Goal: Task Accomplishment & Management: Manage account settings

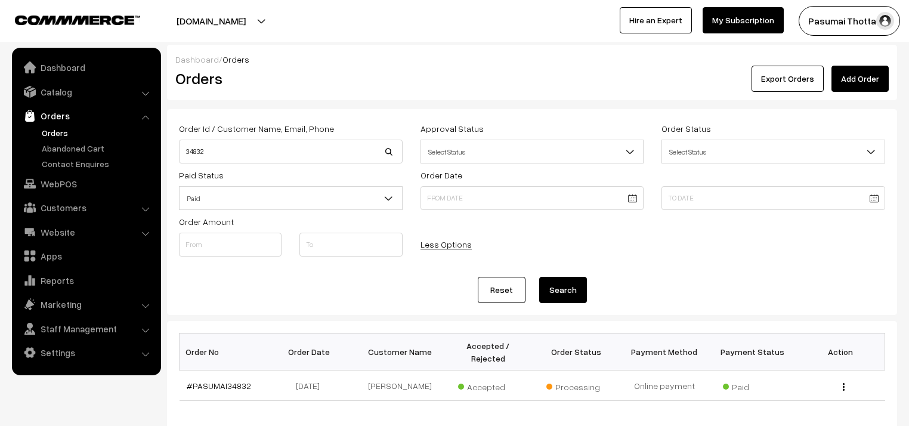
scroll to position [69, 0]
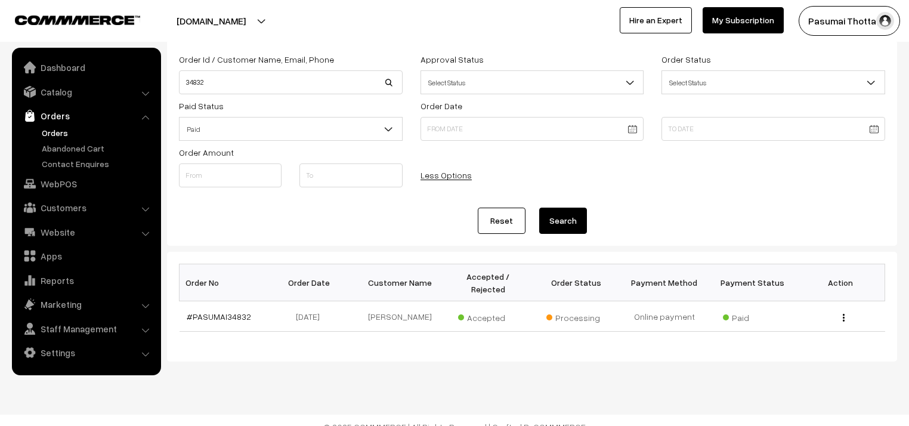
click at [64, 132] on link "Orders" at bounding box center [98, 132] width 118 height 13
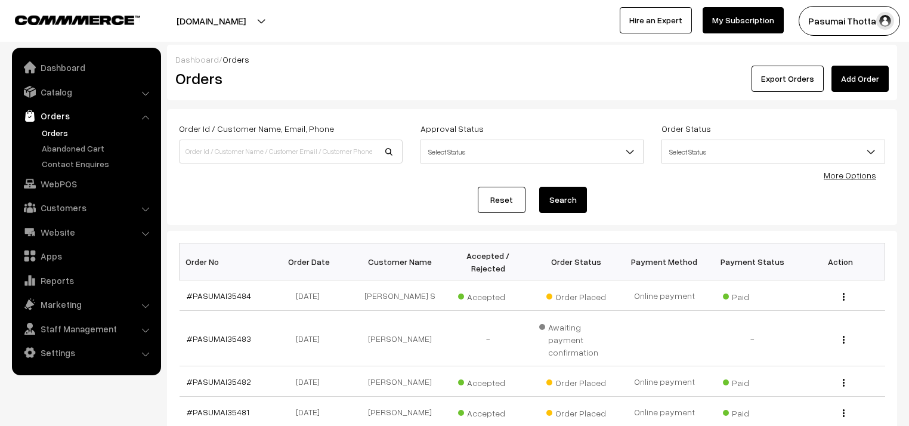
click at [848, 179] on link "More Options" at bounding box center [849, 175] width 52 height 10
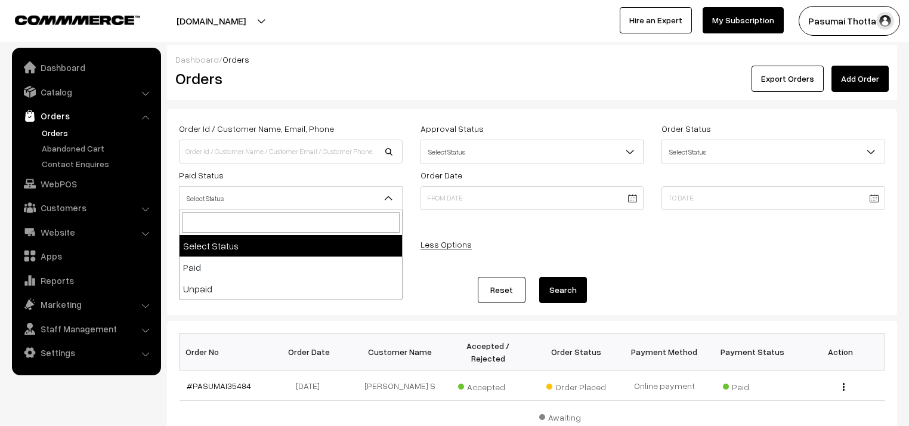
click at [274, 204] on span "Select Status" at bounding box center [290, 198] width 222 height 21
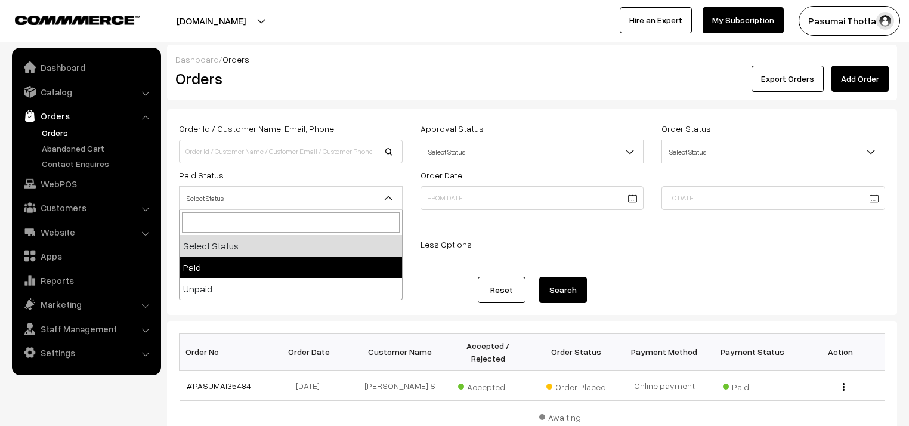
select select "1"
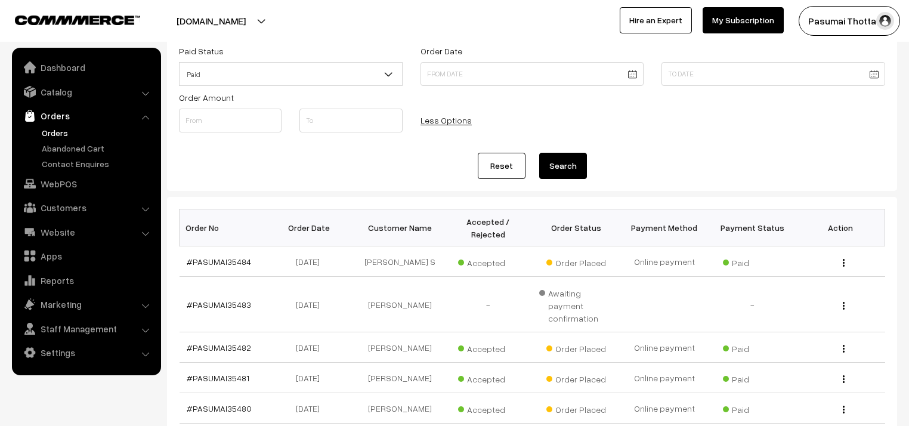
scroll to position [123, 0]
click at [553, 156] on button "Search" at bounding box center [563, 166] width 48 height 26
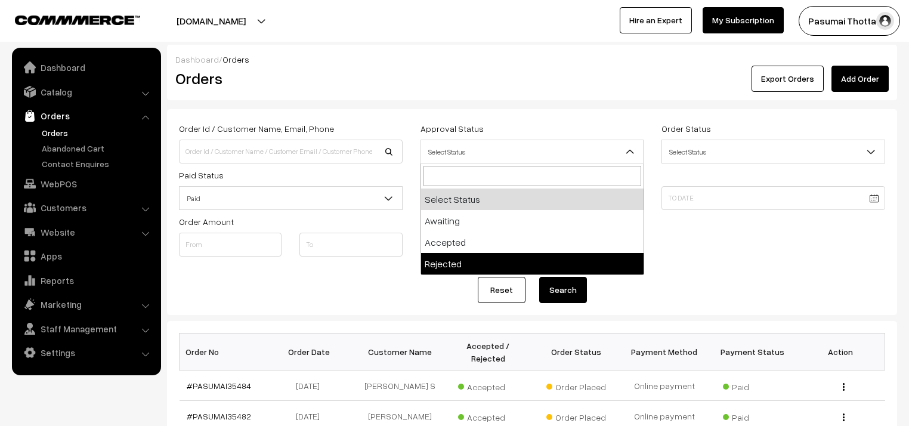
drag, startPoint x: 702, startPoint y: 299, endPoint x: 625, endPoint y: 298, distance: 77.5
click at [702, 298] on div "Reset Search" at bounding box center [532, 290] width 706 height 26
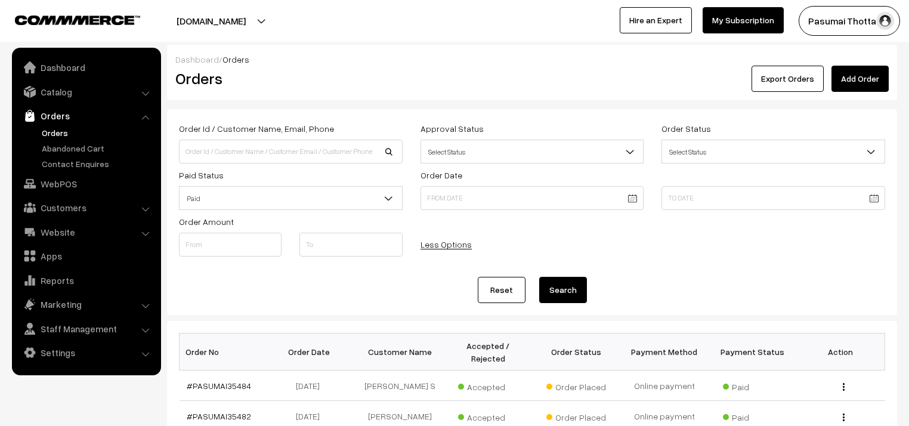
click at [571, 295] on button "Search" at bounding box center [563, 290] width 48 height 26
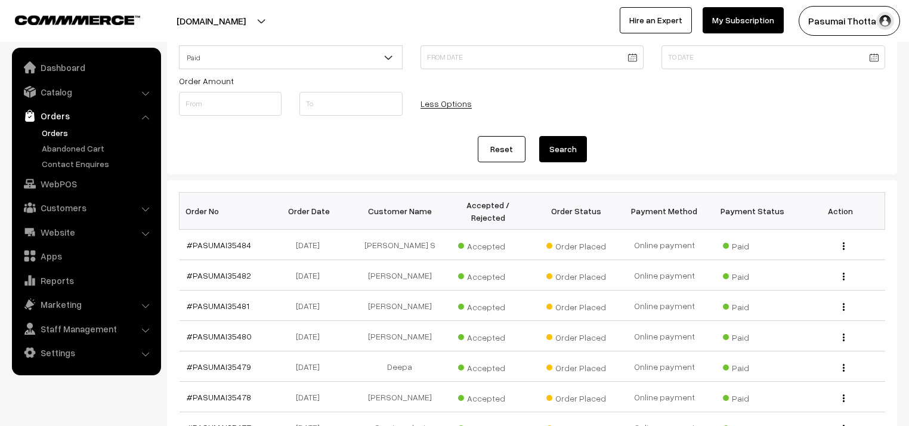
scroll to position [334, 0]
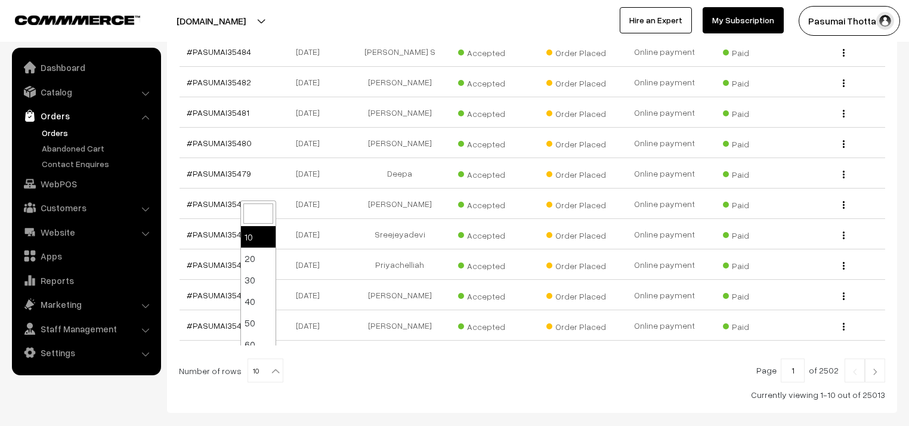
click at [269, 365] on b at bounding box center [275, 371] width 12 height 12
select select "60"
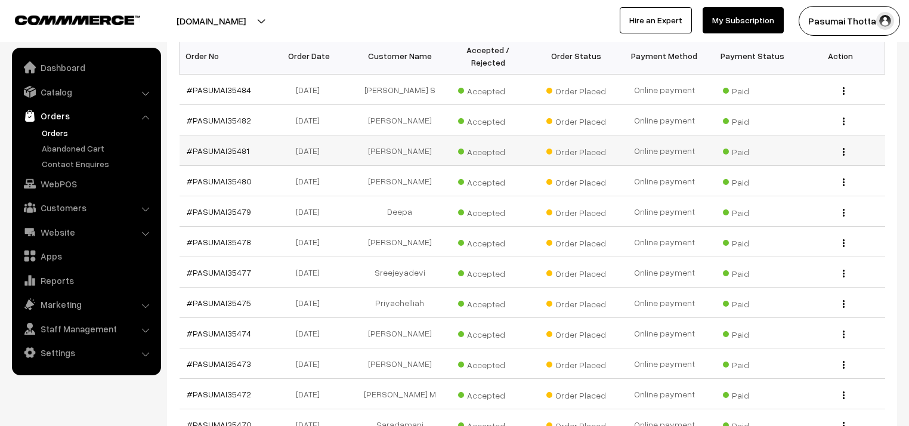
scroll to position [286, 0]
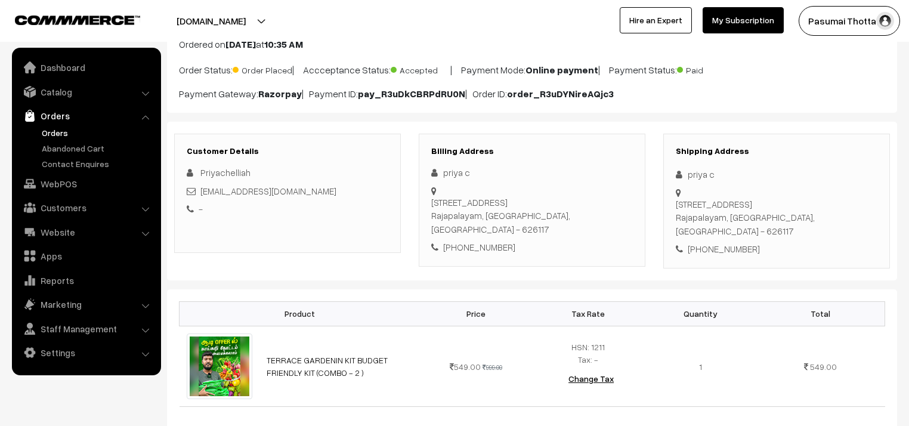
scroll to position [95, 0]
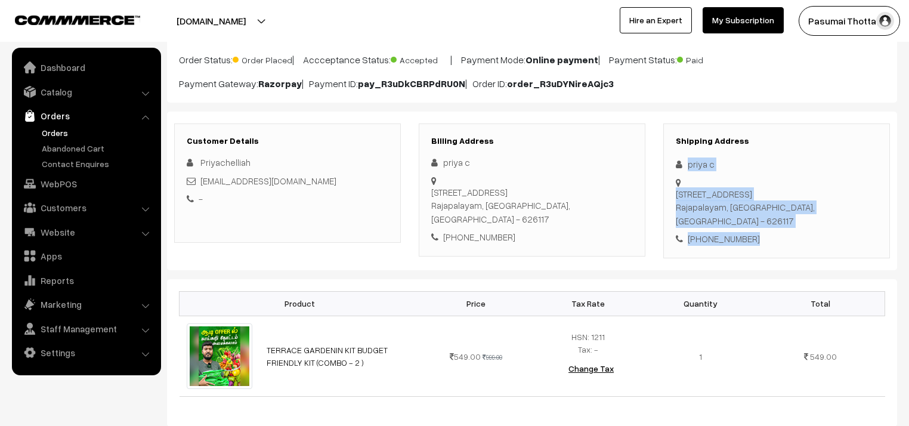
drag, startPoint x: 687, startPoint y: 165, endPoint x: 780, endPoint y: 225, distance: 110.3
click at [780, 225] on div "Shipping Address priya c [STREET_ADDRESS] [PHONE_NUMBER]" at bounding box center [776, 190] width 227 height 135
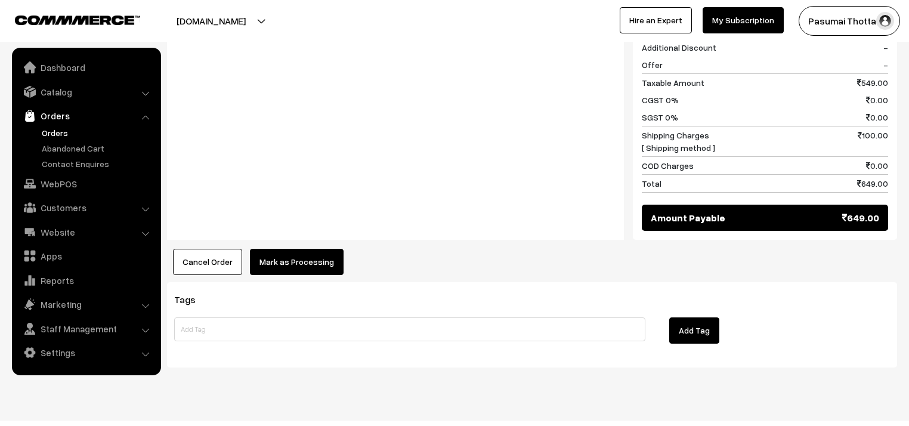
scroll to position [559, 0]
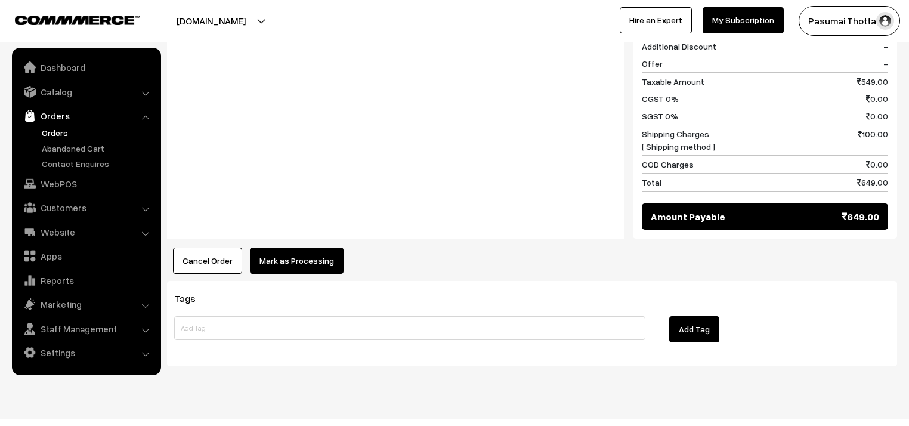
click at [329, 247] on button "Mark as Processing" at bounding box center [297, 260] width 94 height 26
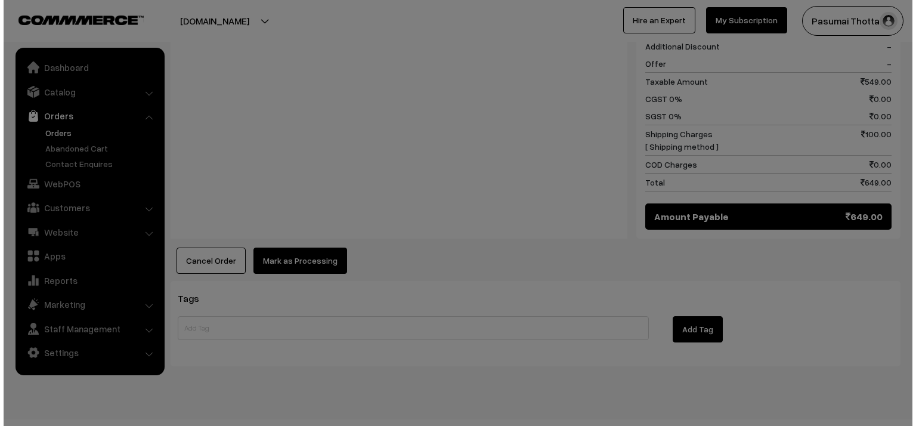
scroll to position [560, 0]
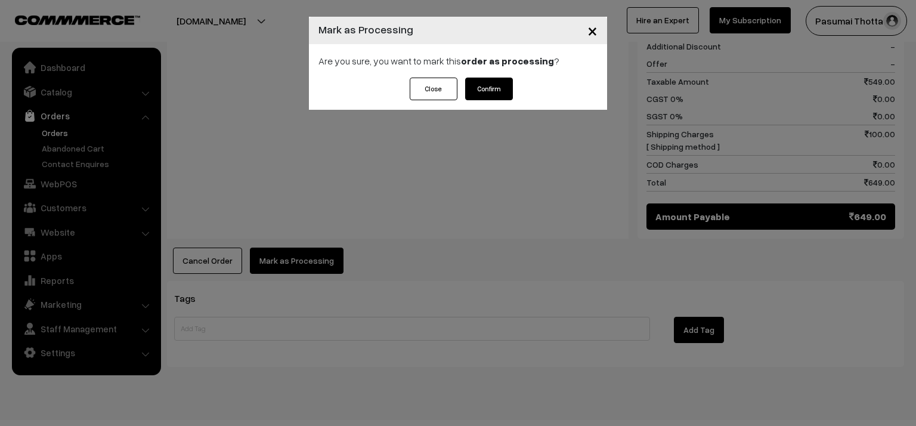
click at [484, 90] on button "Confirm" at bounding box center [489, 89] width 48 height 23
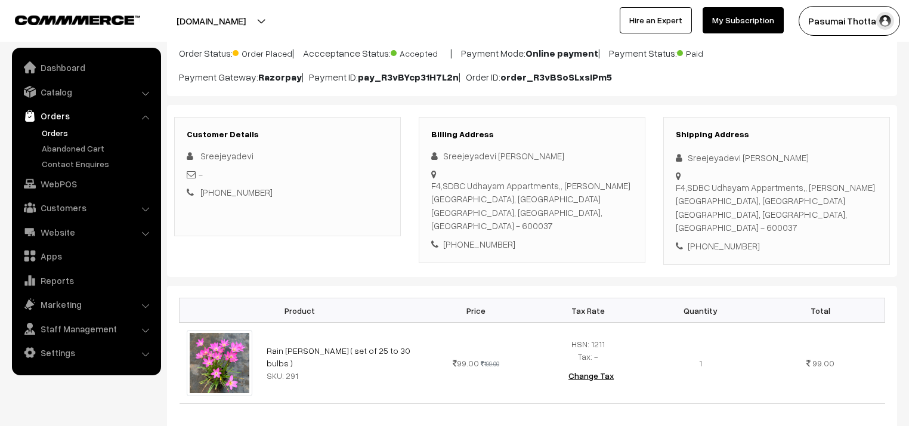
scroll to position [95, 0]
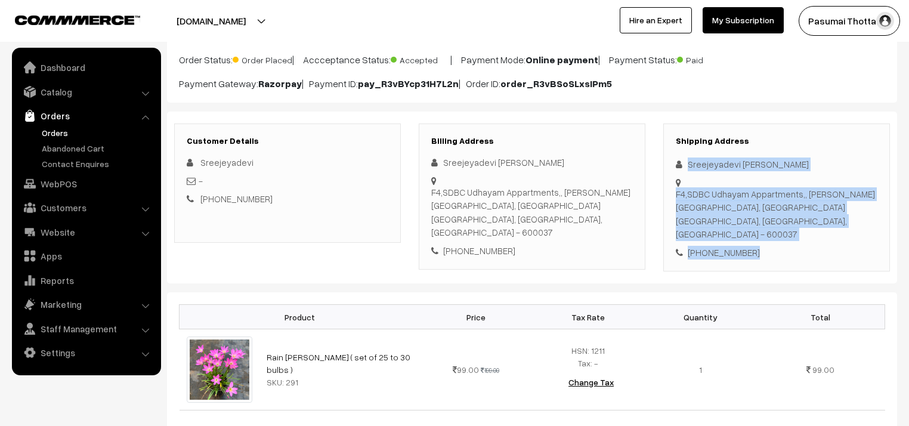
drag, startPoint x: 689, startPoint y: 162, endPoint x: 786, endPoint y: 241, distance: 125.0
click at [786, 241] on div "Shipping Address Sreejeyadevi [PERSON_NAME] F4,SDBC [STREET_ADDRESS][PERSON_NAM…" at bounding box center [776, 197] width 227 height 148
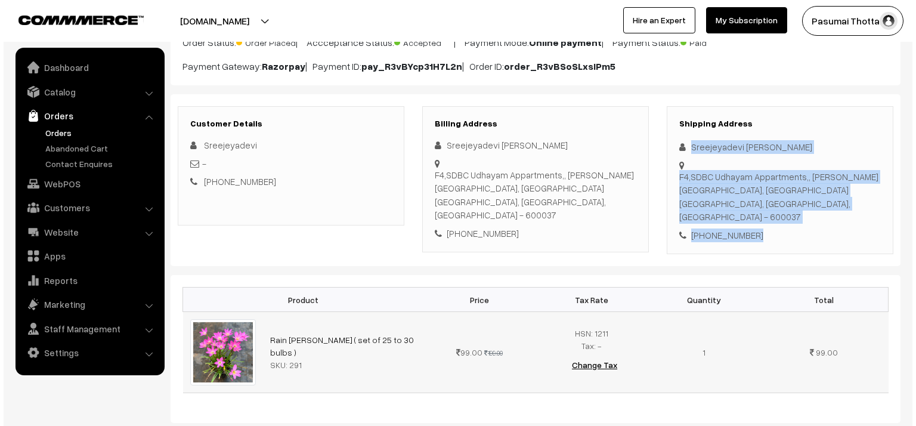
scroll to position [429, 0]
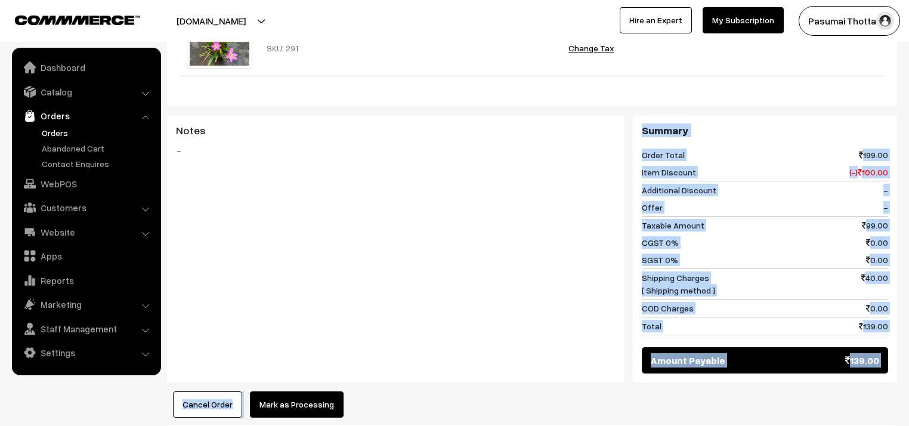
drag, startPoint x: 318, startPoint y: 364, endPoint x: 315, endPoint y: 372, distance: 8.3
click at [316, 370] on div "Product Price Tax Rate Quantity Total Rain [PERSON_NAME] ( set of 25 to 30 bulb…" at bounding box center [532, 187] width 730 height 458
click at [312, 391] on button "Mark as Processing" at bounding box center [297, 404] width 94 height 26
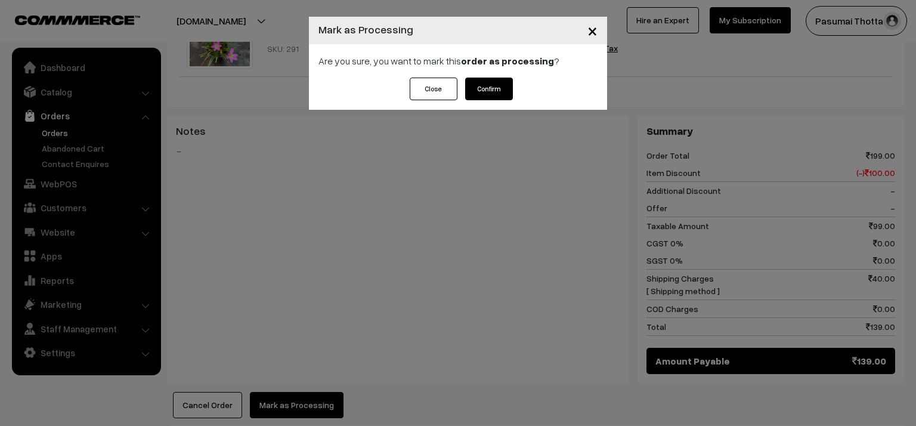
click at [489, 92] on button "Confirm" at bounding box center [489, 89] width 48 height 23
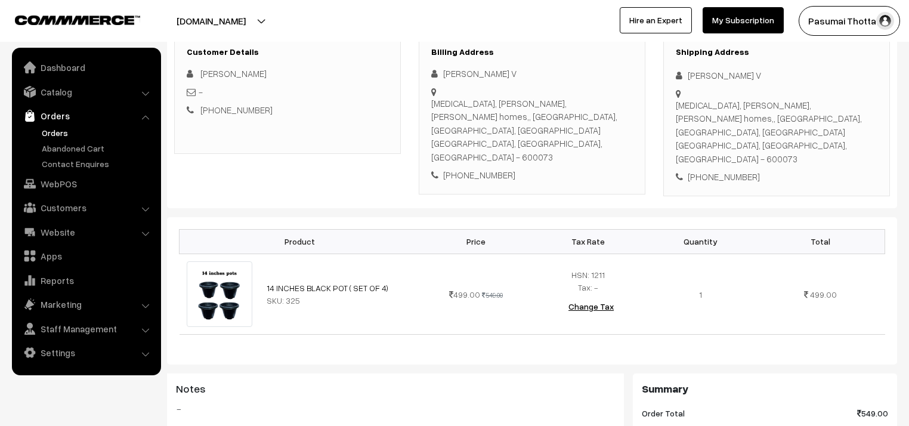
scroll to position [191, 0]
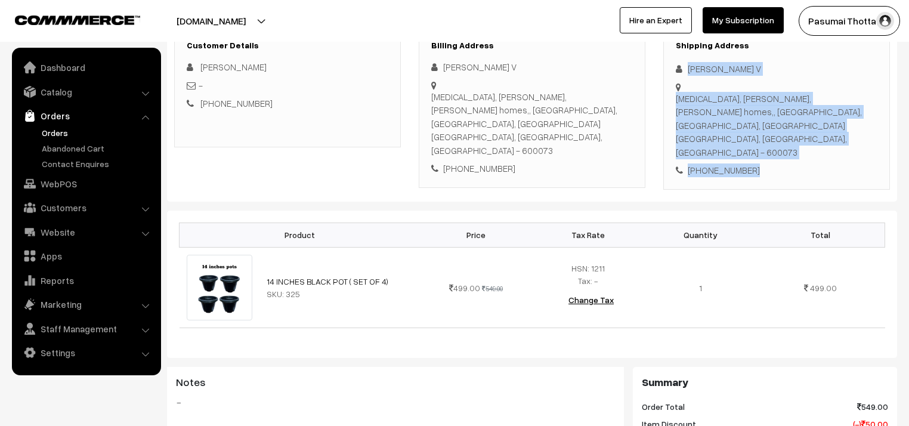
drag, startPoint x: 687, startPoint y: 66, endPoint x: 775, endPoint y: 158, distance: 127.8
click at [775, 158] on div "Shipping Address Yamini V T3, Janani Dhanalakshmi - II, Mithun homes,, West str…" at bounding box center [776, 109] width 227 height 162
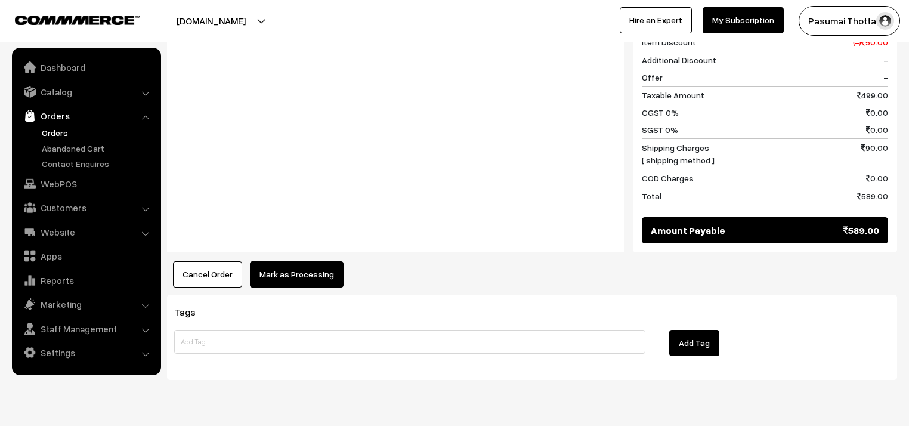
click at [308, 261] on button "Mark as Processing" at bounding box center [297, 274] width 94 height 26
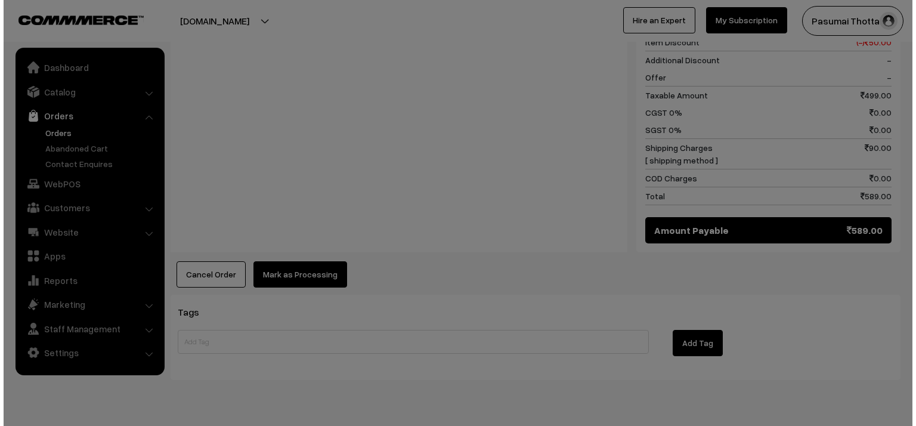
scroll to position [573, 0]
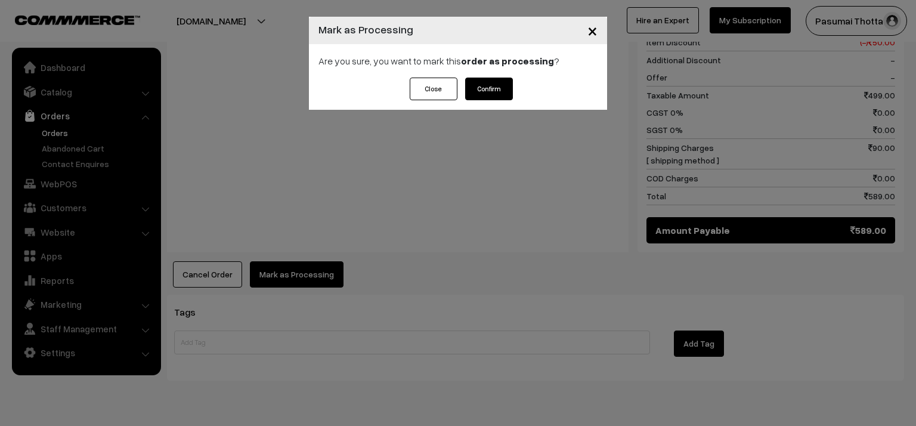
click at [484, 81] on button "Confirm" at bounding box center [489, 89] width 48 height 23
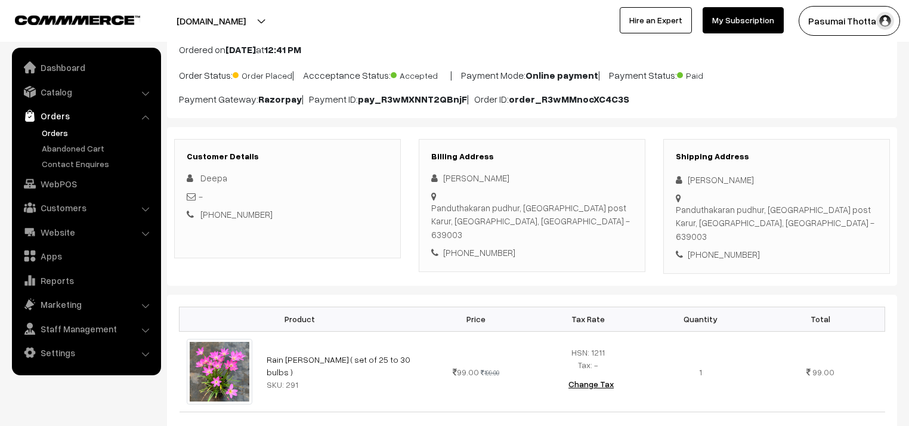
scroll to position [95, 0]
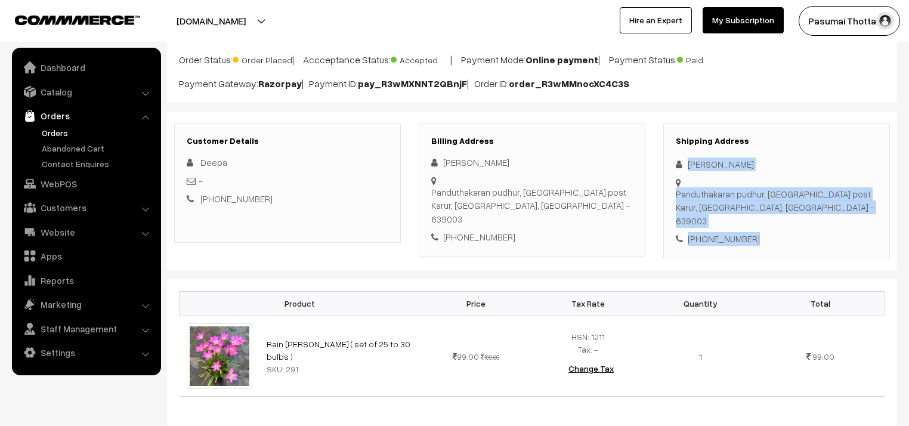
drag, startPoint x: 687, startPoint y: 165, endPoint x: 751, endPoint y: 217, distance: 83.1
click at [751, 217] on div "Shipping Address Deepa R Panduthakaran pudhur, Sukkaliyur post Karur, Tamil Nad…" at bounding box center [776, 190] width 227 height 135
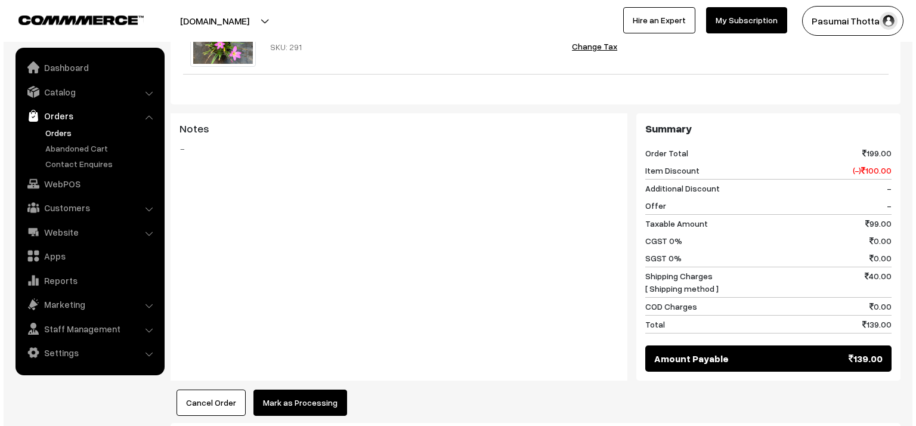
scroll to position [477, 0]
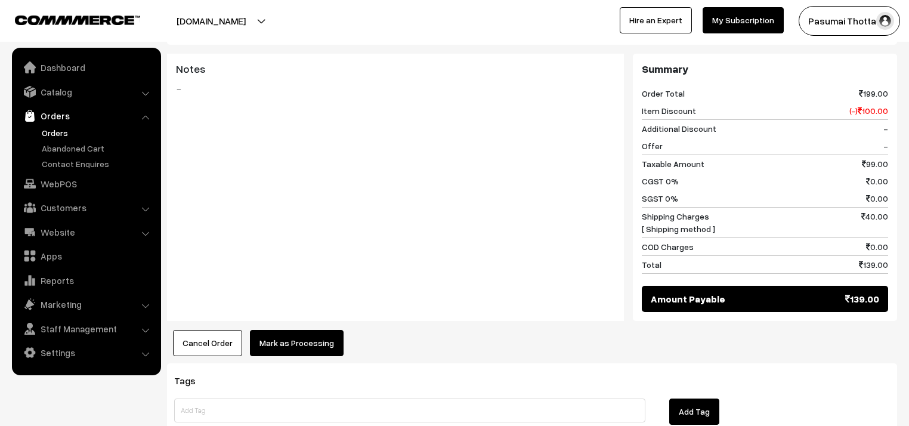
click at [293, 334] on button "Mark as Processing" at bounding box center [297, 343] width 94 height 26
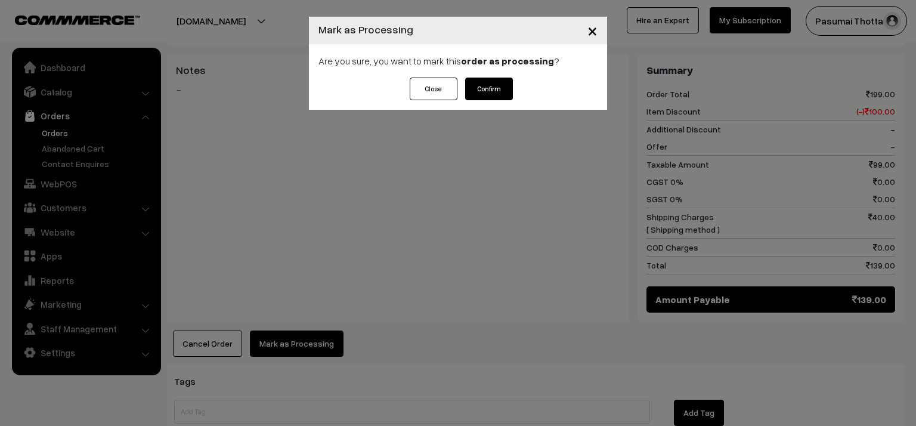
click at [496, 91] on button "Confirm" at bounding box center [489, 89] width 48 height 23
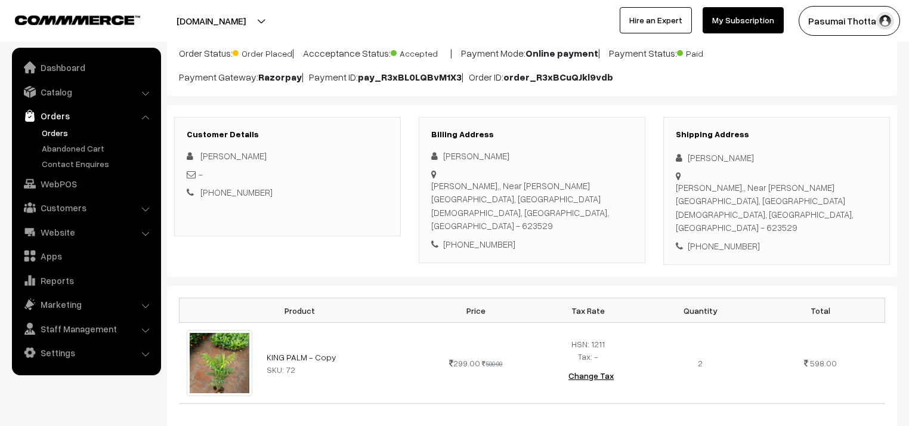
scroll to position [95, 0]
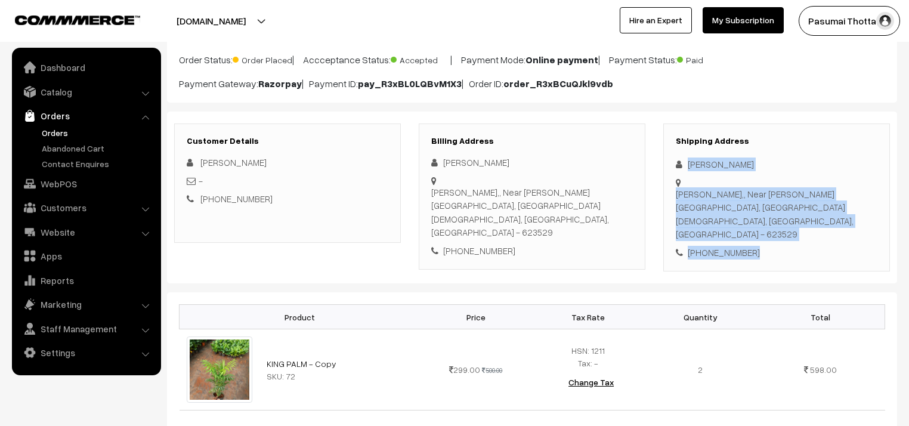
drag, startPoint x: 687, startPoint y: 160, endPoint x: 770, endPoint y: 230, distance: 109.2
click at [770, 230] on div "Shipping Address [PERSON_NAME] [PERSON_NAME],, [GEOGRAPHIC_DATA][PERSON_NAME], …" at bounding box center [776, 197] width 227 height 148
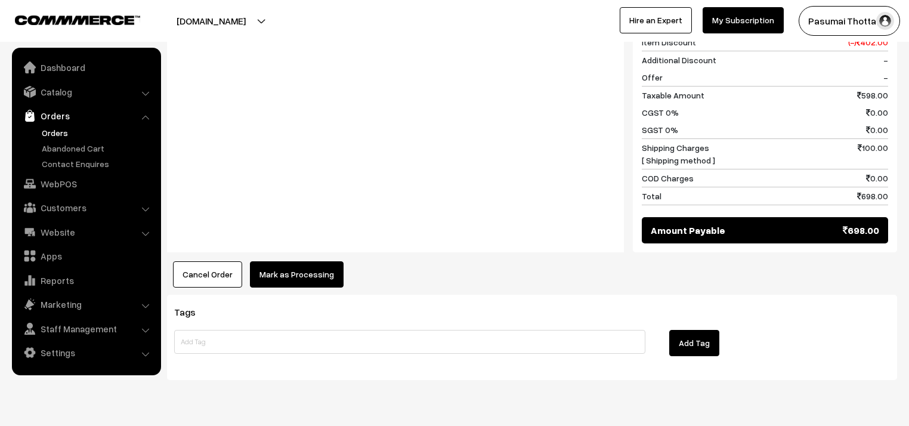
click at [281, 261] on button "Mark as Processing" at bounding box center [297, 274] width 94 height 26
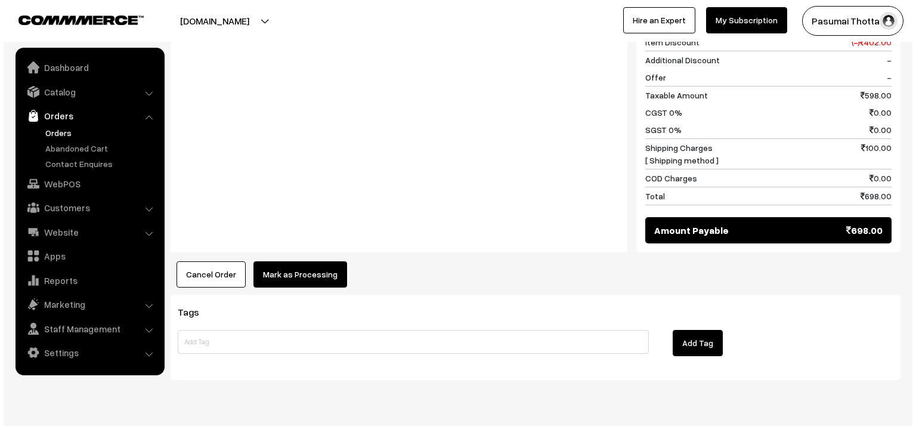
scroll to position [560, 0]
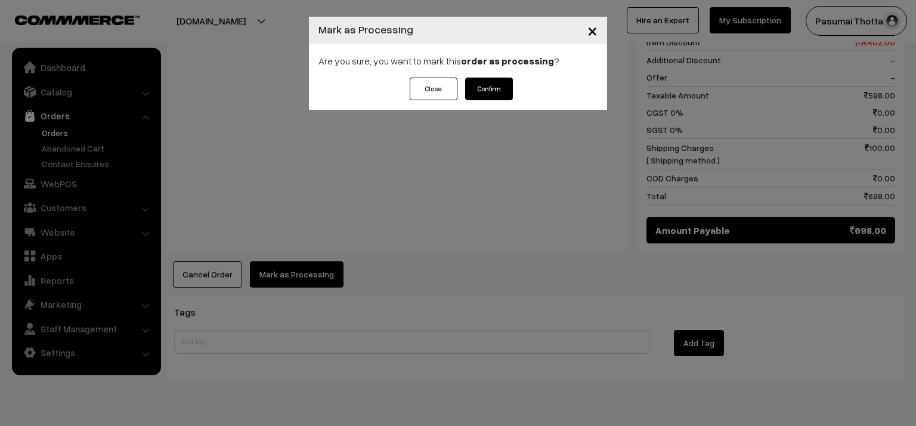
click at [490, 91] on button "Confirm" at bounding box center [489, 89] width 48 height 23
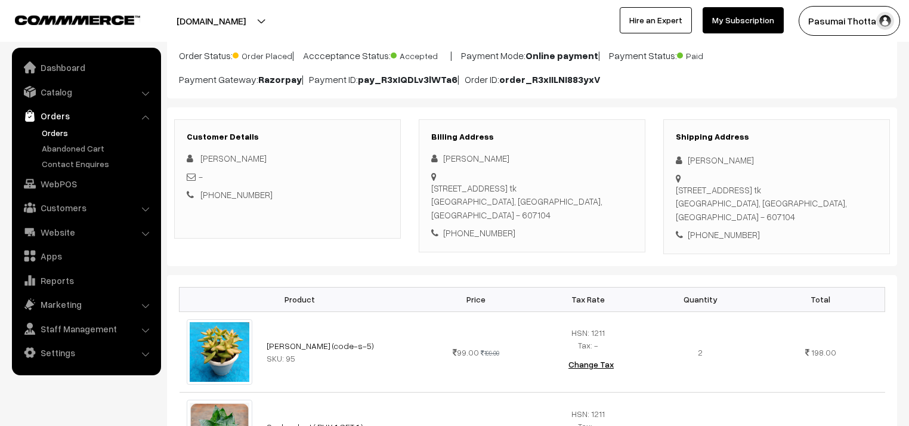
scroll to position [95, 0]
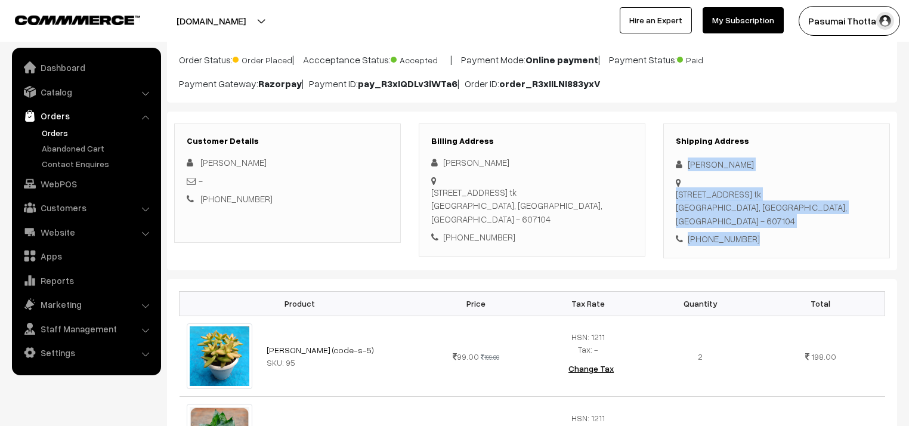
drag, startPoint x: 687, startPoint y: 160, endPoint x: 756, endPoint y: 237, distance: 103.0
click at [756, 237] on div "Shipping Address Harini Murugan 10/11,mariyamman kovil st,lashmipuram, Melpatta…" at bounding box center [776, 190] width 227 height 135
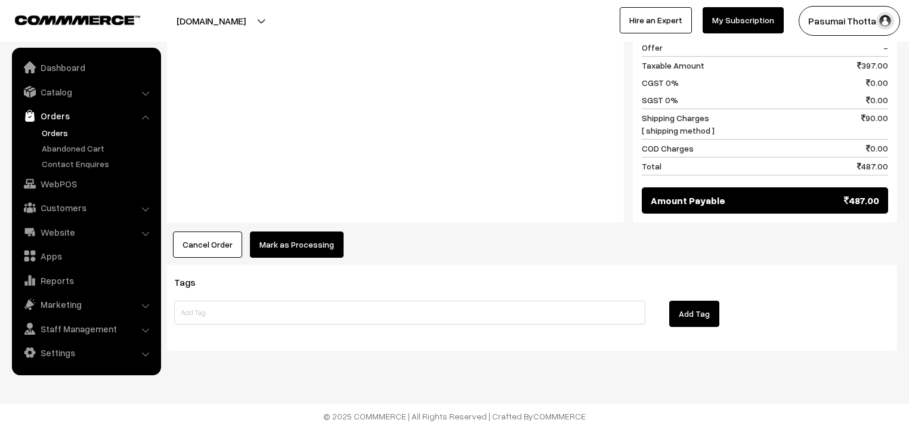
click at [314, 246] on button "Mark as Processing" at bounding box center [297, 244] width 94 height 26
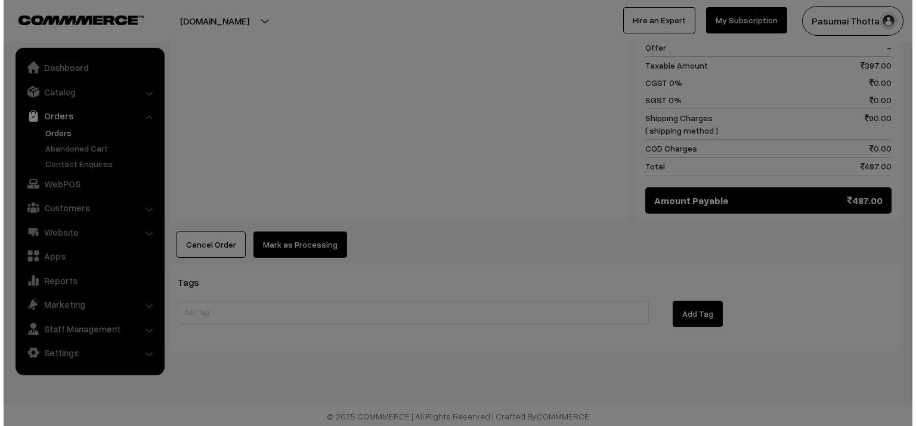
scroll to position [657, 0]
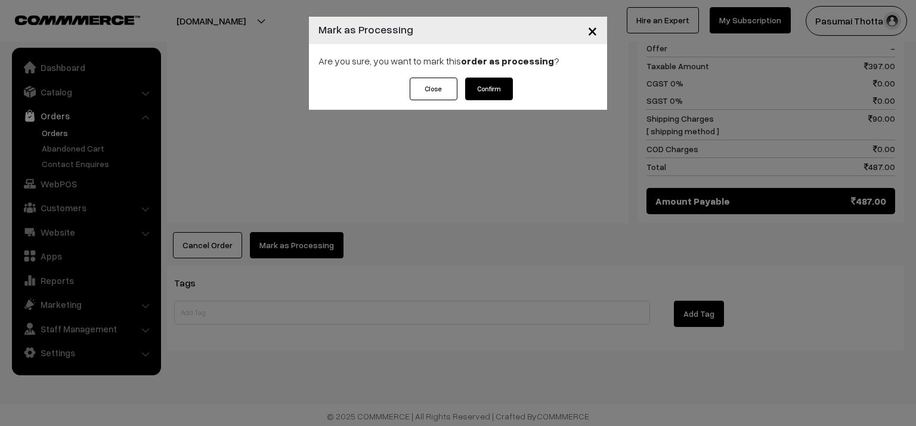
click at [494, 85] on button "Confirm" at bounding box center [489, 89] width 48 height 23
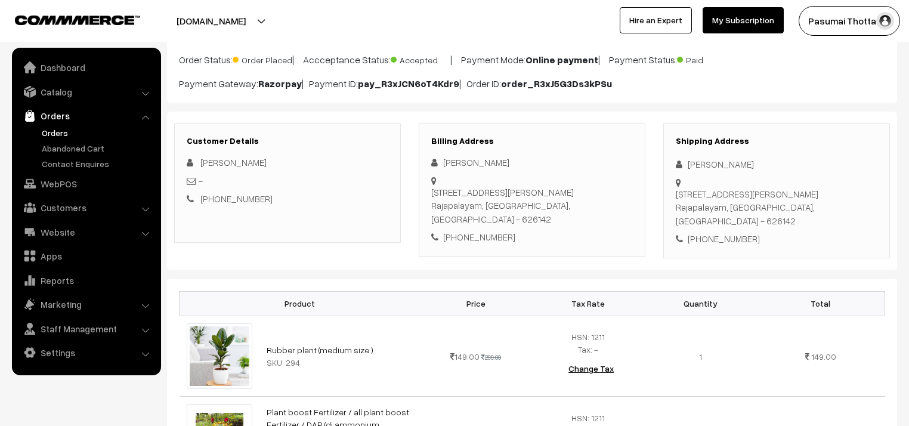
scroll to position [95, 0]
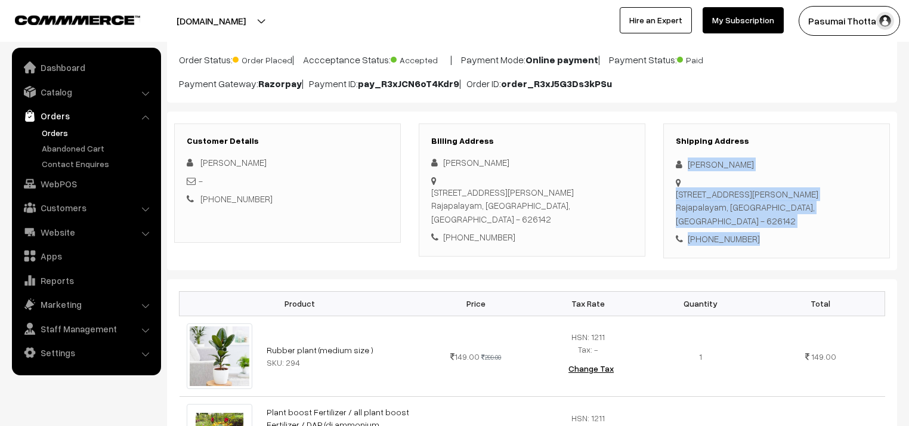
drag, startPoint x: 687, startPoint y: 162, endPoint x: 763, endPoint y: 224, distance: 97.9
click at [763, 224] on div "Shipping Address [PERSON_NAME] [STREET_ADDRESS][PERSON_NAME] [PHONE_NUMBER]" at bounding box center [776, 190] width 227 height 135
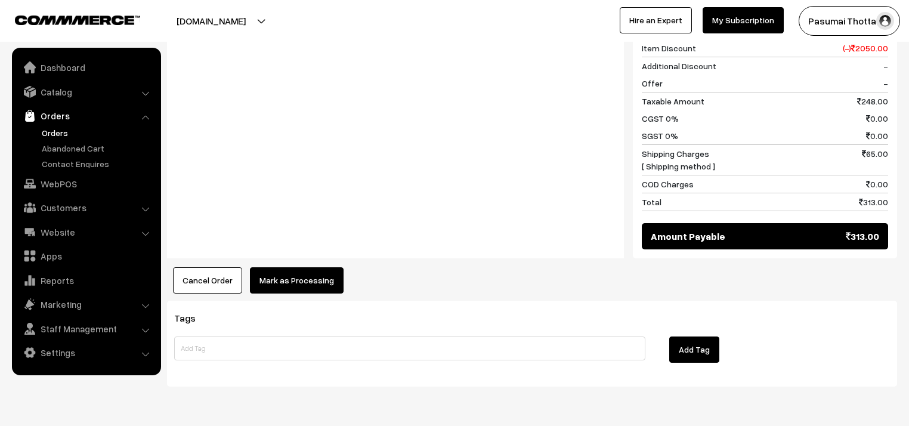
click at [308, 267] on button "Mark as Processing" at bounding box center [297, 280] width 94 height 26
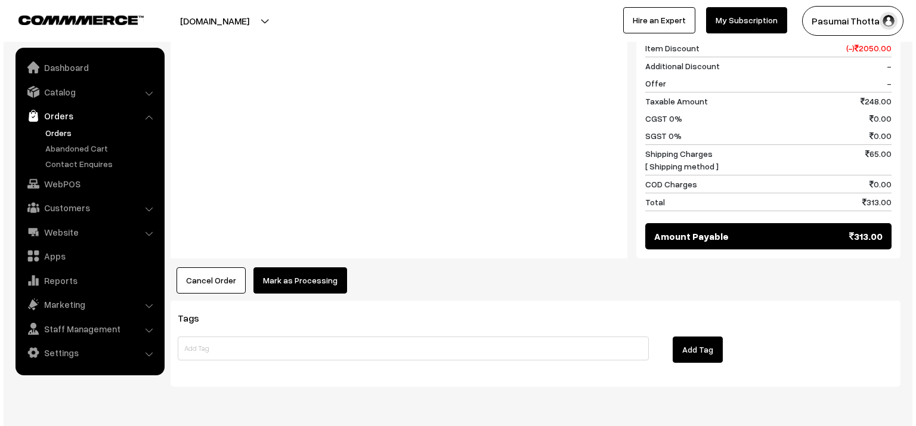
scroll to position [621, 0]
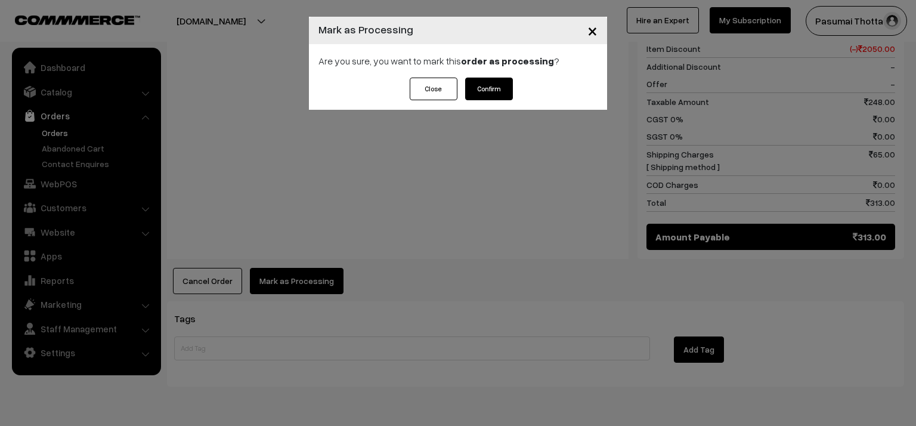
click at [486, 87] on button "Confirm" at bounding box center [489, 89] width 48 height 23
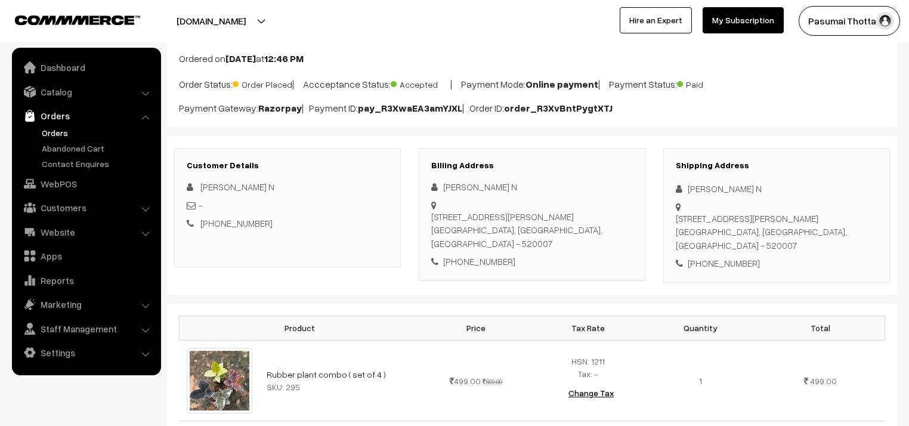
scroll to position [48, 0]
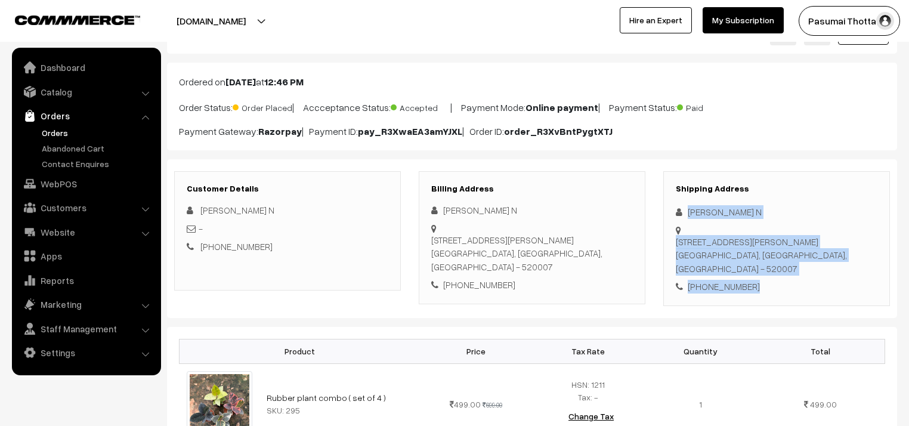
drag, startPoint x: 687, startPoint y: 212, endPoint x: 762, endPoint y: 295, distance: 112.3
click at [762, 295] on div "Shipping Address Kavya N Flat no : 301, Indrakeeladri pearls, velagapudi Satyan…" at bounding box center [776, 238] width 227 height 135
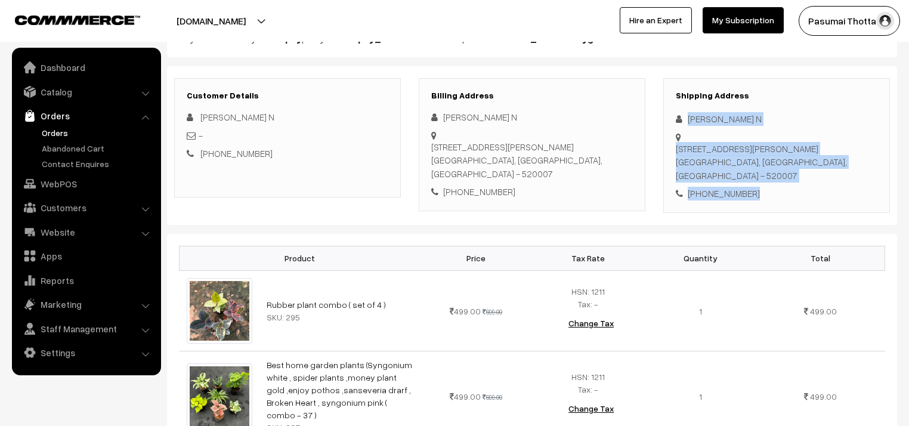
scroll to position [0, 0]
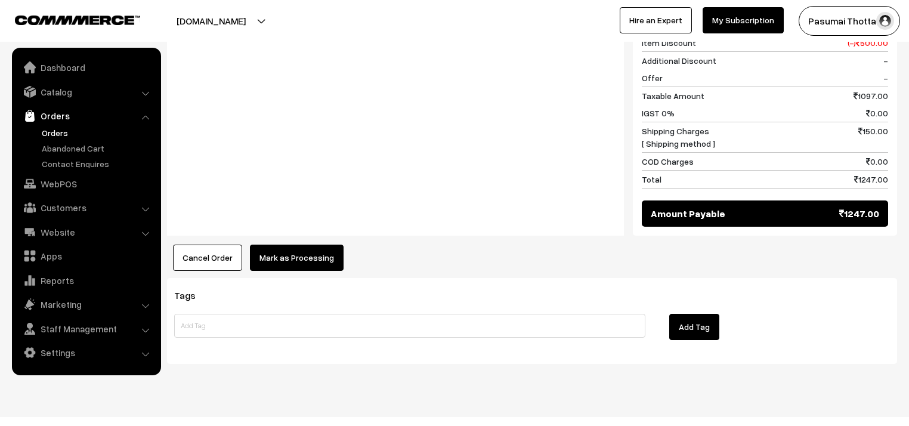
click at [283, 246] on button "Mark as Processing" at bounding box center [297, 257] width 94 height 26
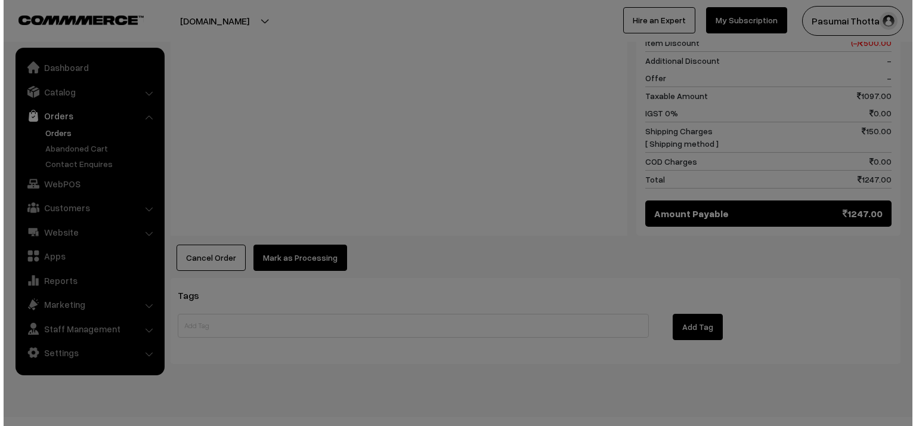
scroll to position [718, 0]
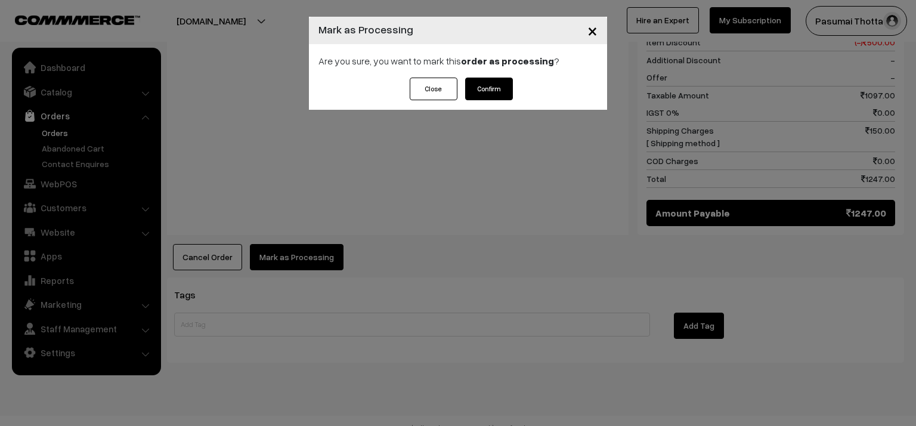
click at [482, 88] on button "Confirm" at bounding box center [489, 89] width 48 height 23
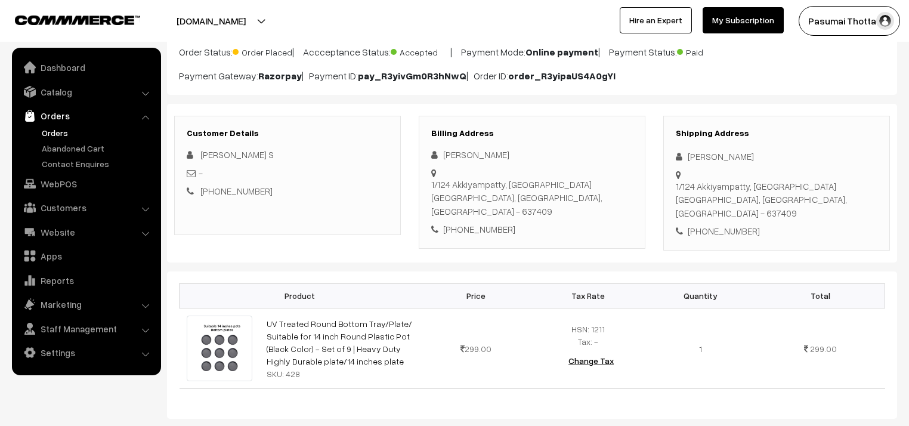
scroll to position [95, 0]
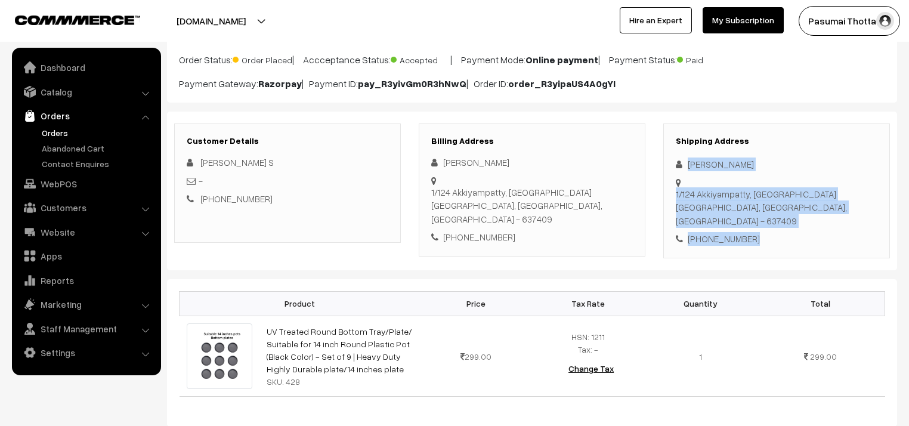
drag, startPoint x: 687, startPoint y: 162, endPoint x: 761, endPoint y: 212, distance: 89.3
click at [761, 212] on div "Shipping Address [PERSON_NAME] [STREET_ADDRESS] [PHONE_NUMBER]" at bounding box center [776, 190] width 227 height 135
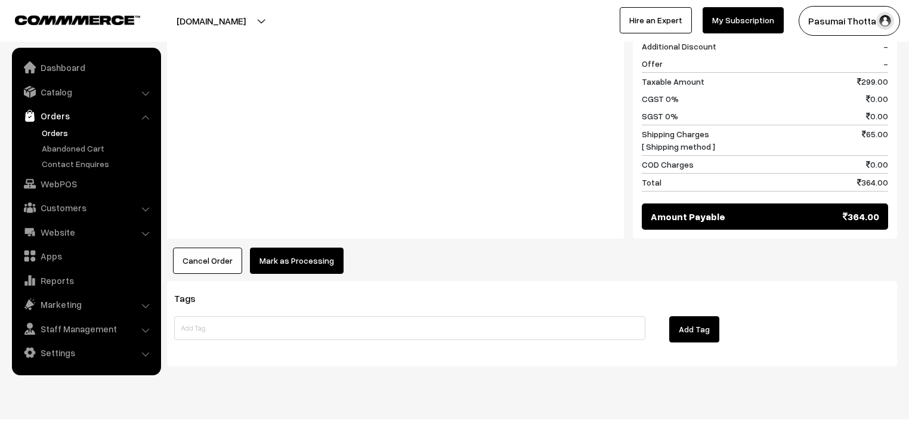
click at [321, 247] on button "Mark as Processing" at bounding box center [297, 260] width 94 height 26
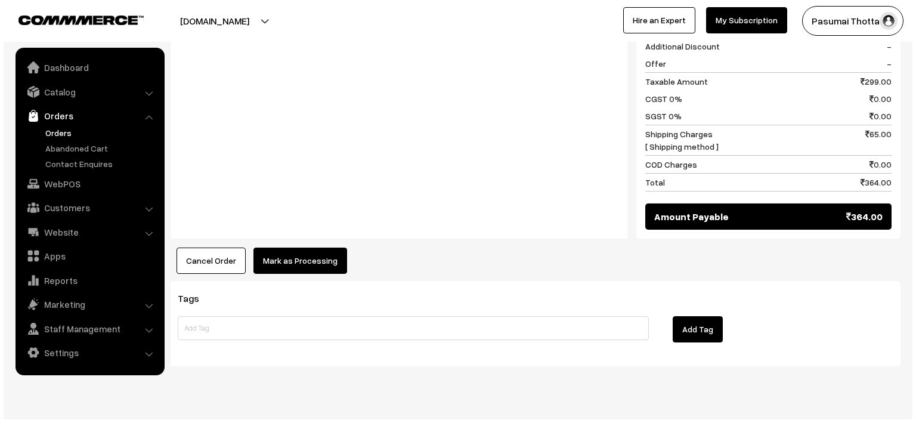
scroll to position [543, 0]
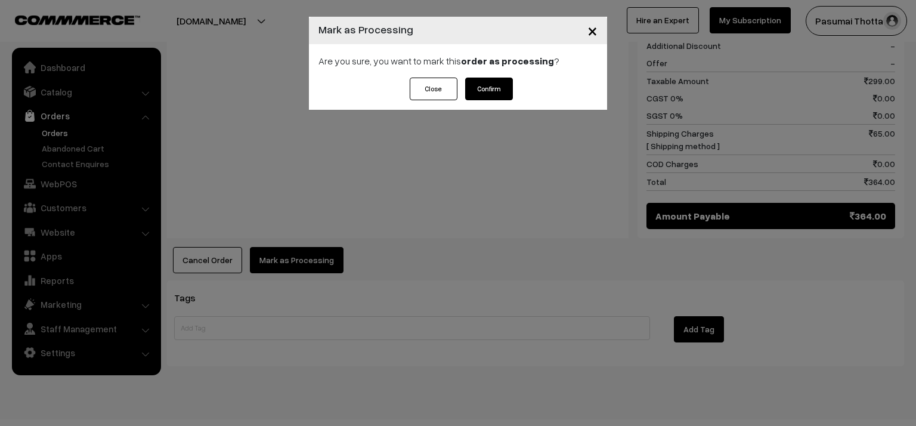
click at [491, 85] on button "Confirm" at bounding box center [489, 89] width 48 height 23
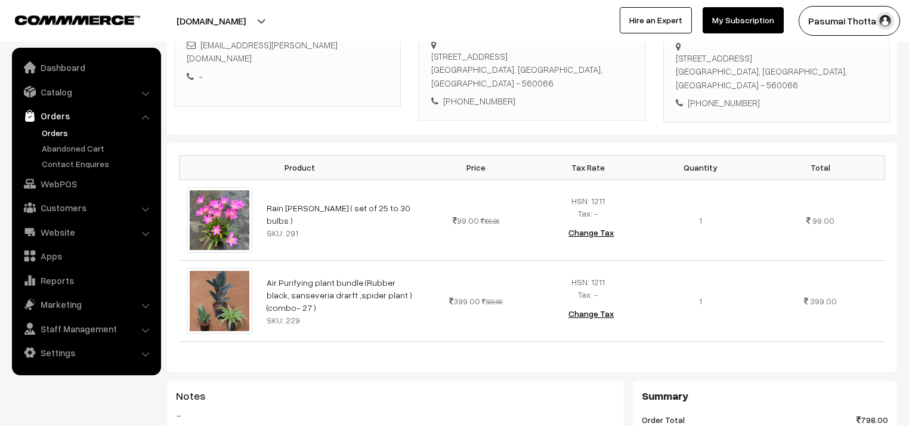
scroll to position [143, 0]
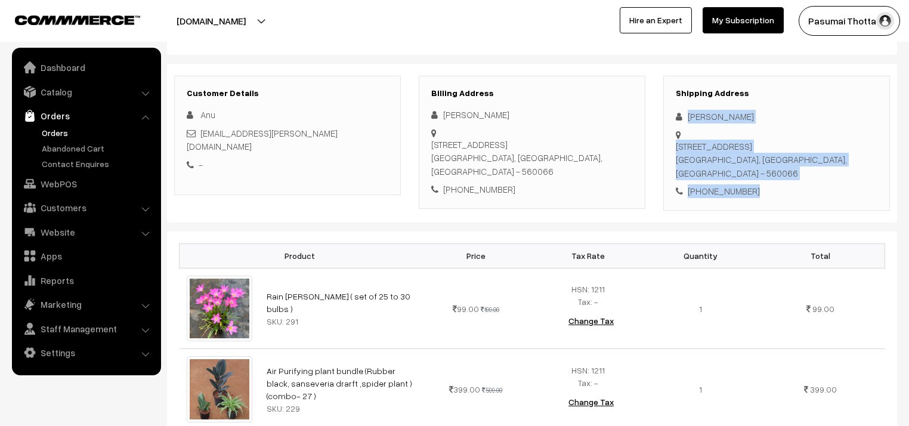
drag, startPoint x: 689, startPoint y: 116, endPoint x: 766, endPoint y: 186, distance: 103.8
click at [766, 185] on div "Shipping Address [PERSON_NAME][GEOGRAPHIC_DATA] [STREET_ADDRESS] [PHONE_NUMBER]" at bounding box center [776, 143] width 227 height 135
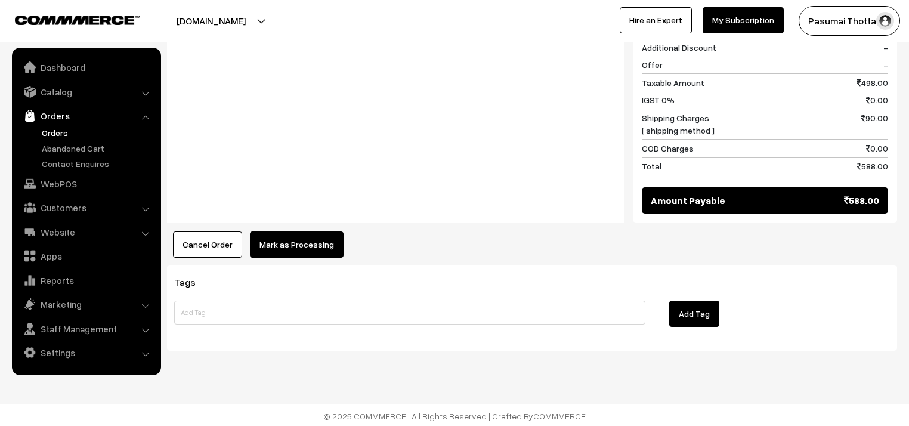
click at [315, 251] on button "Mark as Processing" at bounding box center [297, 244] width 94 height 26
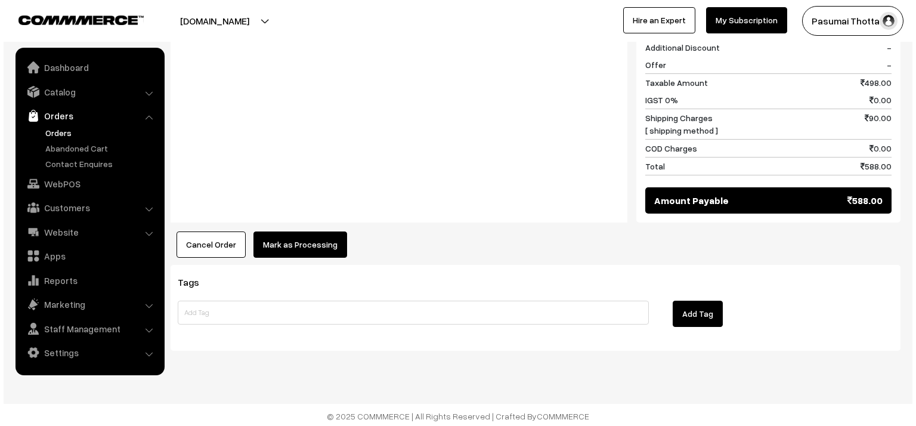
scroll to position [640, 0]
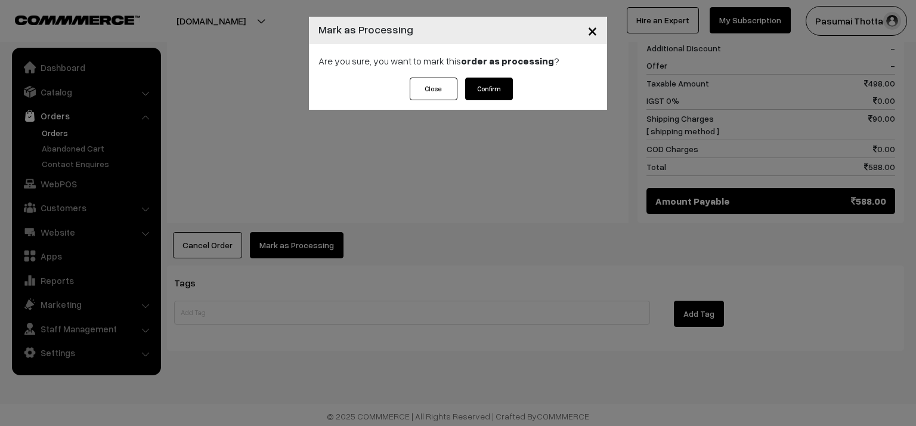
click at [481, 88] on button "Confirm" at bounding box center [489, 89] width 48 height 23
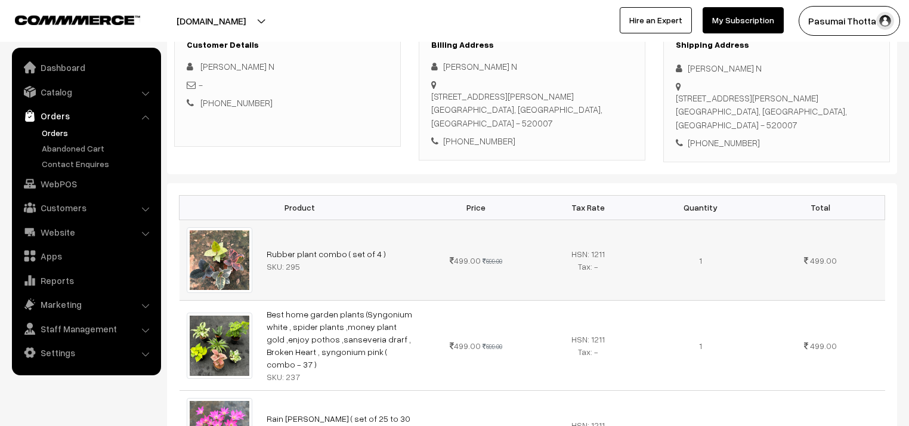
scroll to position [95, 0]
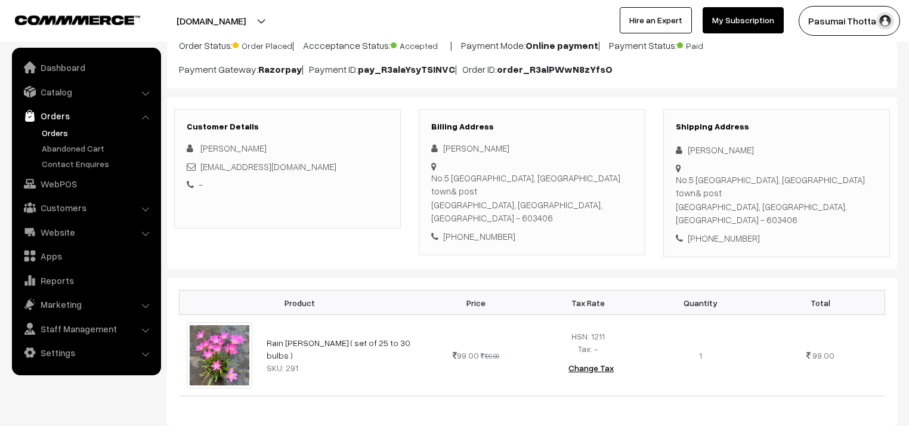
scroll to position [48, 0]
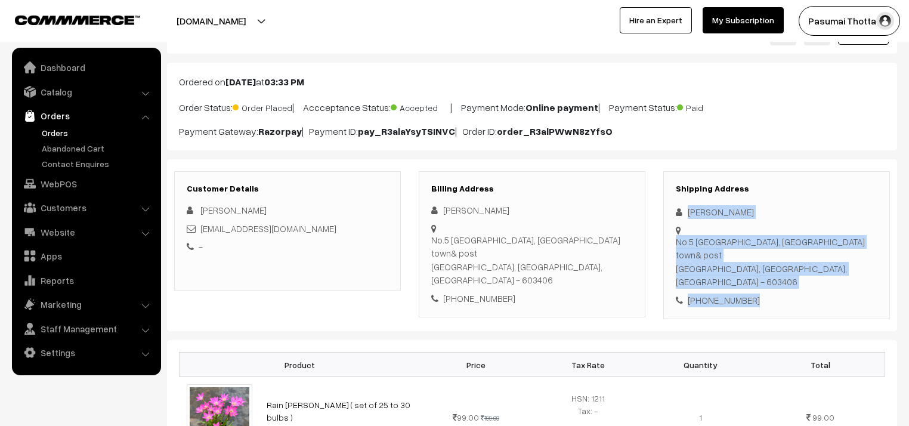
drag, startPoint x: 689, startPoint y: 209, endPoint x: 775, endPoint y: 265, distance: 103.0
click at [776, 266] on div "Shipping Address [PERSON_NAME] [STREET_ADDRESS] [PHONE_NUMBER]" at bounding box center [776, 245] width 227 height 148
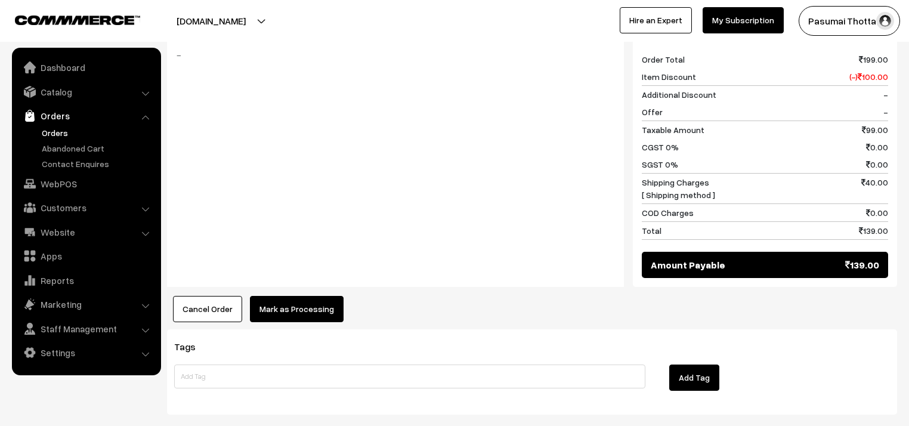
click at [310, 296] on button "Mark as Processing" at bounding box center [297, 309] width 94 height 26
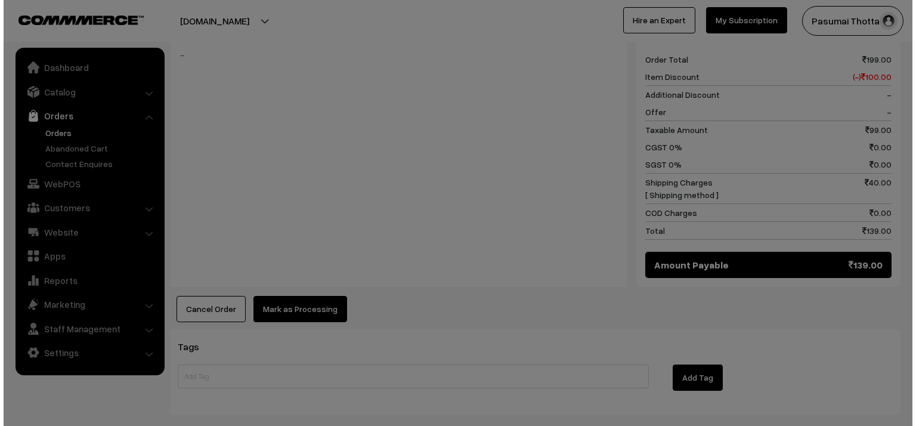
scroll to position [525, 0]
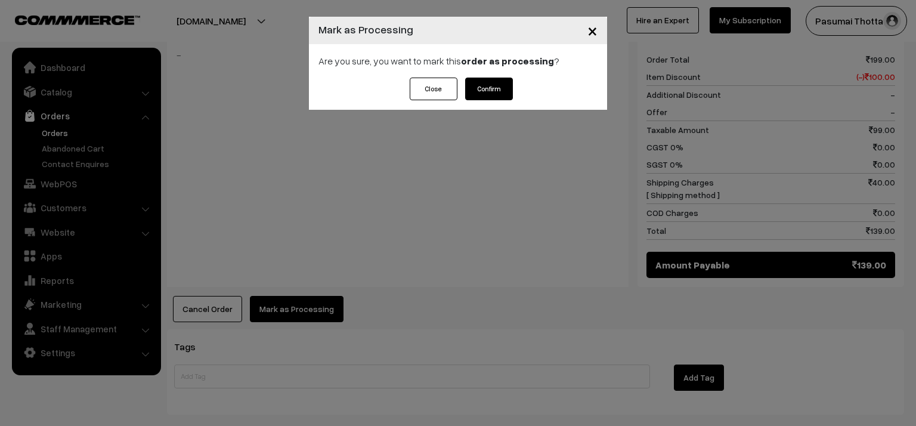
click at [487, 86] on button "Confirm" at bounding box center [489, 89] width 48 height 23
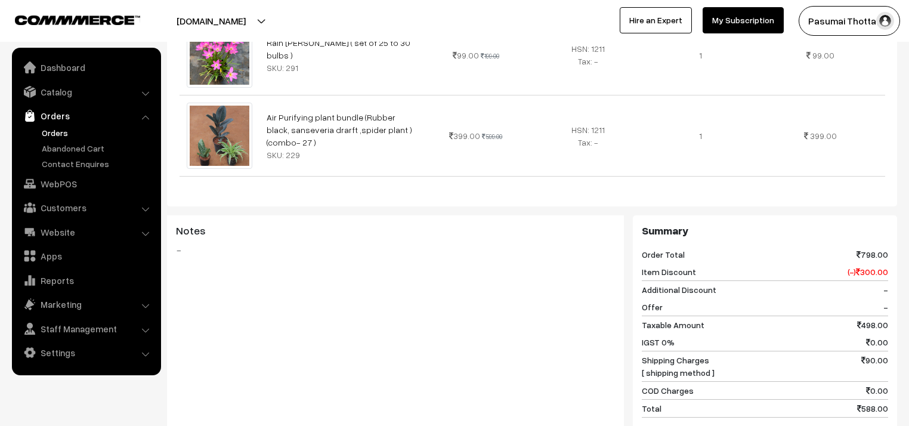
scroll to position [620, 0]
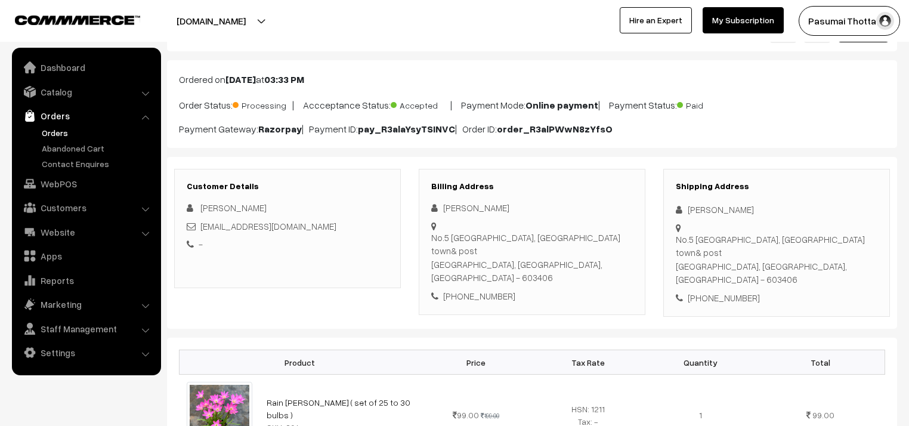
scroll to position [35, 0]
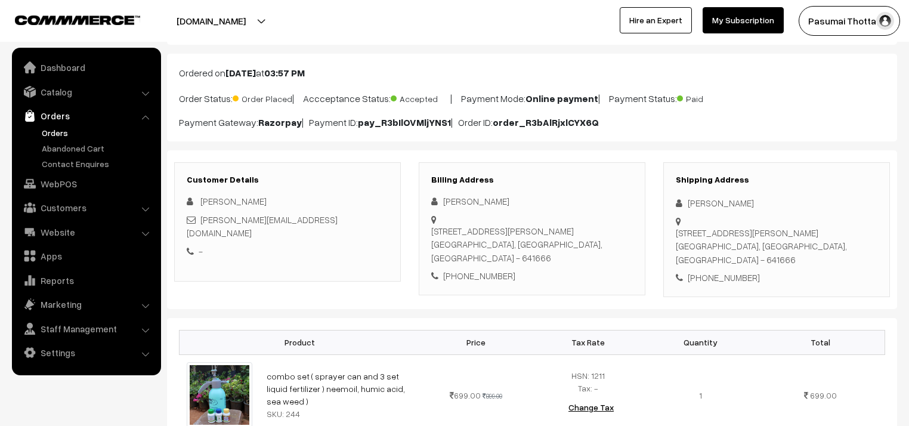
scroll to position [48, 0]
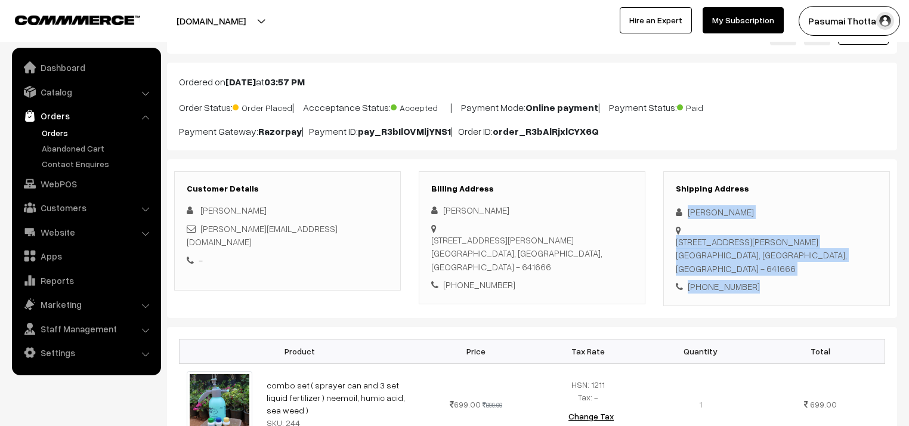
drag, startPoint x: 689, startPoint y: 209, endPoint x: 766, endPoint y: 292, distance: 112.6
click at [766, 292] on div "Shipping Address sathish kumar sf no 107/18, Vigneswara nagar, kamnakampalayamv…" at bounding box center [776, 238] width 227 height 135
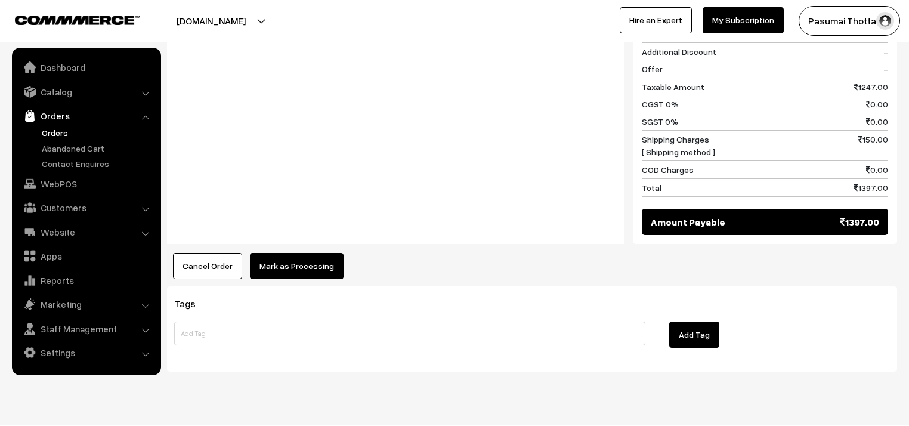
click at [298, 254] on button "Mark as Processing" at bounding box center [297, 266] width 94 height 26
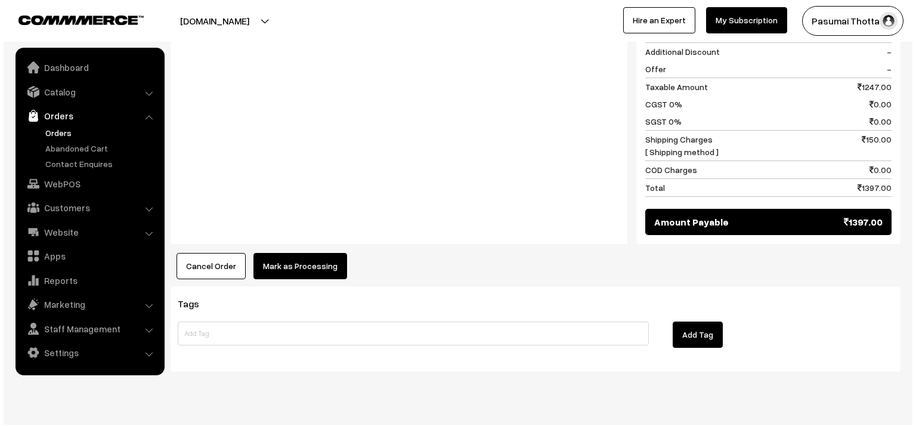
scroll to position [718, 0]
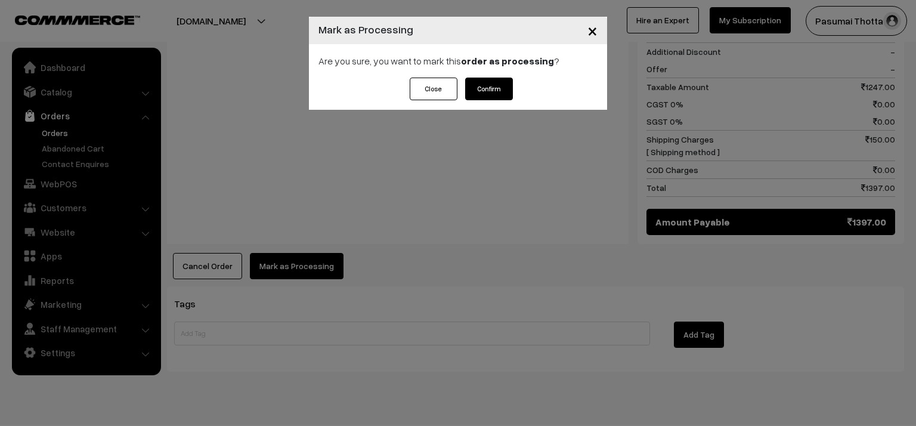
click at [479, 80] on button "Confirm" at bounding box center [489, 89] width 48 height 23
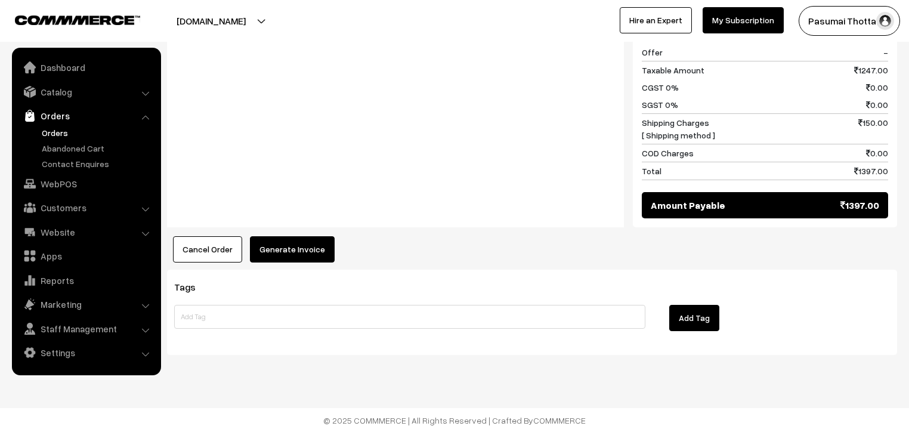
scroll to position [736, 0]
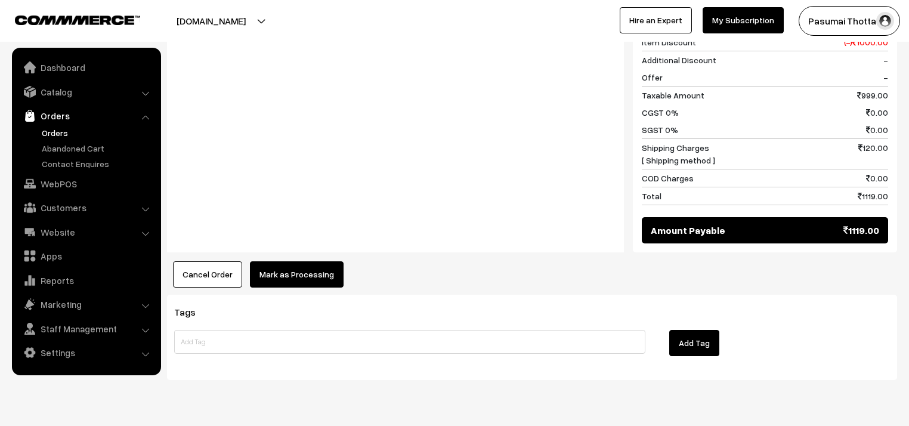
click at [308, 261] on button "Mark as Processing" at bounding box center [297, 274] width 94 height 26
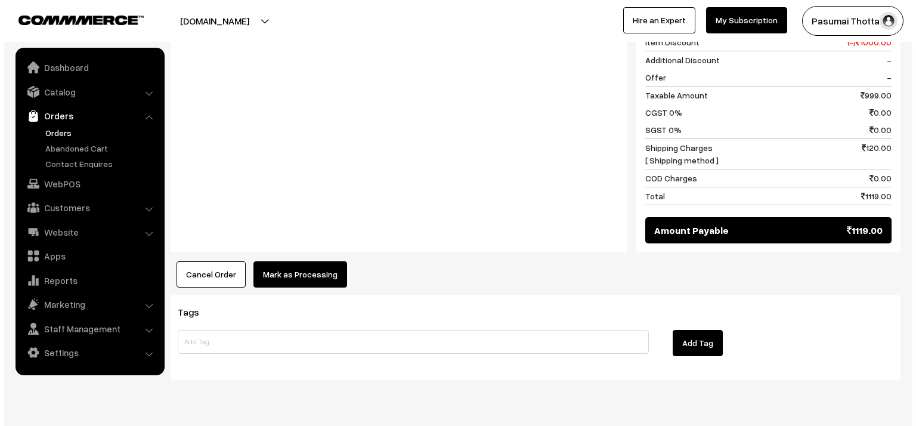
scroll to position [560, 0]
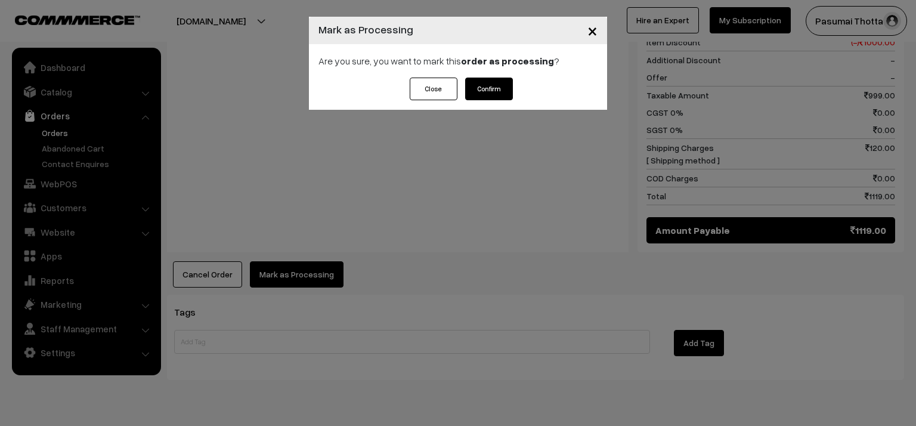
click at [635, 94] on div "× Mark as Processing Are you sure, you want to mark this order as processing ? …" at bounding box center [458, 213] width 916 height 426
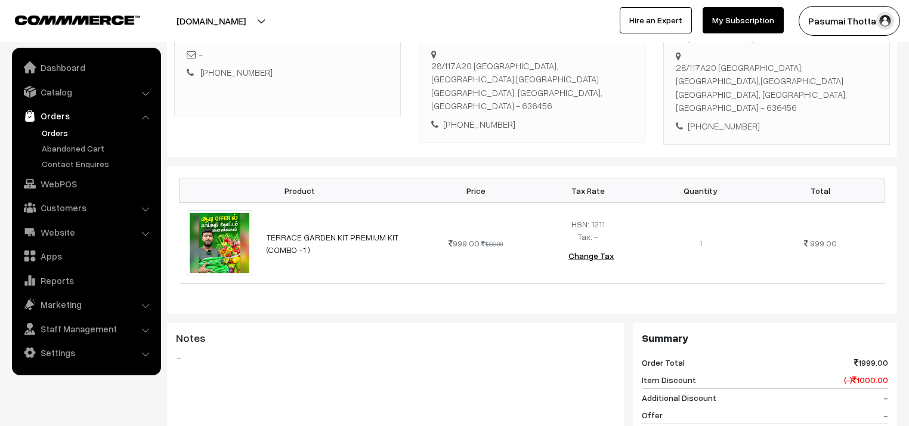
scroll to position [130, 0]
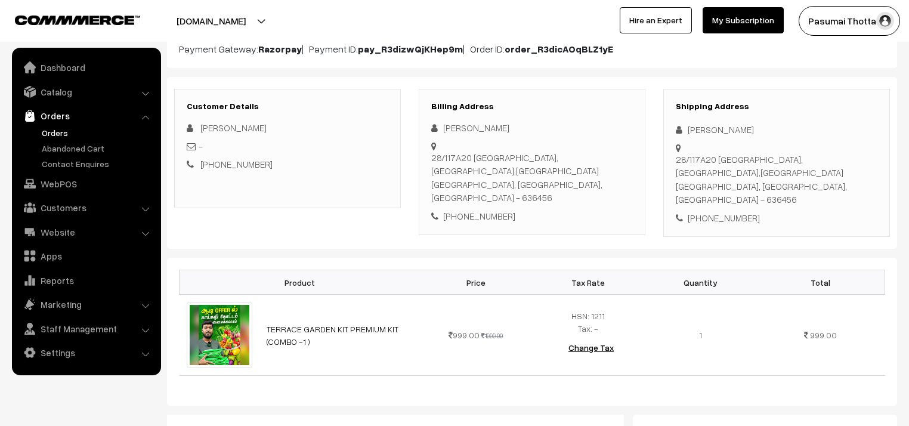
drag, startPoint x: 690, startPoint y: 125, endPoint x: 712, endPoint y: 140, distance: 26.3
click at [716, 141] on div "Shipping Address Swetha Sengoden 28/117A20 Sasthiri Nagar, Salem camp,Mettur da…" at bounding box center [776, 163] width 227 height 148
drag, startPoint x: 768, startPoint y: 145, endPoint x: 716, endPoint y: 143, distance: 51.9
click at [768, 153] on div "28/117A20 Sasthiri Nagar, Salem camp,Mettur dam Salem, Tamil Nadu, India - 6364…" at bounding box center [776, 180] width 202 height 54
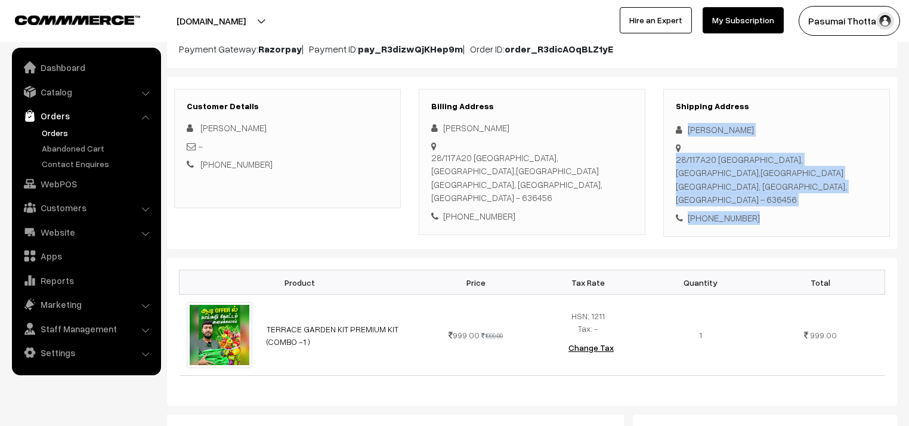
drag, startPoint x: 688, startPoint y: 128, endPoint x: 782, endPoint y: 178, distance: 107.0
click at [782, 178] on div "Shipping Address Swetha Sengoden 28/117A20 Sasthiri Nagar, Salem camp,Mettur da…" at bounding box center [776, 163] width 227 height 148
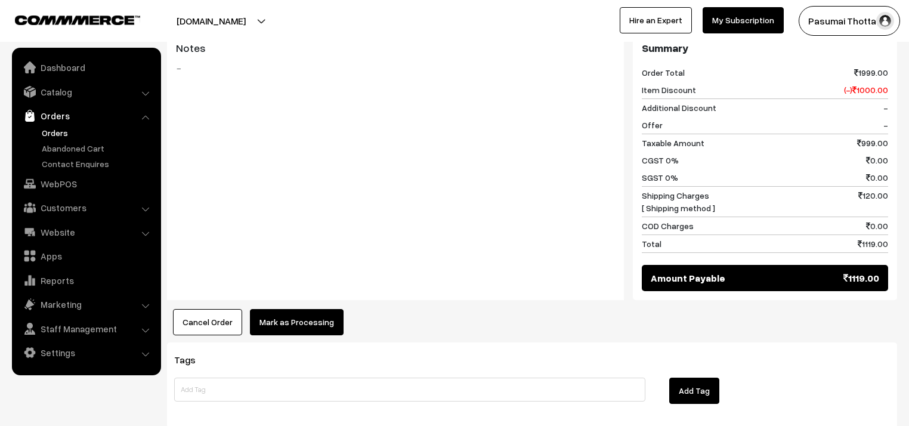
click at [311, 309] on button "Mark as Processing" at bounding box center [297, 322] width 94 height 26
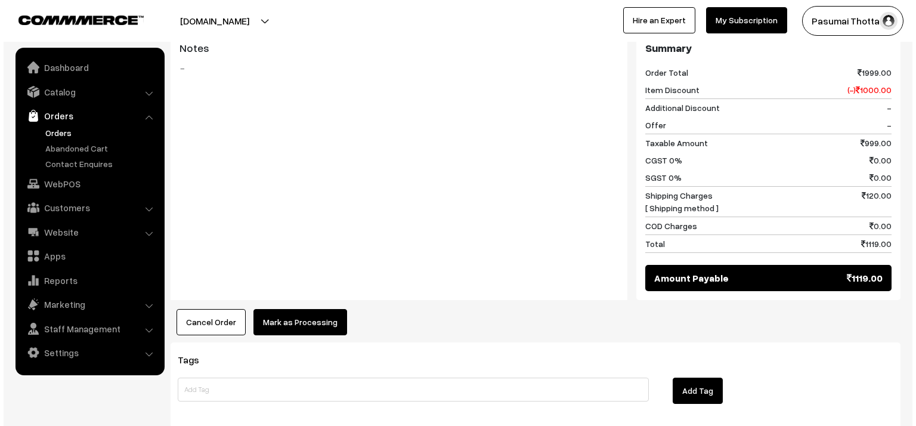
scroll to position [512, 0]
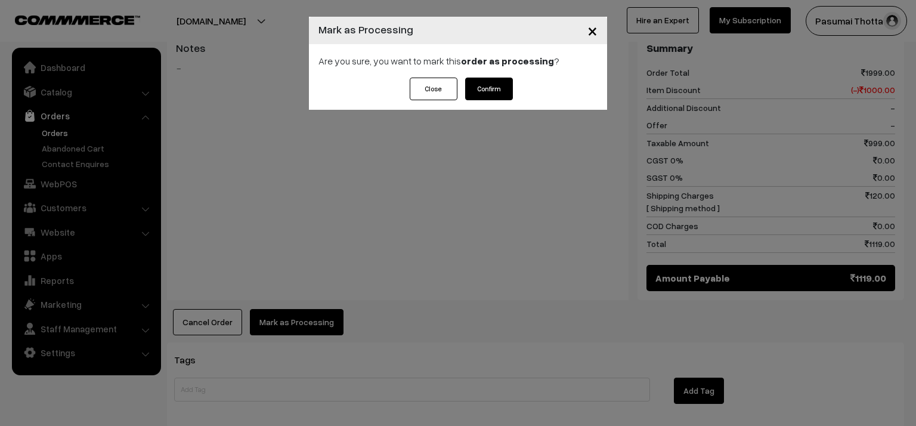
click at [484, 88] on button "Confirm" at bounding box center [489, 89] width 48 height 23
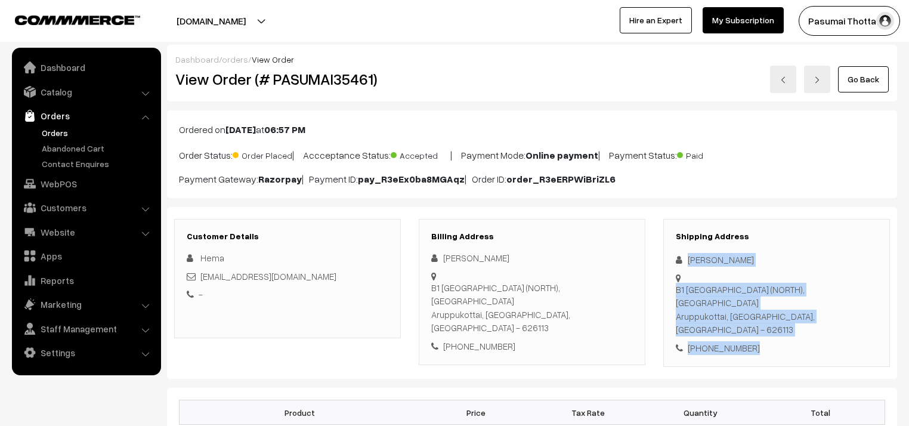
drag, startPoint x: 687, startPoint y: 258, endPoint x: 773, endPoint y: 333, distance: 114.5
click at [773, 333] on div "Shipping Address Hema K B1 RAMCO NAGAR (NORTH), Pandalgudi Aruppukottai, Tamil …" at bounding box center [776, 293] width 227 height 148
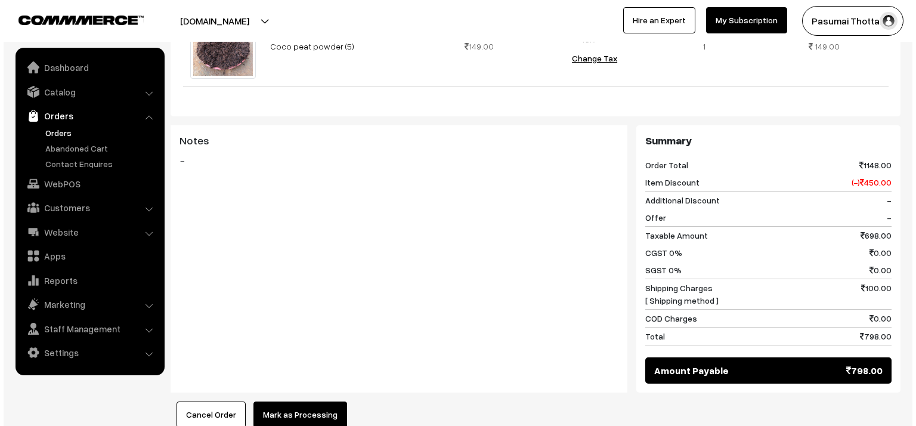
scroll to position [572, 0]
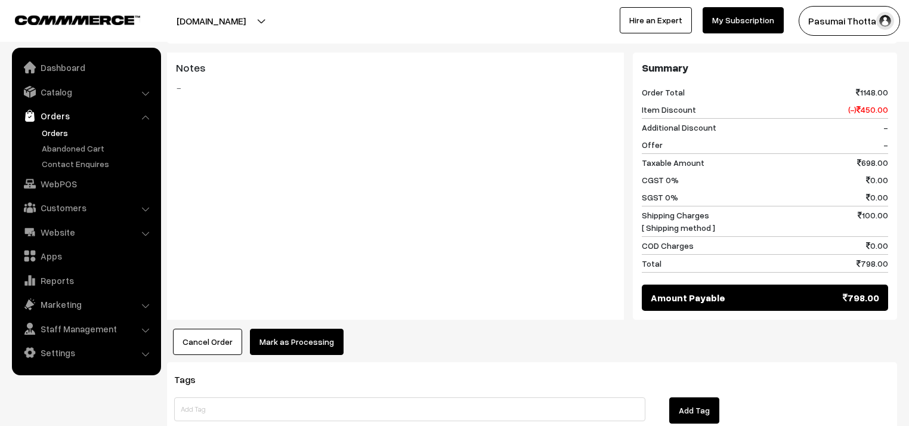
click at [298, 329] on button "Mark as Processing" at bounding box center [297, 342] width 94 height 26
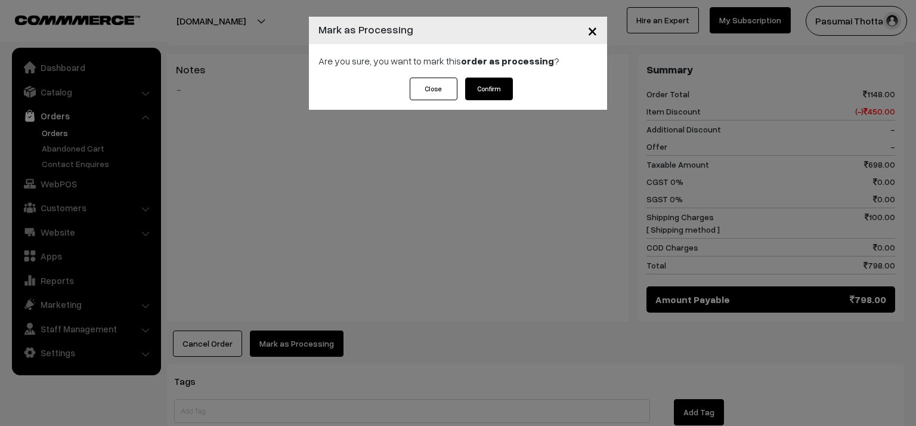
click at [494, 93] on button "Confirm" at bounding box center [489, 89] width 48 height 23
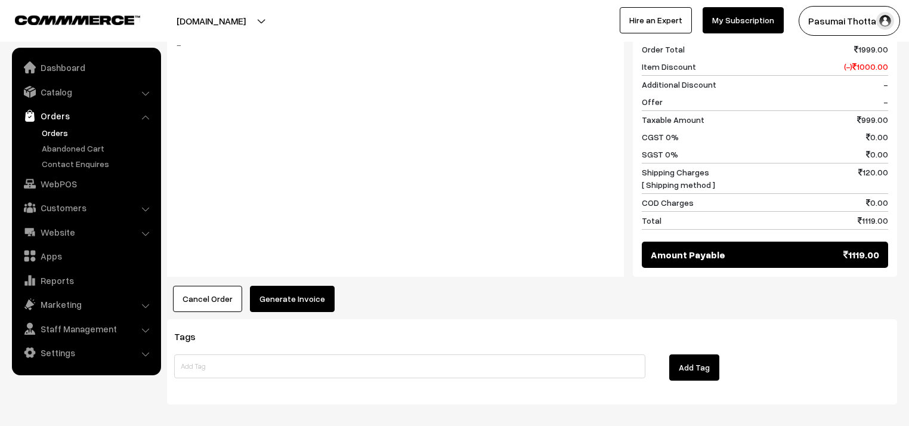
scroll to position [559, 0]
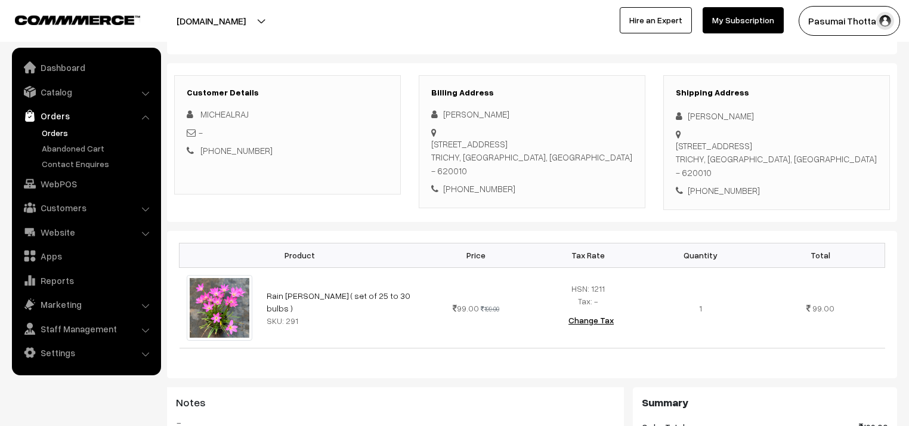
scroll to position [95, 0]
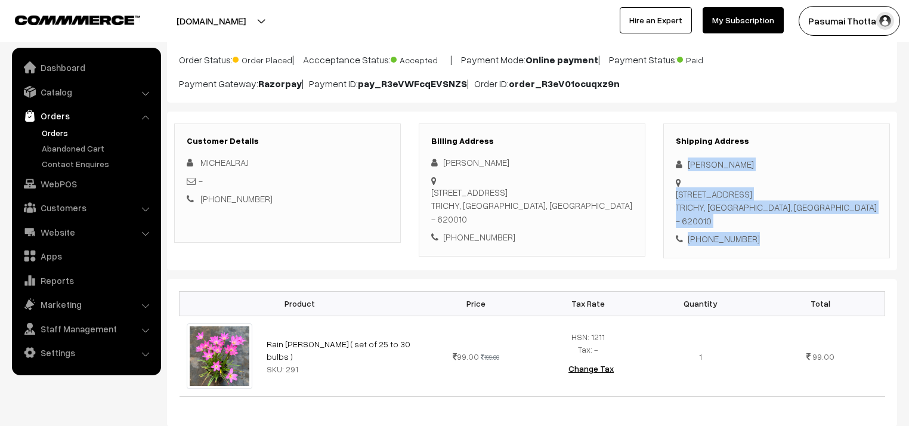
drag, startPoint x: 687, startPoint y: 161, endPoint x: 780, endPoint y: 216, distance: 107.8
click at [780, 216] on div "Shipping Address MICHEALRAJ M 18, Keelavasal kothalathan street, ARIYAMANGALAM …" at bounding box center [776, 190] width 227 height 135
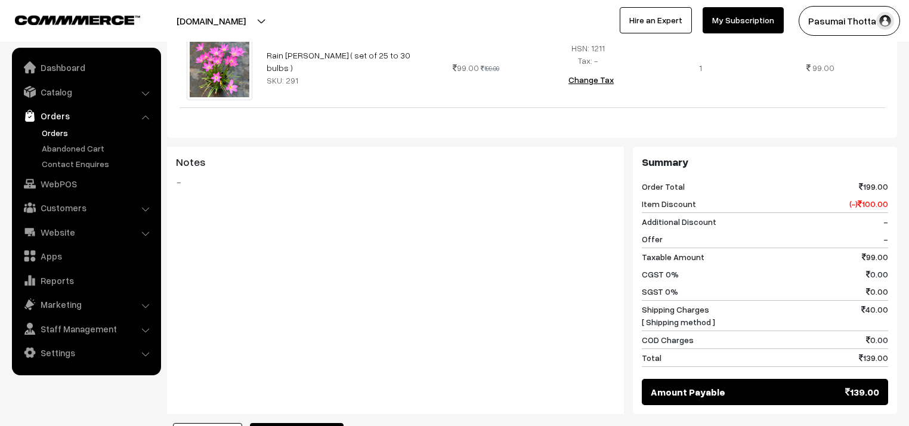
scroll to position [559, 0]
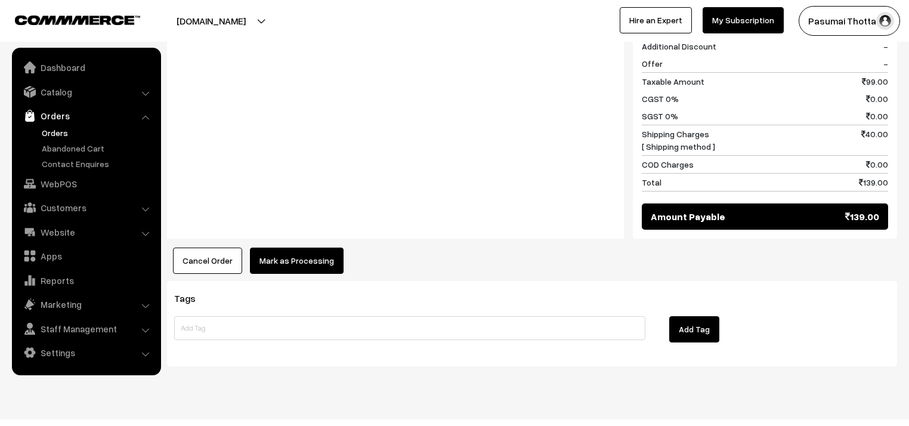
click at [323, 229] on div "Product Price Tax Rate Quantity Total Rain lilly bulb ( set of 25 to 30 bulbs )…" at bounding box center [532, 44] width 730 height 458
click at [322, 247] on button "Mark as Processing" at bounding box center [297, 260] width 94 height 26
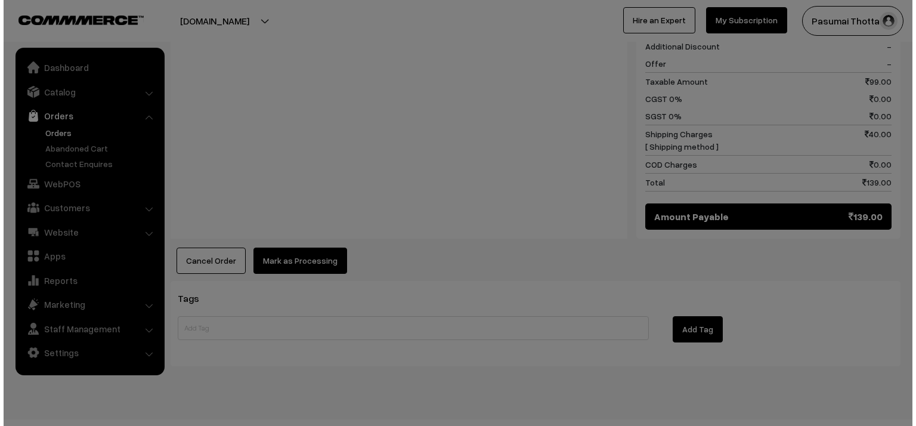
scroll to position [560, 0]
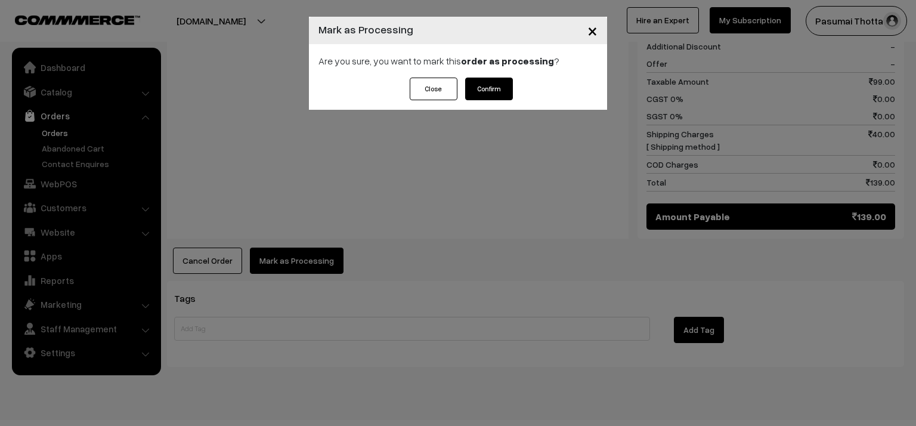
click at [501, 89] on button "Confirm" at bounding box center [489, 89] width 48 height 23
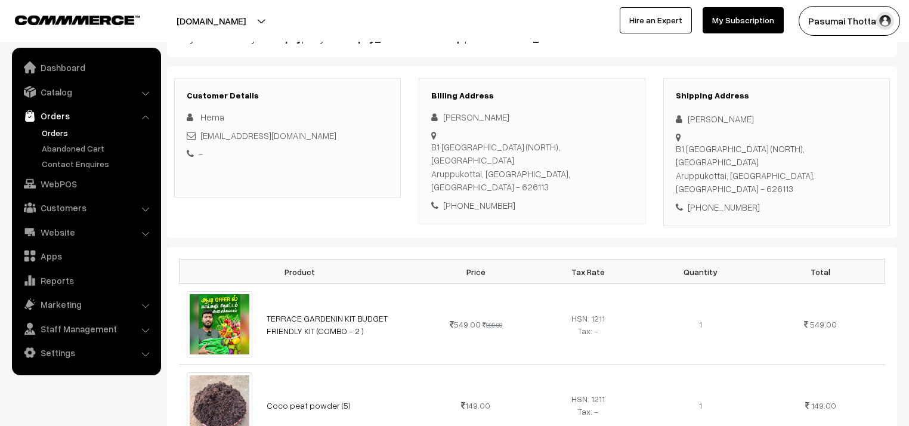
scroll to position [191, 0]
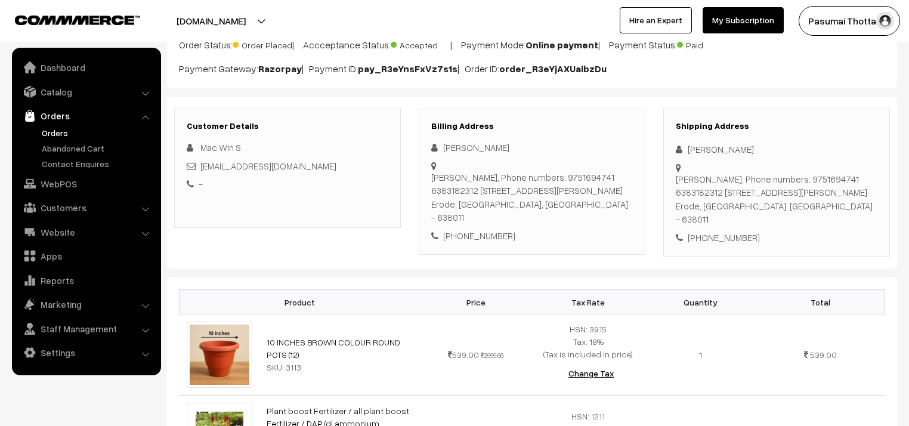
scroll to position [95, 0]
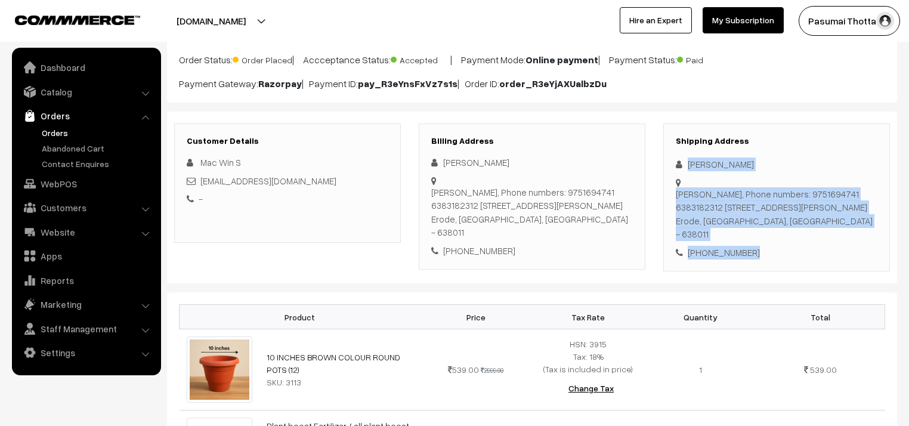
drag, startPoint x: 689, startPoint y: 160, endPoint x: 767, endPoint y: 253, distance: 121.8
click at [767, 253] on div "Shipping Address Daisy Baskar Mrs Daisy Baskar, Phone numbers: 9751694741 63831…" at bounding box center [776, 197] width 227 height 148
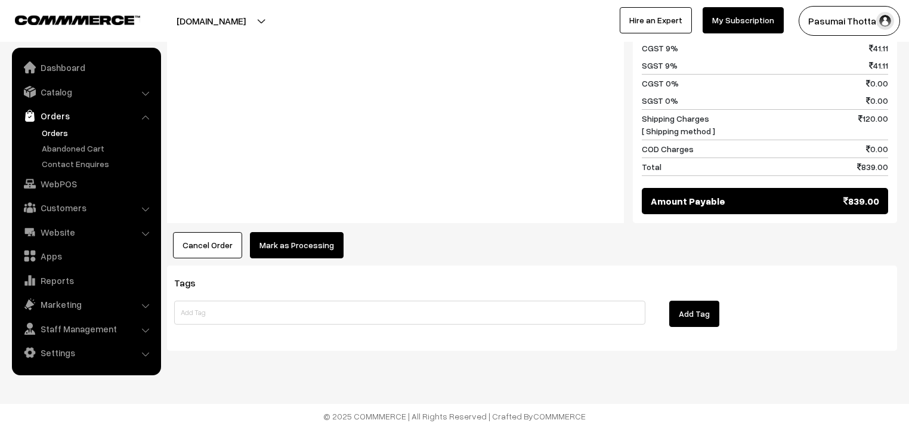
click at [319, 241] on button "Mark as Processing" at bounding box center [297, 245] width 94 height 26
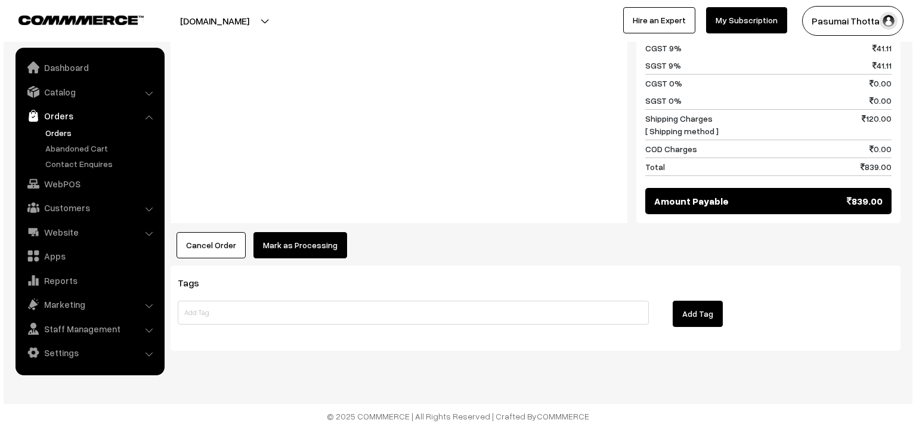
scroll to position [706, 0]
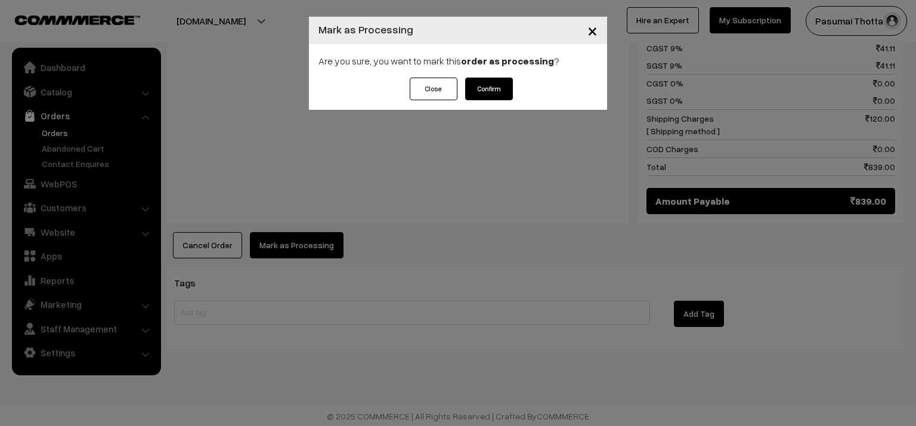
click at [501, 80] on button "Confirm" at bounding box center [489, 89] width 48 height 23
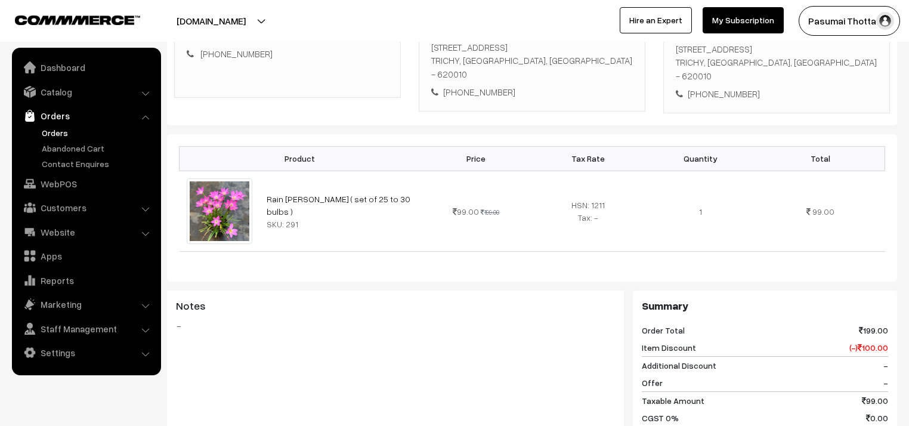
scroll to position [286, 0]
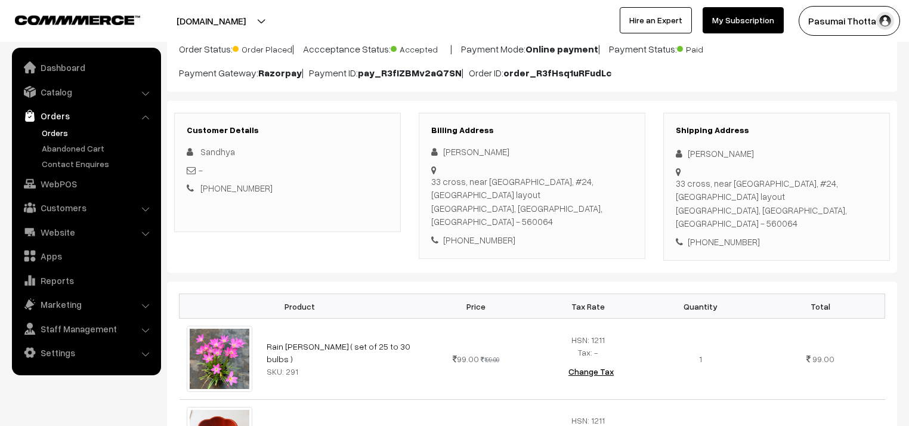
scroll to position [98, 0]
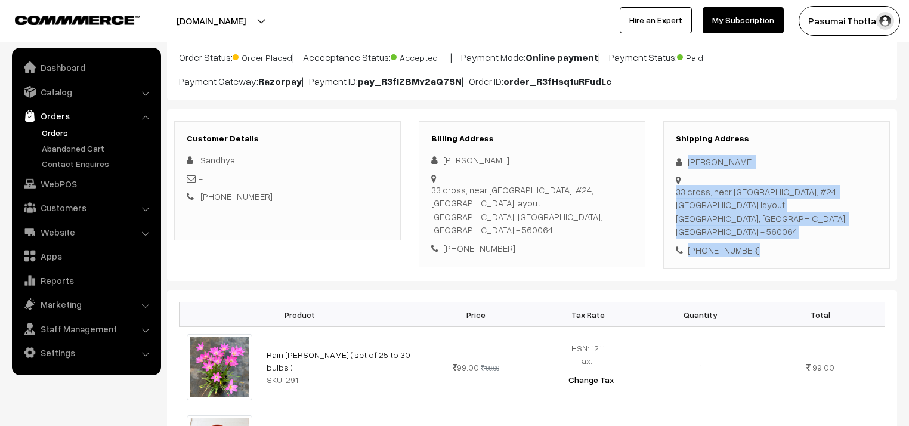
drag, startPoint x: 687, startPoint y: 155, endPoint x: 787, endPoint y: 221, distance: 119.6
click at [787, 221] on div "Shipping Address Sandhya R 33 cross, near MVM college, #24, Balaji layout Banga…" at bounding box center [776, 195] width 227 height 148
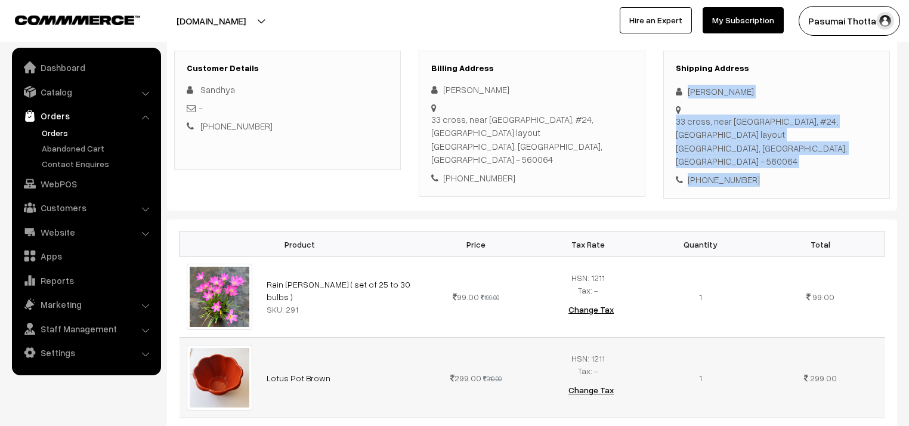
scroll to position [336, 0]
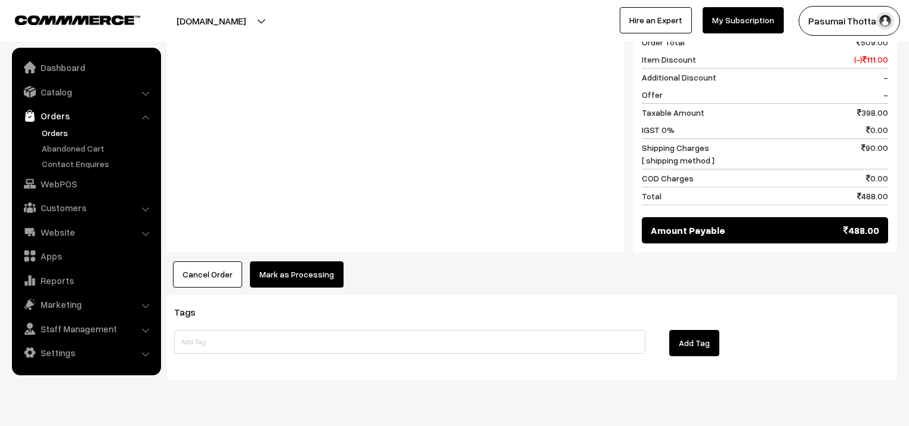
click at [317, 261] on button "Mark as Processing" at bounding box center [297, 274] width 94 height 26
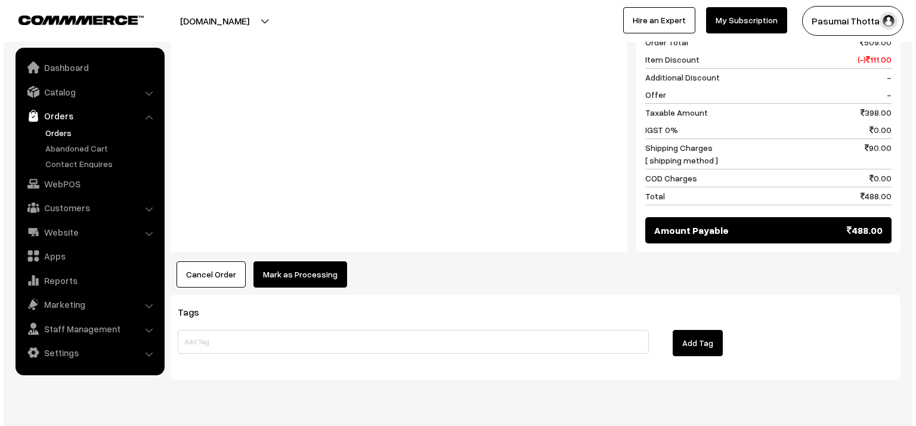
scroll to position [624, 0]
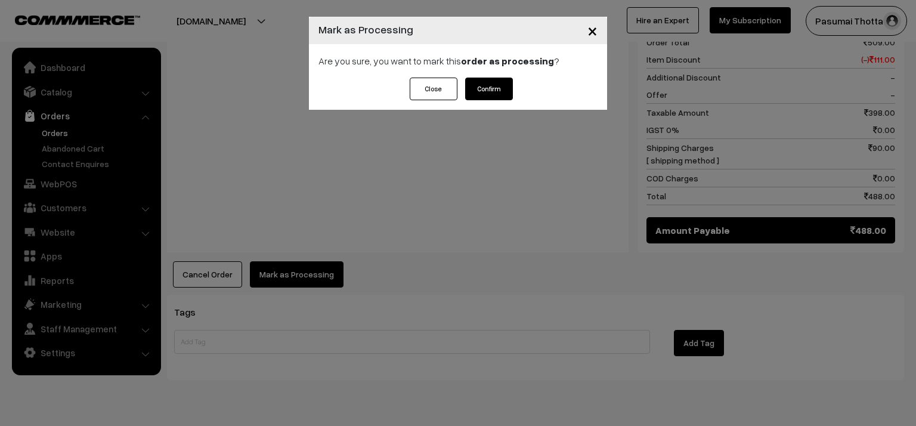
click at [489, 88] on button "Confirm" at bounding box center [489, 89] width 48 height 23
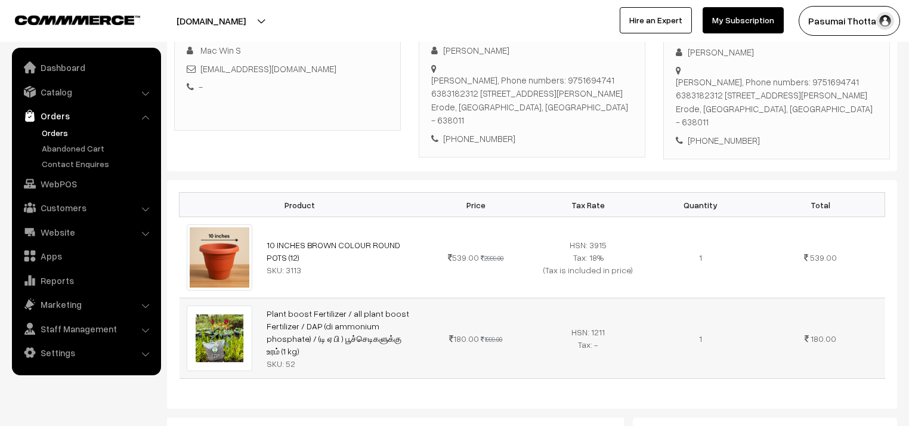
scroll to position [382, 0]
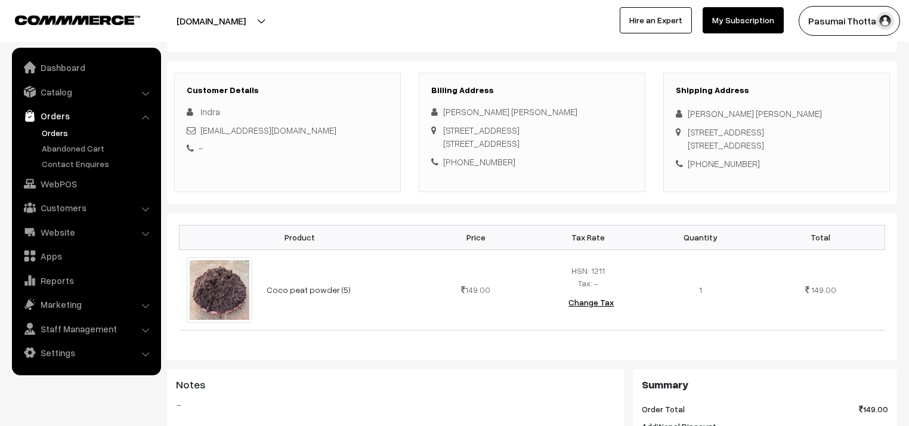
scroll to position [143, 0]
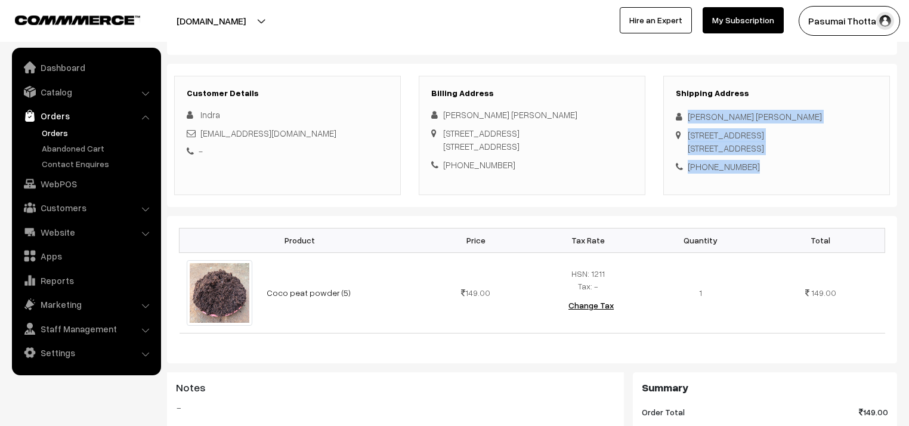
drag, startPoint x: 687, startPoint y: 114, endPoint x: 769, endPoint y: 198, distance: 117.6
click at [769, 195] on div "Shipping Address Indra Indra 476A /W9, 5th street, Pasumai nagar,Theni-625531 I…" at bounding box center [776, 135] width 227 height 119
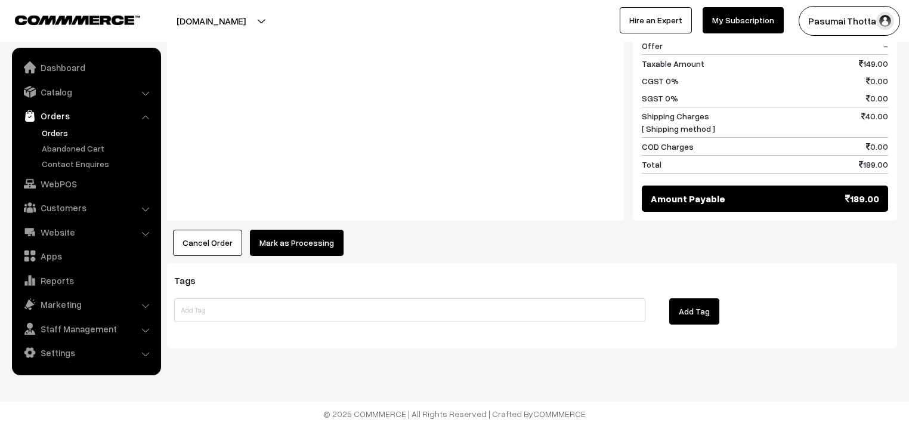
click at [306, 248] on button "Mark as Processing" at bounding box center [297, 243] width 94 height 26
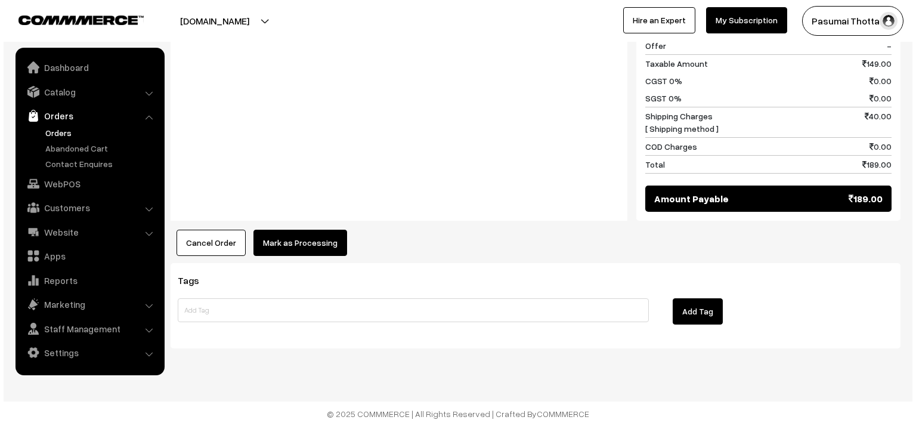
scroll to position [558, 0]
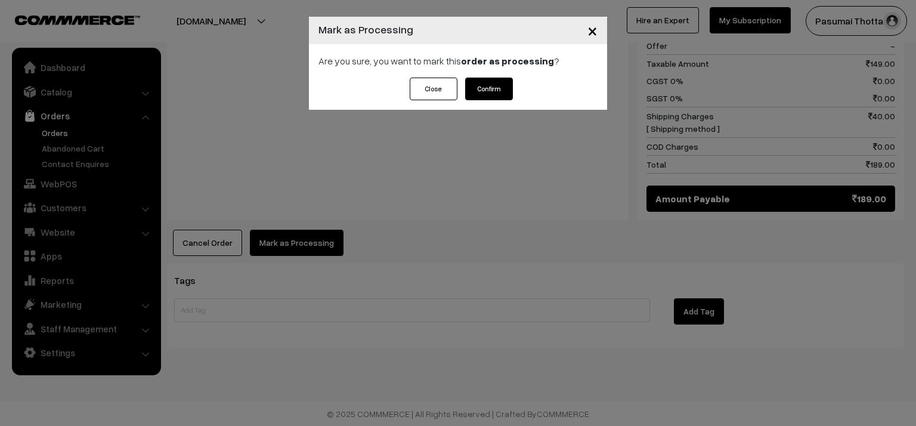
click at [476, 84] on button "Confirm" at bounding box center [489, 89] width 48 height 23
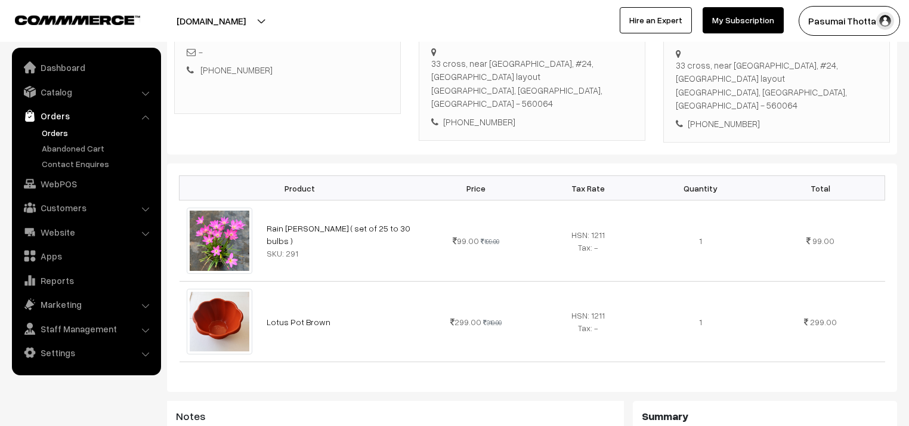
scroll to position [238, 0]
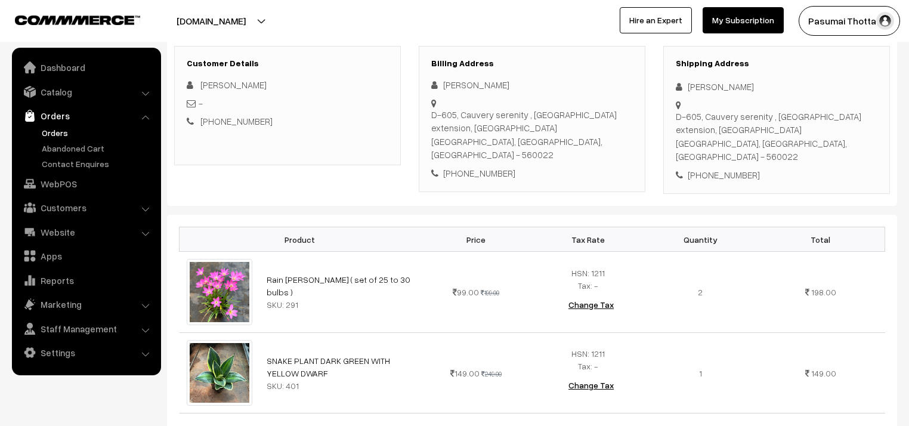
scroll to position [114, 0]
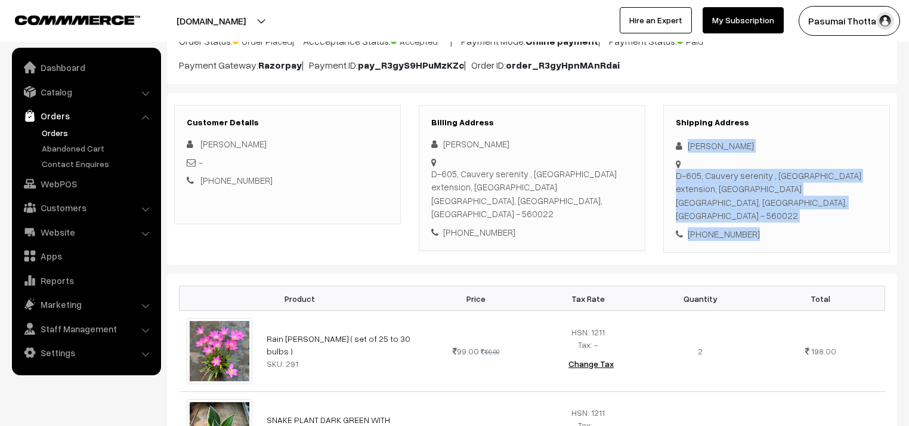
drag, startPoint x: 687, startPoint y: 140, endPoint x: 767, endPoint y: 226, distance: 117.7
click at [767, 226] on div "Shipping Address Ravi k Jeevha D-605, Cauvery serenity , Raghavendra extension,…" at bounding box center [776, 179] width 227 height 148
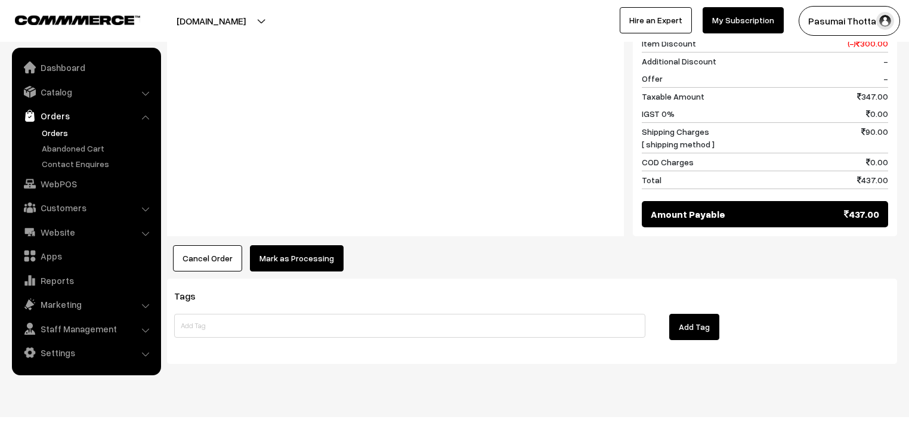
click at [320, 245] on button "Mark as Processing" at bounding box center [297, 258] width 94 height 26
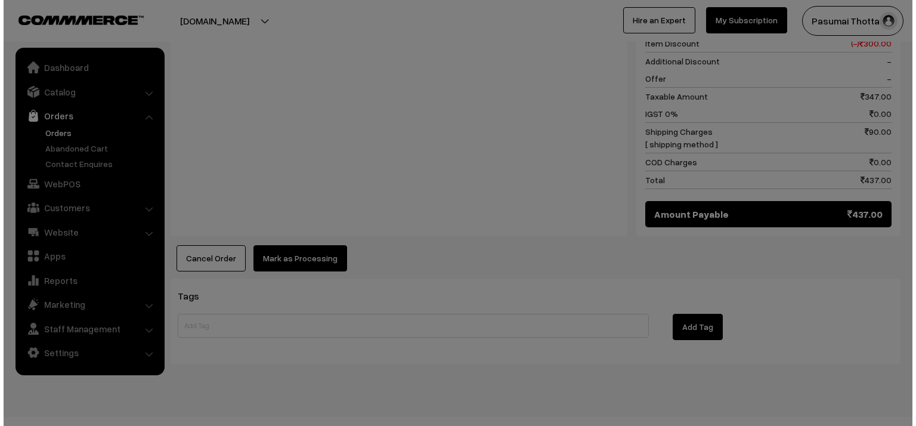
scroll to position [640, 0]
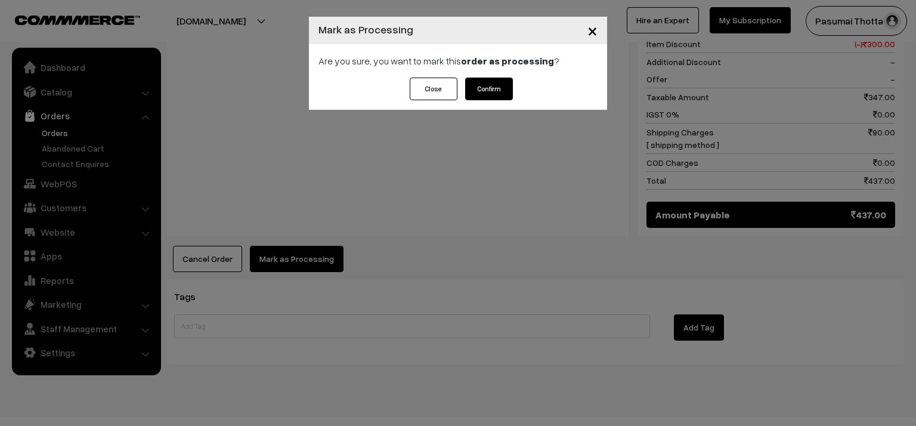
click at [481, 90] on button "Confirm" at bounding box center [489, 89] width 48 height 23
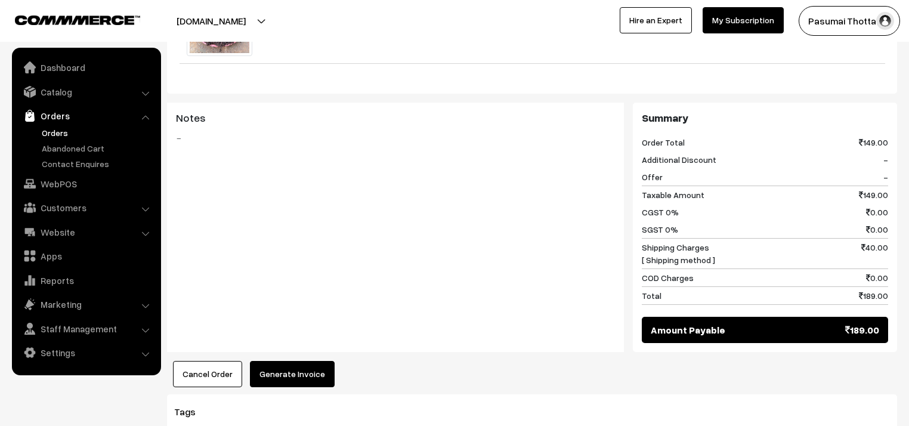
scroll to position [429, 0]
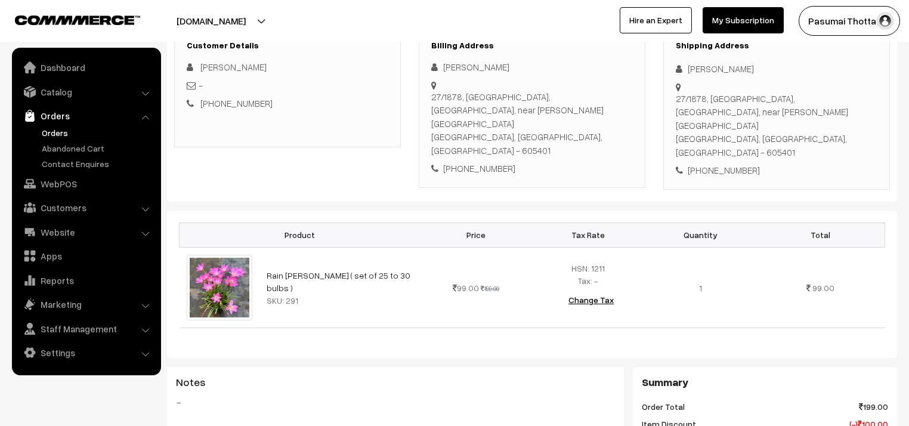
scroll to position [191, 0]
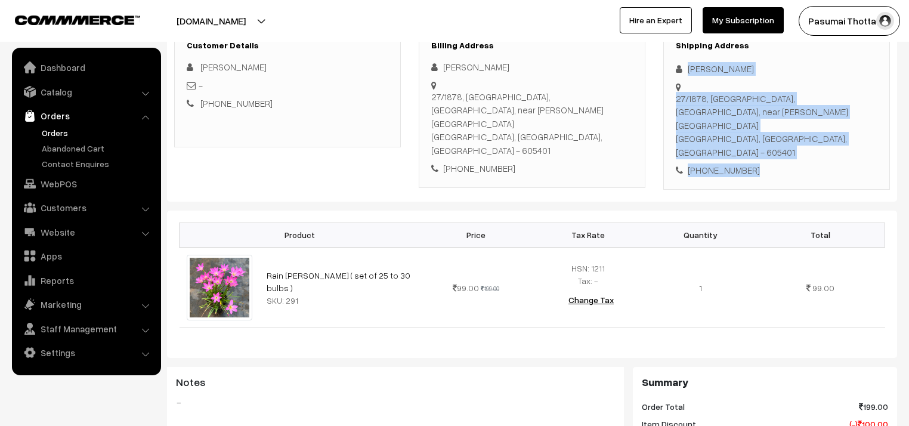
drag, startPoint x: 687, startPoint y: 69, endPoint x: 761, endPoint y: 142, distance: 103.7
click at [761, 143] on div "Shipping Address Srivardhini Srinivasan 27/1878, Pandiyan nagar, vazhuthareddy,…" at bounding box center [776, 109] width 227 height 162
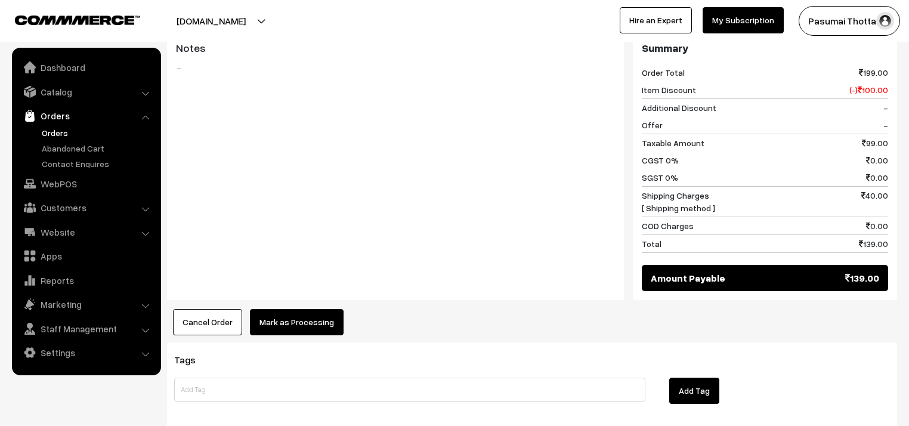
click at [327, 309] on button "Mark as Processing" at bounding box center [297, 322] width 94 height 26
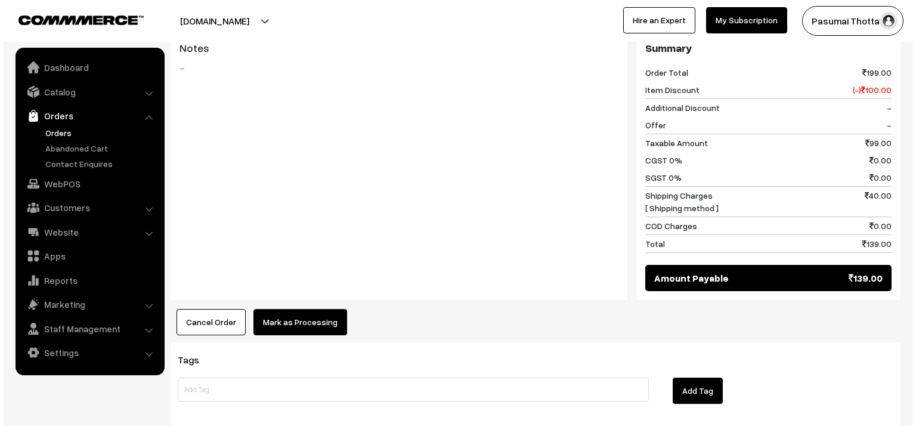
scroll to position [525, 0]
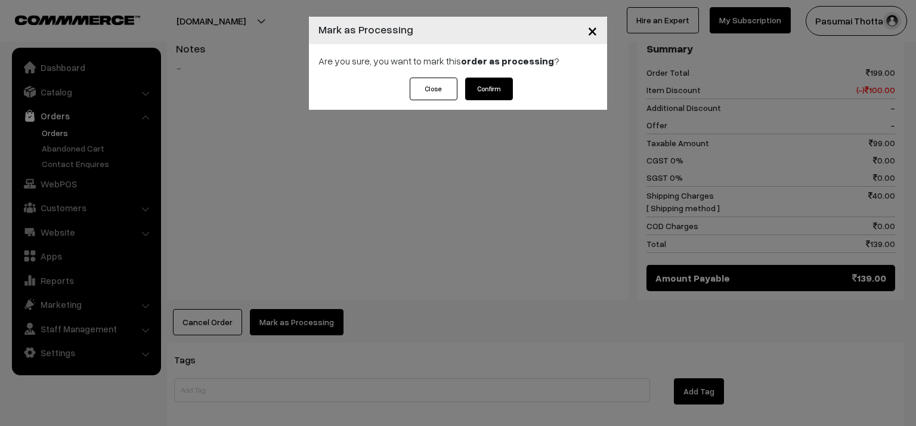
click at [496, 92] on button "Confirm" at bounding box center [489, 89] width 48 height 23
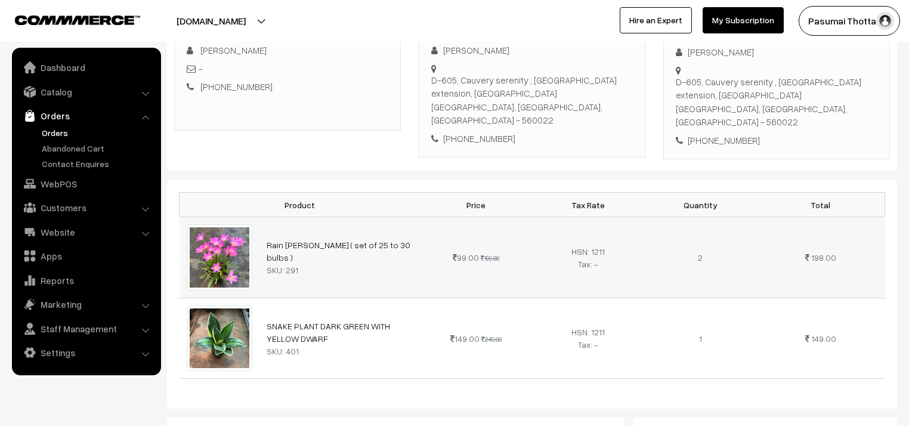
scroll to position [191, 0]
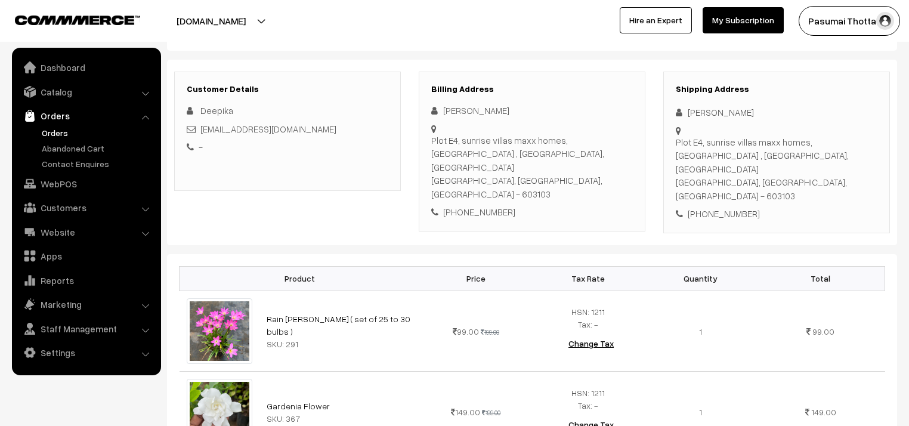
scroll to position [143, 0]
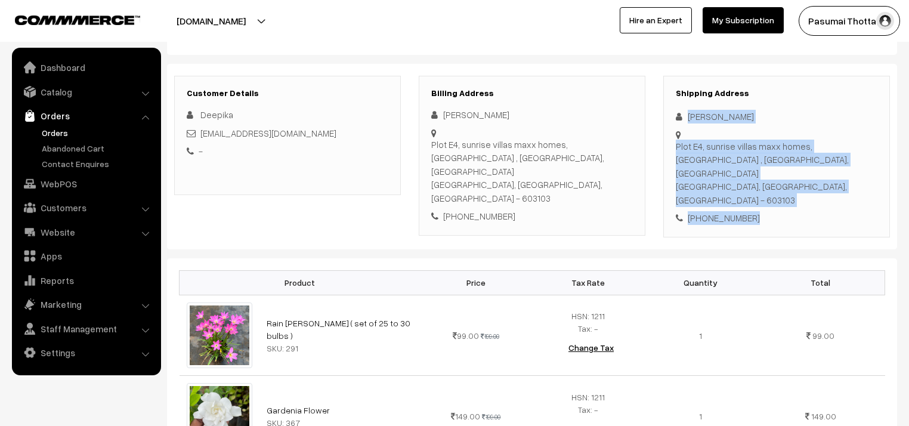
drag, startPoint x: 687, startPoint y: 115, endPoint x: 758, endPoint y: 188, distance: 102.0
click at [757, 191] on div "Shipping Address [PERSON_NAME] [STREET_ADDRESS] [PHONE_NUMBER]" at bounding box center [776, 157] width 227 height 162
click at [696, 122] on div "[PERSON_NAME]" at bounding box center [776, 117] width 202 height 14
drag, startPoint x: 686, startPoint y: 113, endPoint x: 767, endPoint y: 193, distance: 114.2
click at [767, 193] on div "Shipping Address [PERSON_NAME] [STREET_ADDRESS] [PHONE_NUMBER]" at bounding box center [776, 157] width 227 height 162
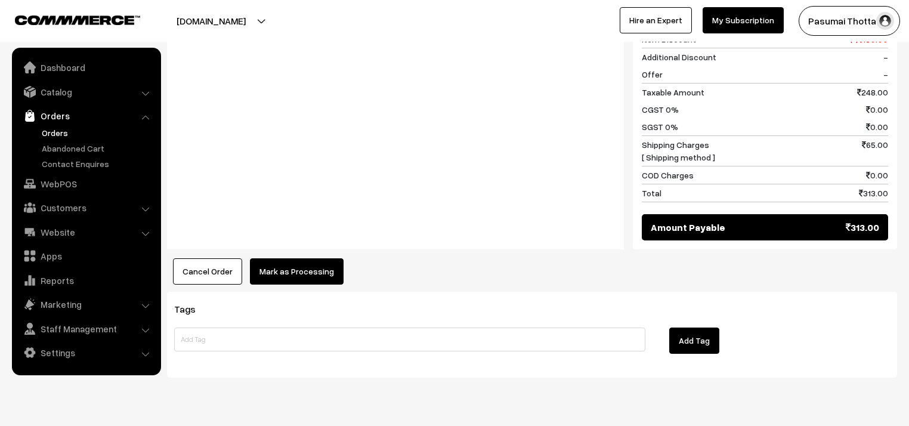
click at [309, 258] on button "Mark as Processing" at bounding box center [297, 271] width 94 height 26
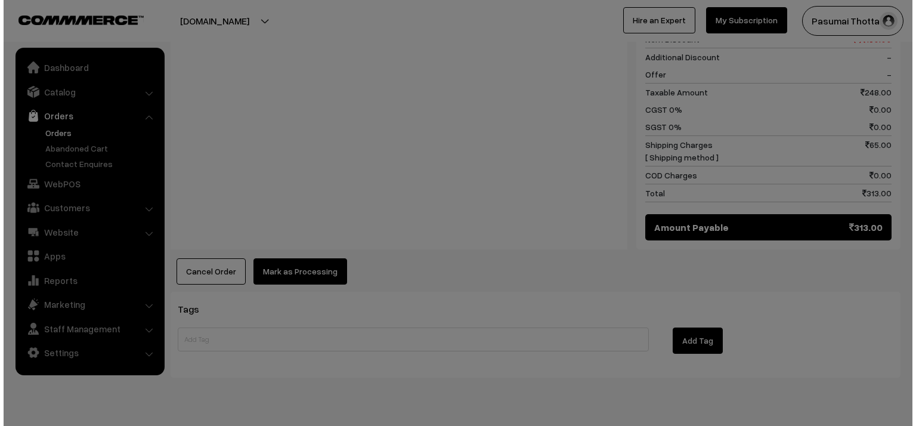
scroll to position [657, 0]
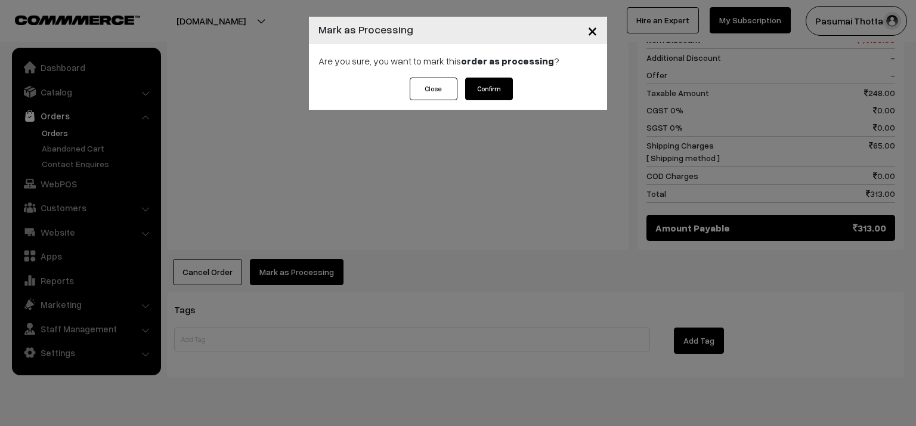
click at [476, 88] on button "Confirm" at bounding box center [489, 89] width 48 height 23
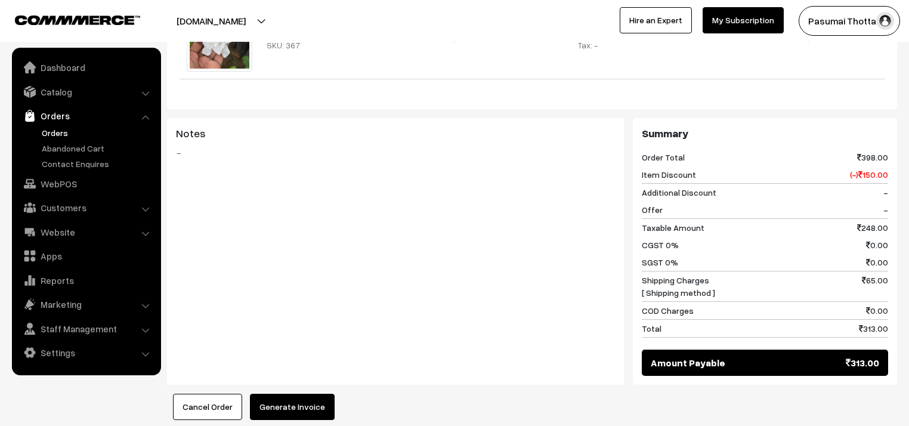
scroll to position [525, 0]
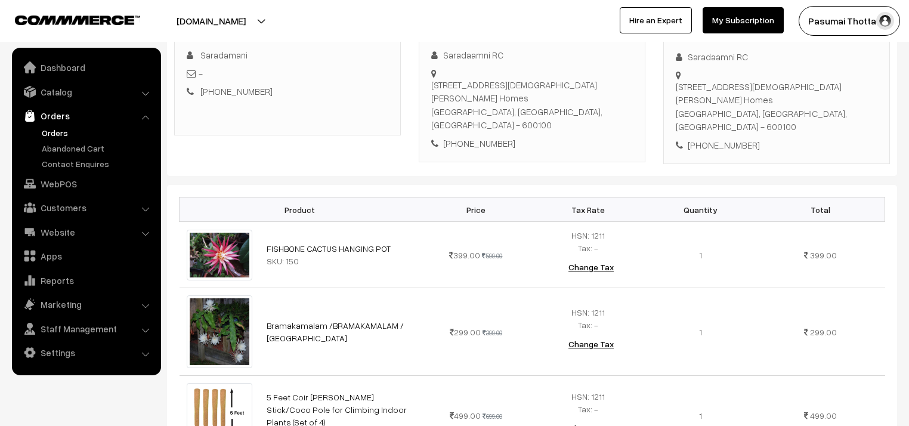
scroll to position [191, 0]
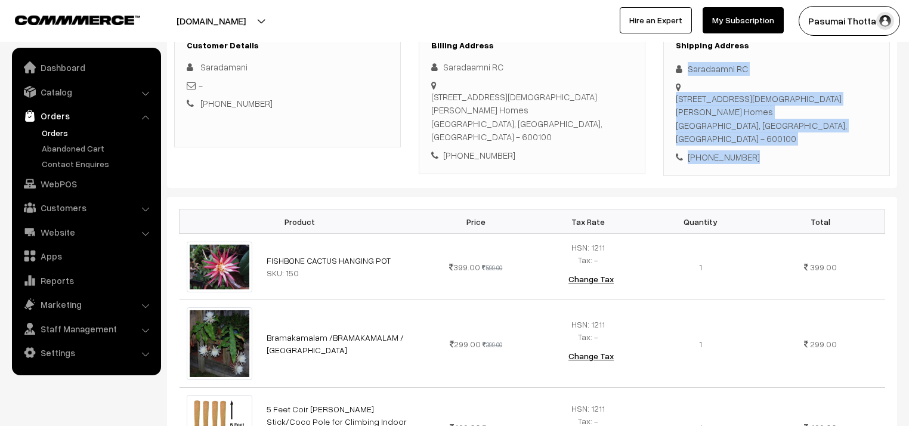
drag, startPoint x: 687, startPoint y: 67, endPoint x: 751, endPoint y: 152, distance: 105.6
click at [751, 152] on div "Shipping Address Saradaamni RC [STREET_ADDRESS][DEMOGRAPHIC_DATA][PERSON_NAME] …" at bounding box center [776, 102] width 227 height 148
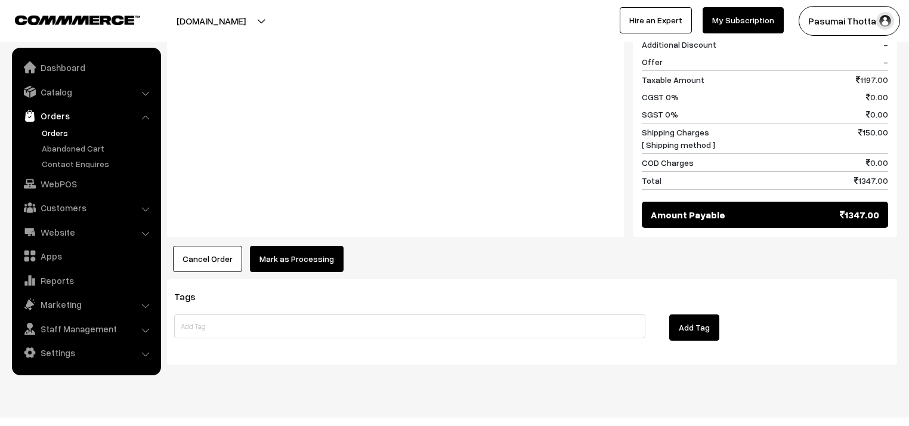
click at [313, 246] on button "Mark as Processing" at bounding box center [297, 259] width 94 height 26
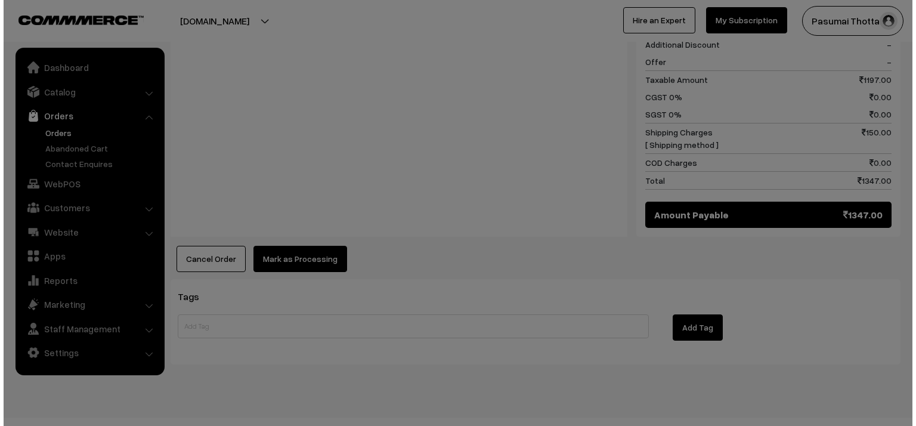
scroll to position [730, 0]
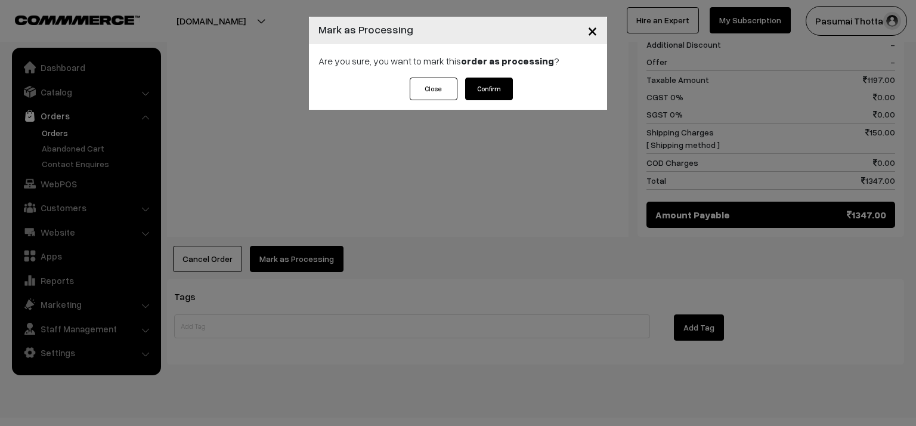
click at [479, 81] on button "Confirm" at bounding box center [489, 89] width 48 height 23
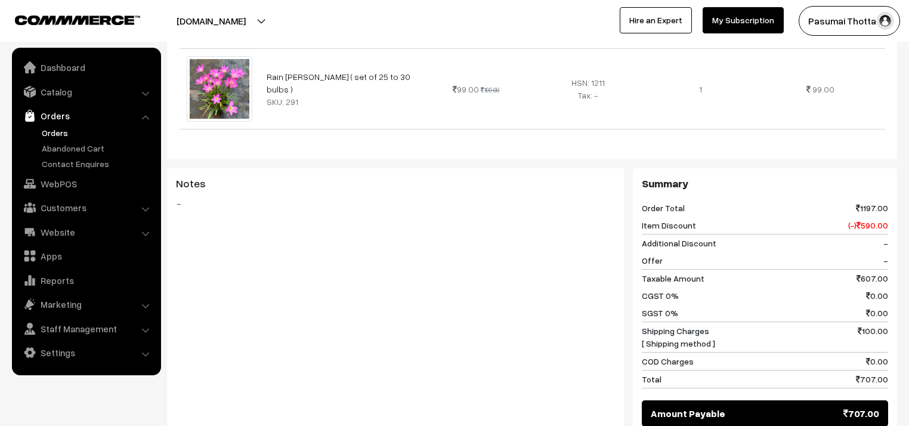
scroll to position [525, 0]
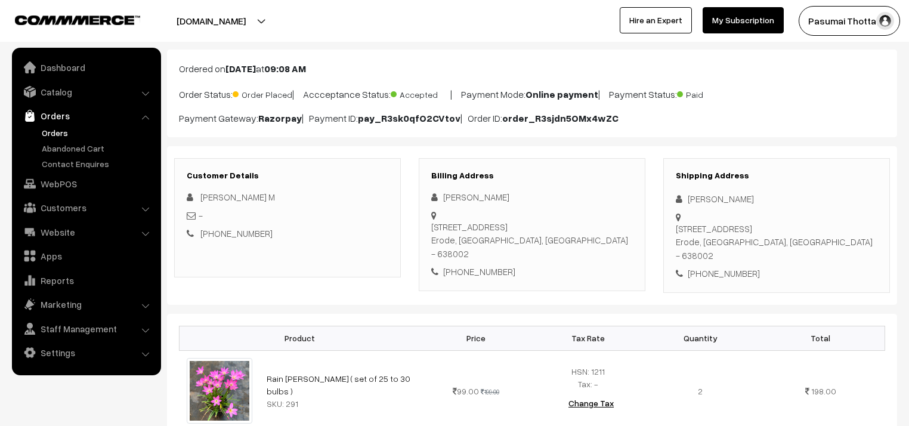
scroll to position [48, 0]
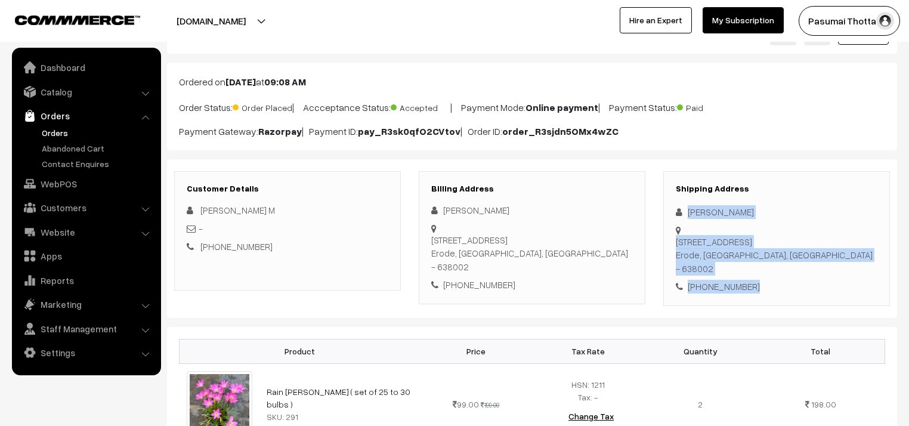
drag, startPoint x: 689, startPoint y: 210, endPoint x: 805, endPoint y: 297, distance: 144.8
click at [805, 297] on div "Shipping Address Sridharan M Sridharan M 113/2/2 Gokulam illam , Vasantham Naga…" at bounding box center [776, 238] width 227 height 135
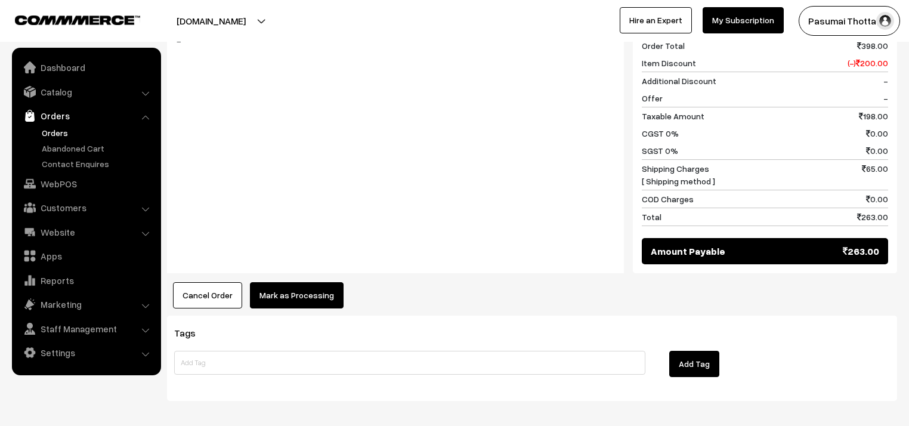
click at [308, 285] on button "Mark as Processing" at bounding box center [297, 295] width 94 height 26
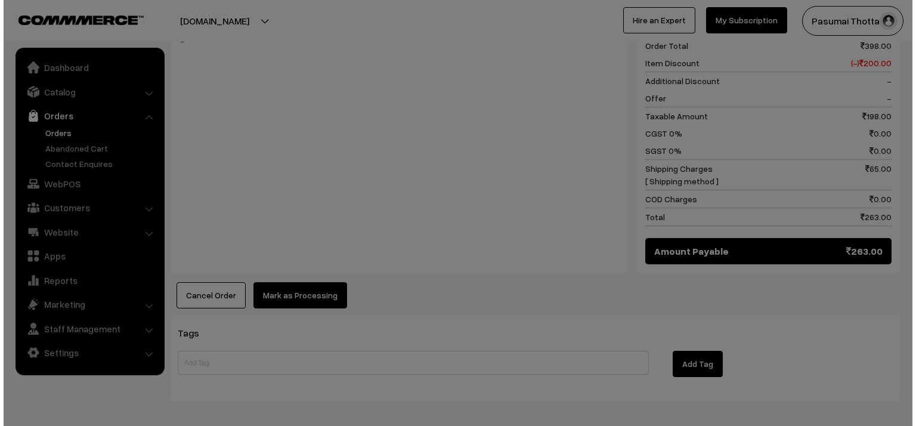
scroll to position [525, 0]
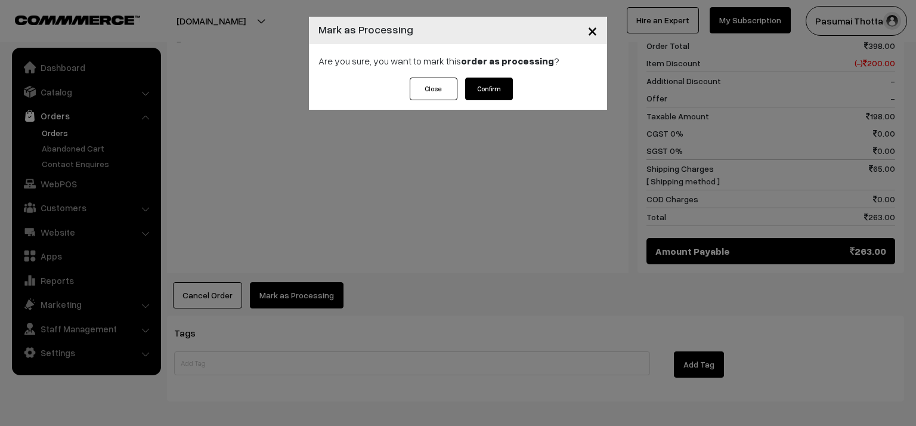
click at [495, 90] on button "Confirm" at bounding box center [489, 89] width 48 height 23
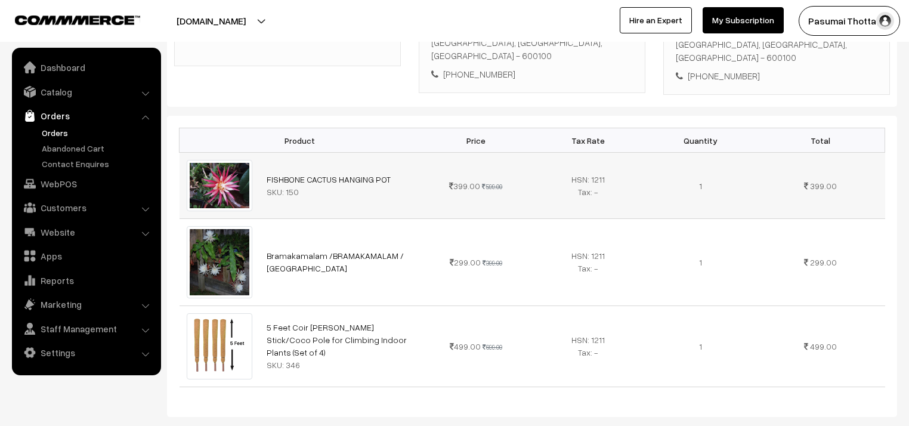
scroll to position [286, 0]
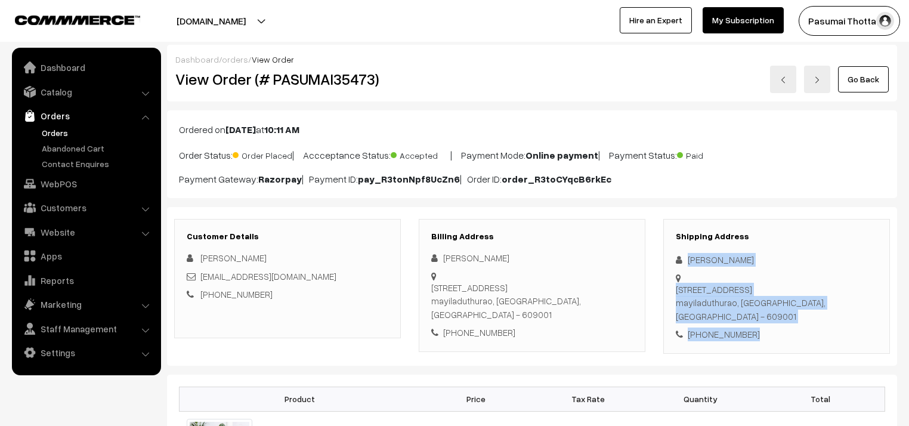
drag, startPoint x: 688, startPoint y: 257, endPoint x: 769, endPoint y: 324, distance: 105.0
click at [769, 324] on div "Shipping Address [PERSON_NAME] [STREET_ADDRESS] [PHONE_NUMBER]" at bounding box center [776, 286] width 227 height 135
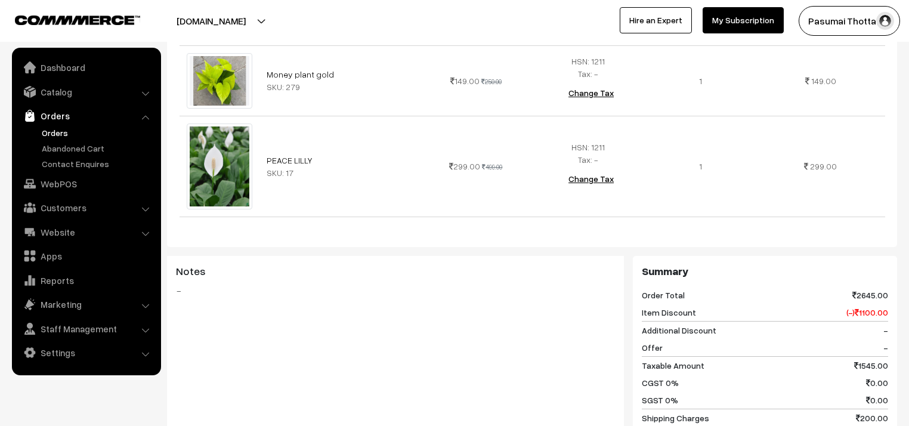
scroll to position [715, 0]
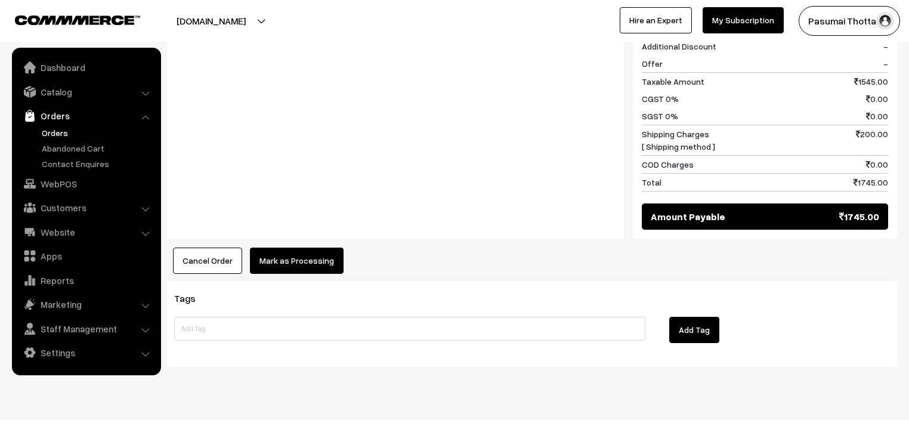
click at [309, 247] on button "Mark as Processing" at bounding box center [297, 260] width 94 height 26
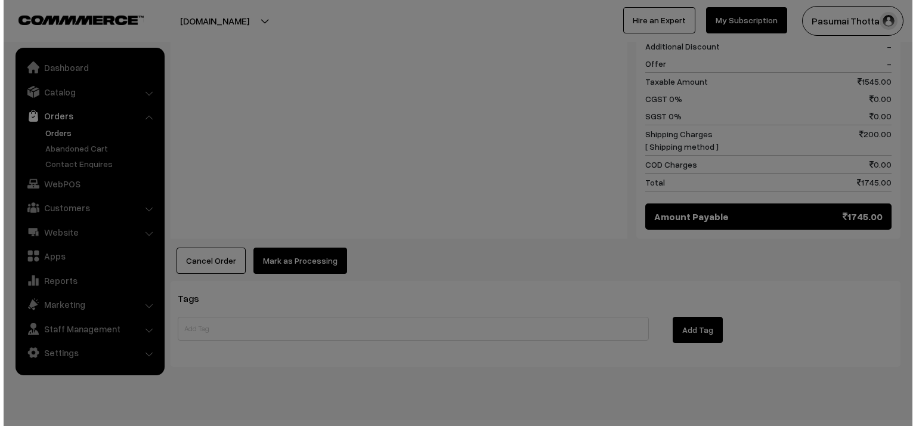
scroll to position [978, 0]
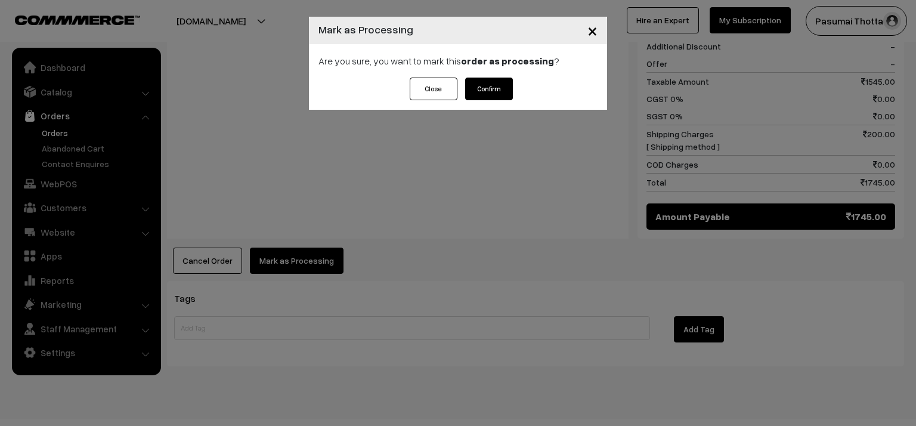
click at [491, 82] on button "Confirm" at bounding box center [489, 89] width 48 height 23
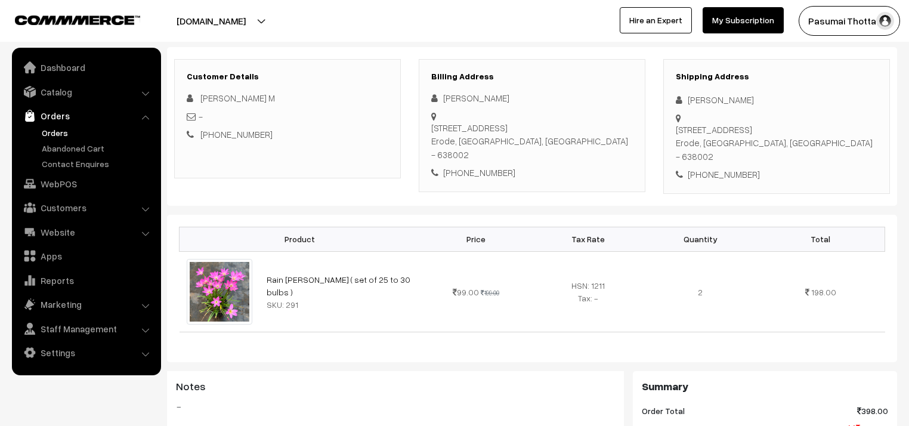
scroll to position [143, 0]
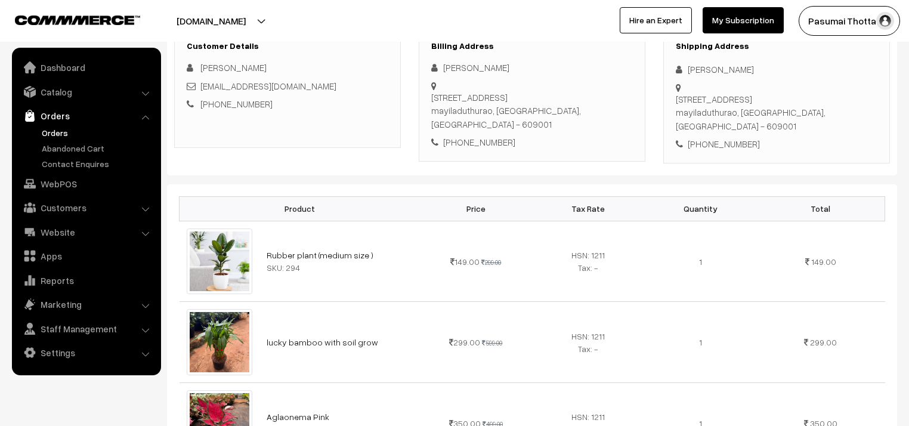
scroll to position [191, 0]
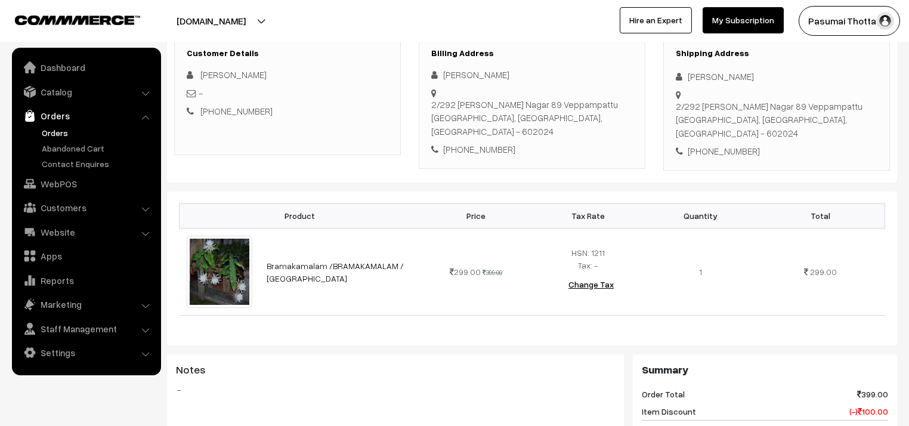
scroll to position [137, 0]
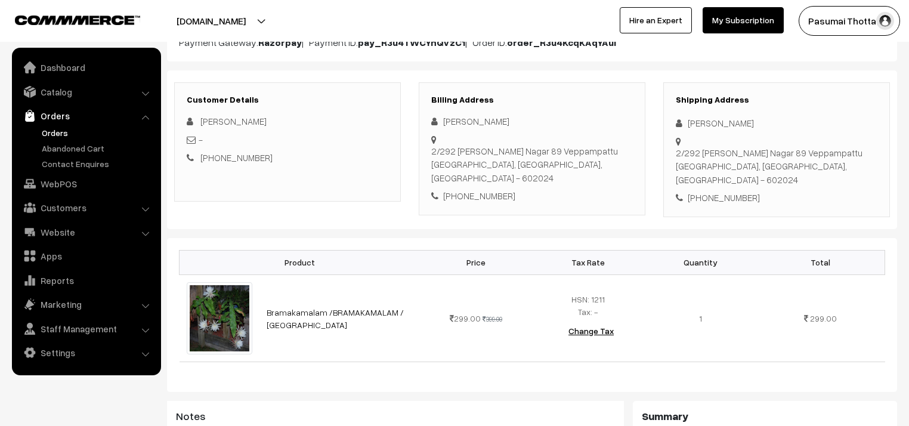
click at [686, 122] on icon at bounding box center [681, 123] width 12 height 9
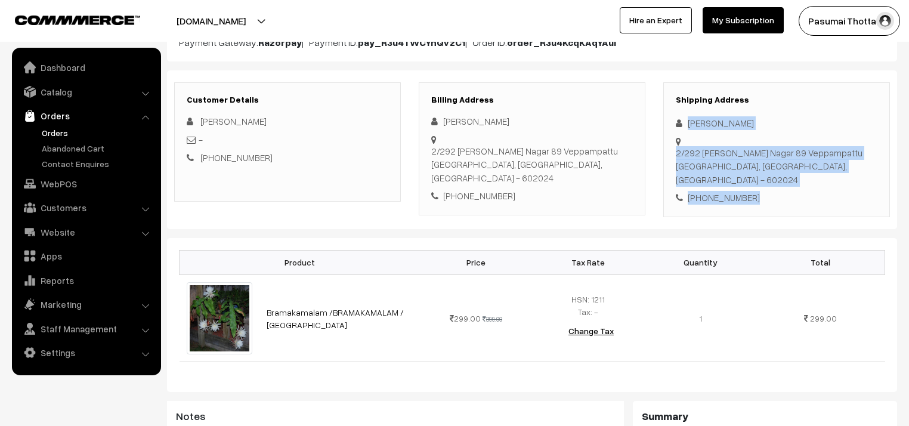
drag, startPoint x: 689, startPoint y: 122, endPoint x: 768, endPoint y: 172, distance: 94.1
click at [768, 172] on div "Shipping Address [PERSON_NAME] [STREET_ADDRESS][PERSON_NAME] [PHONE_NUMBER]" at bounding box center [776, 149] width 227 height 135
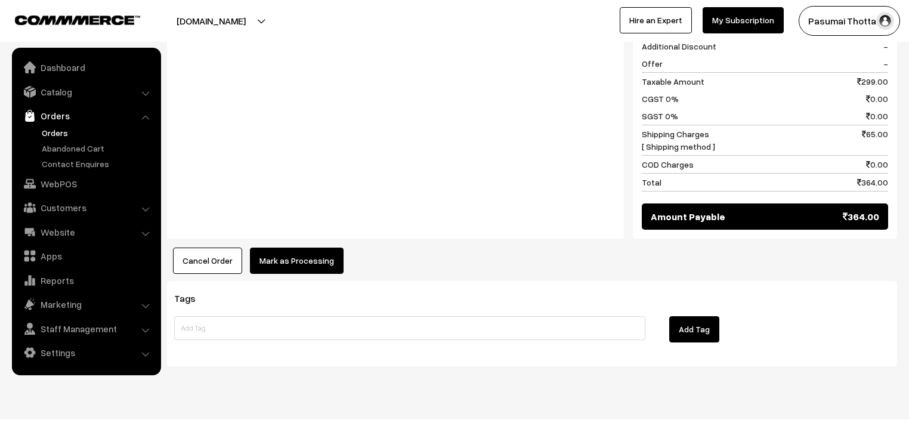
click at [329, 247] on button "Mark as Processing" at bounding box center [297, 260] width 94 height 26
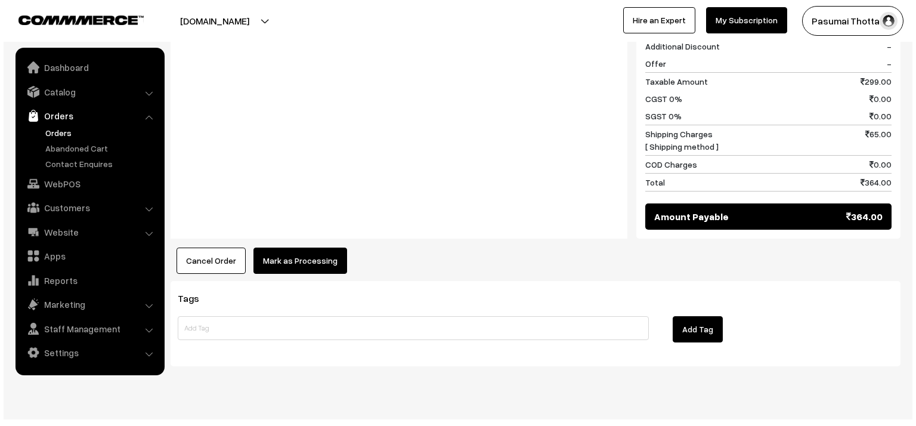
scroll to position [567, 0]
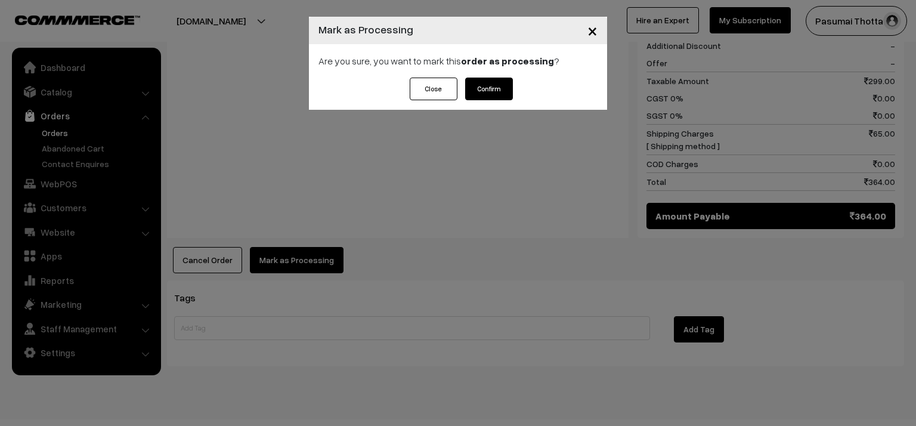
click at [484, 91] on button "Confirm" at bounding box center [489, 89] width 48 height 23
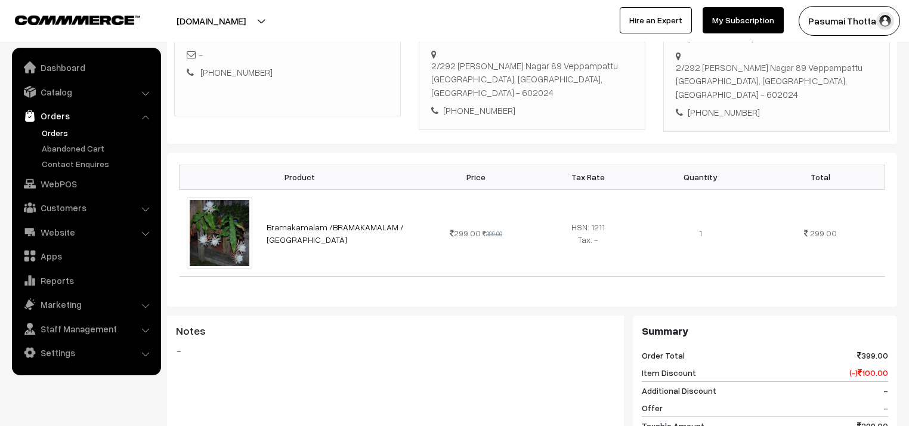
scroll to position [238, 0]
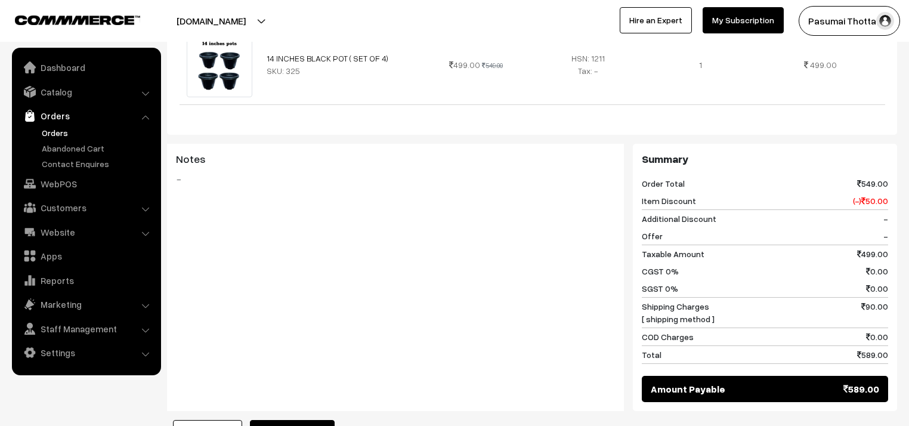
scroll to position [575, 0]
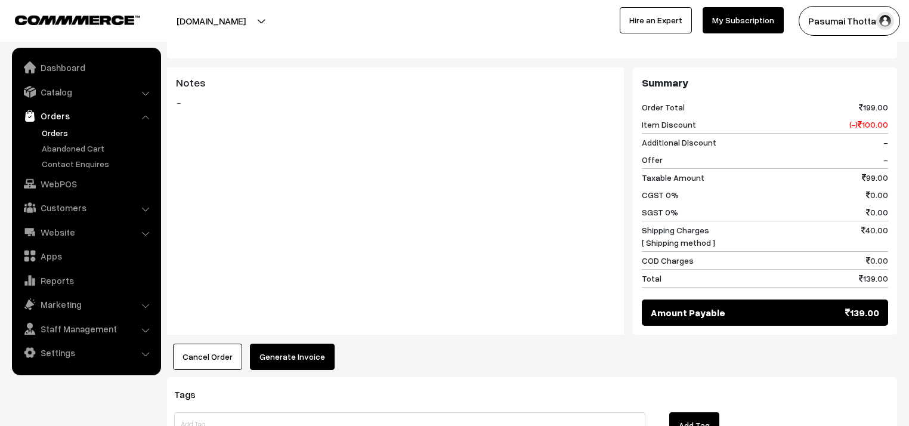
scroll to position [525, 0]
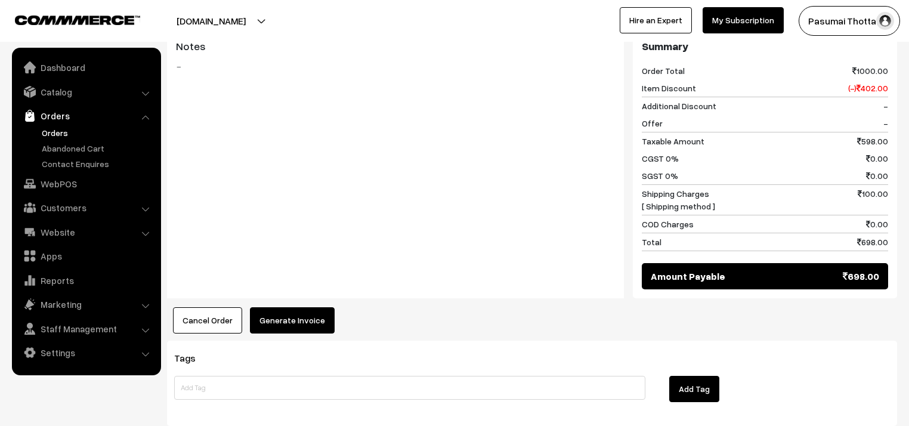
scroll to position [525, 0]
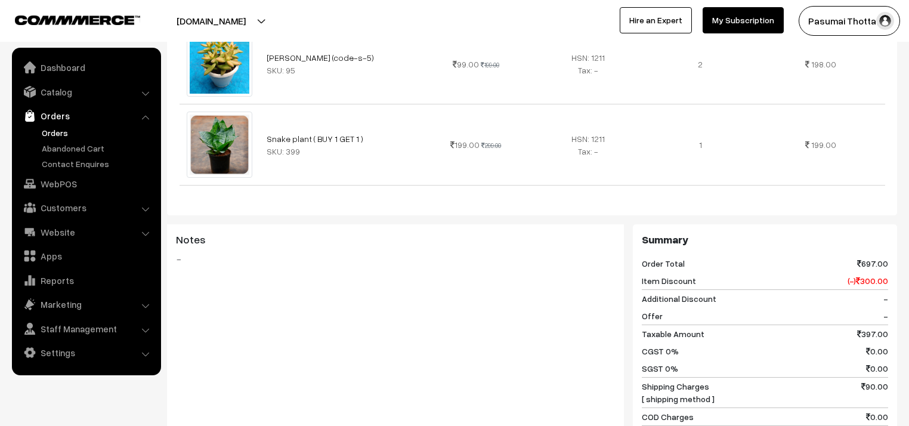
scroll to position [477, 0]
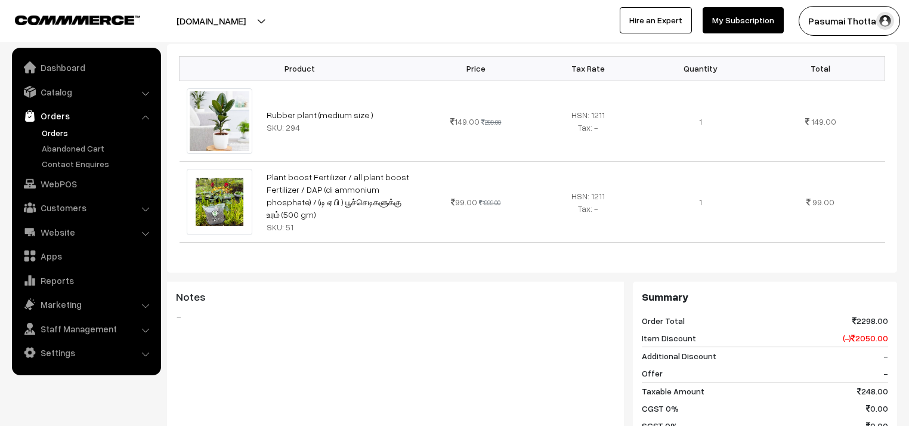
scroll to position [525, 0]
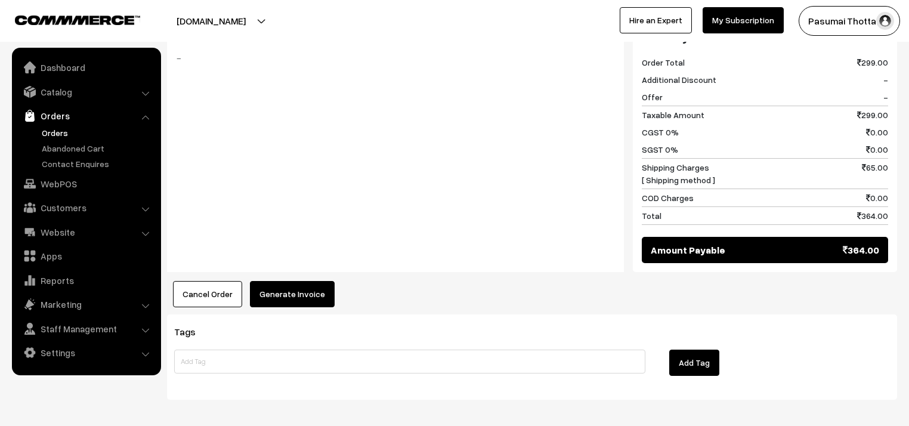
scroll to position [541, 0]
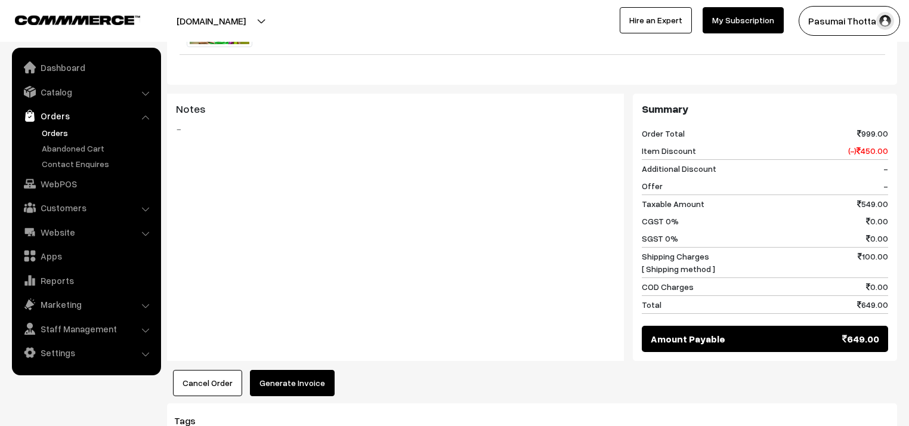
scroll to position [559, 0]
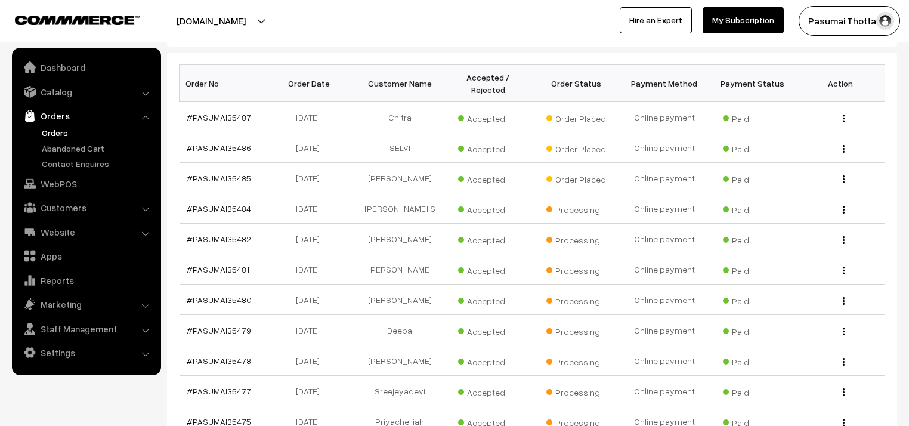
scroll to position [238, 0]
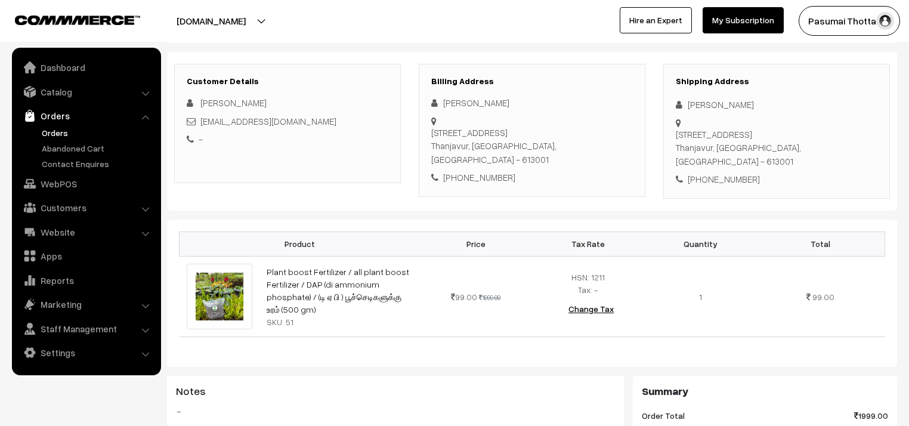
scroll to position [286, 0]
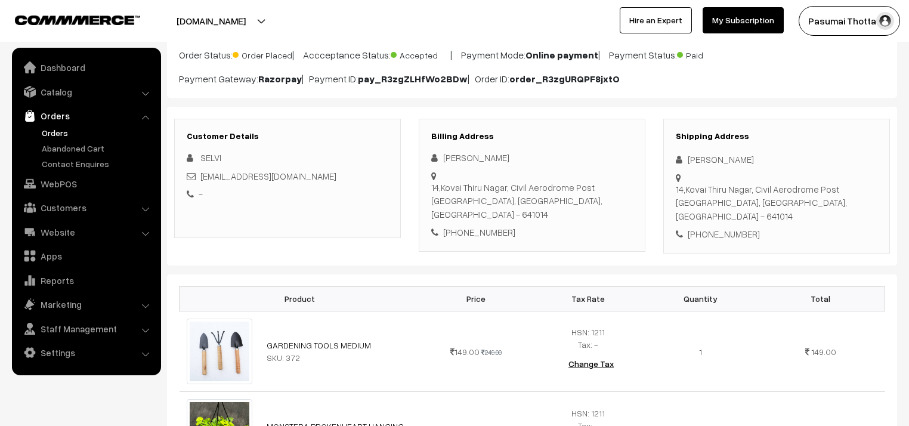
scroll to position [286, 0]
